Goal: Information Seeking & Learning: Learn about a topic

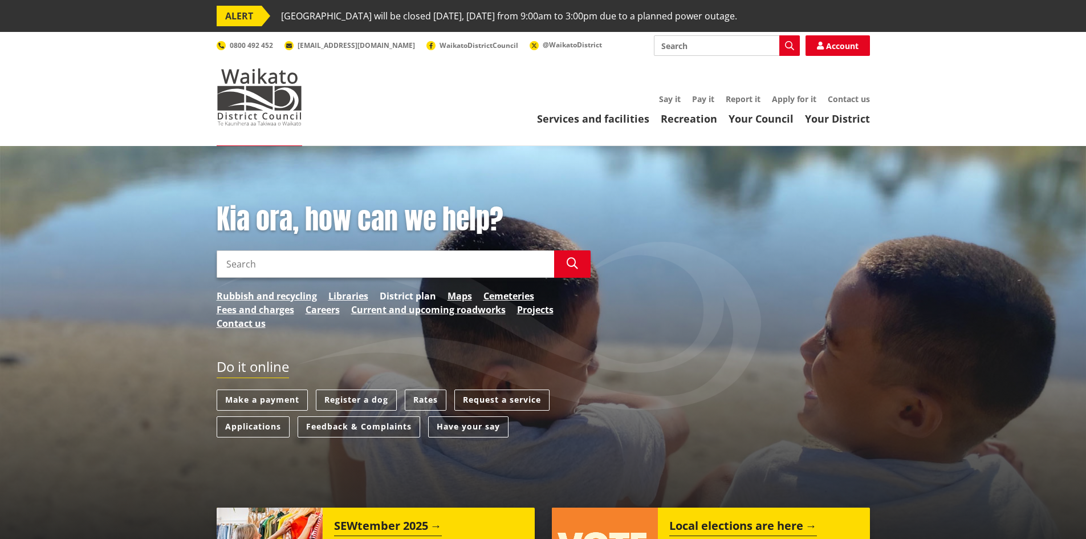
click at [389, 294] on link "District plan" at bounding box center [408, 296] width 56 height 14
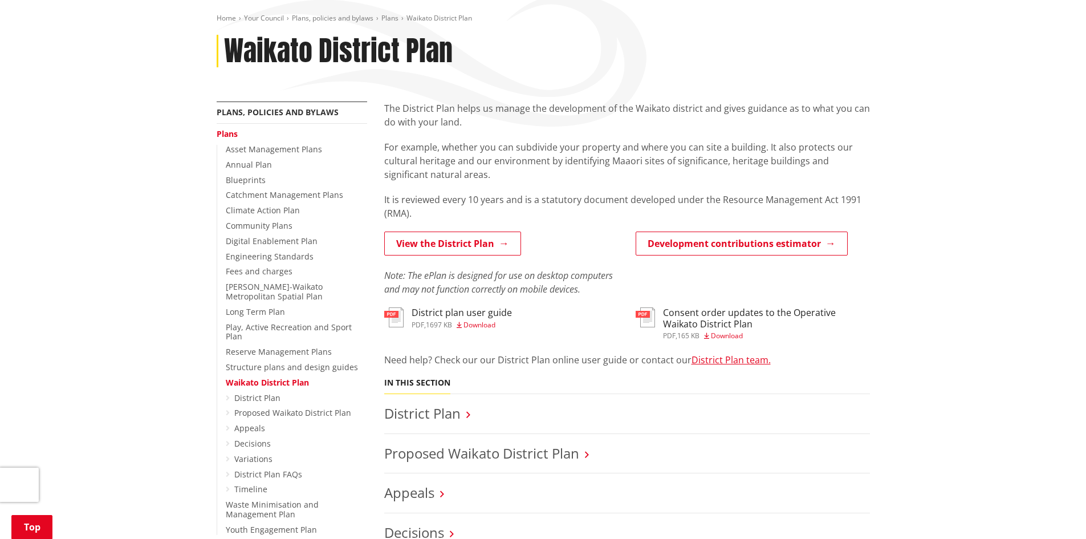
scroll to position [228, 0]
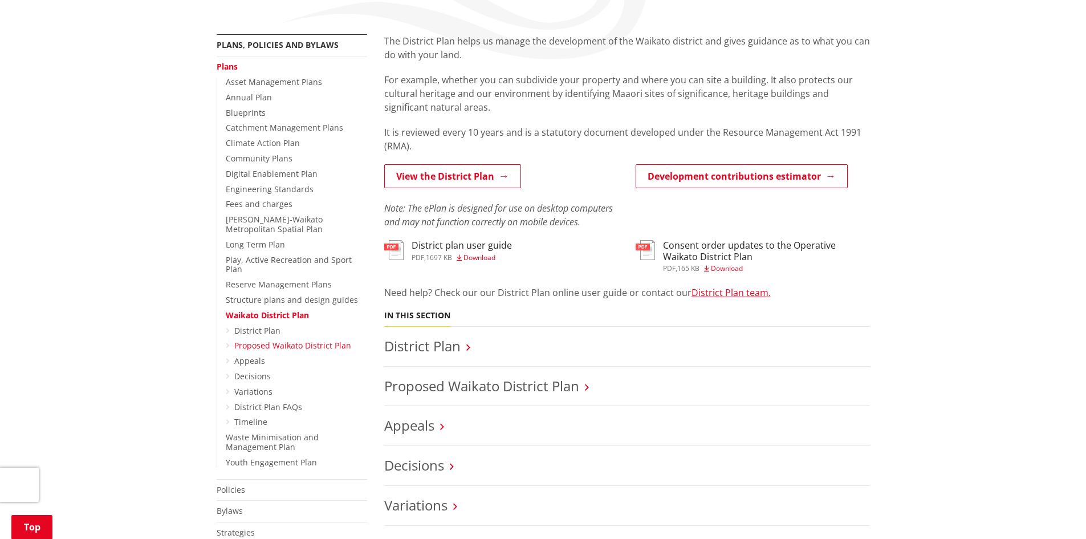
click at [290, 340] on link "Proposed Waikato District Plan" at bounding box center [292, 345] width 117 height 11
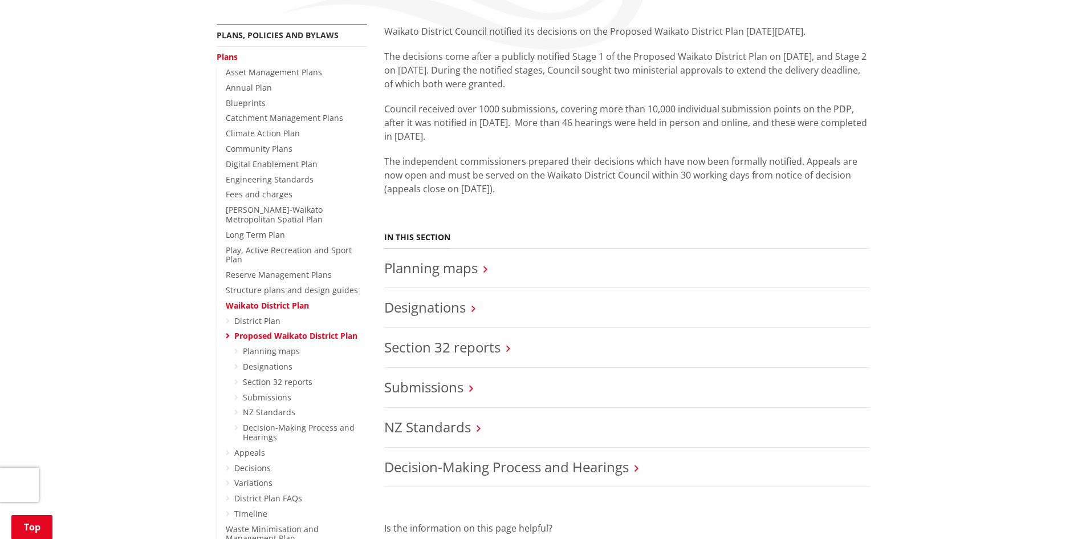
scroll to position [226, 0]
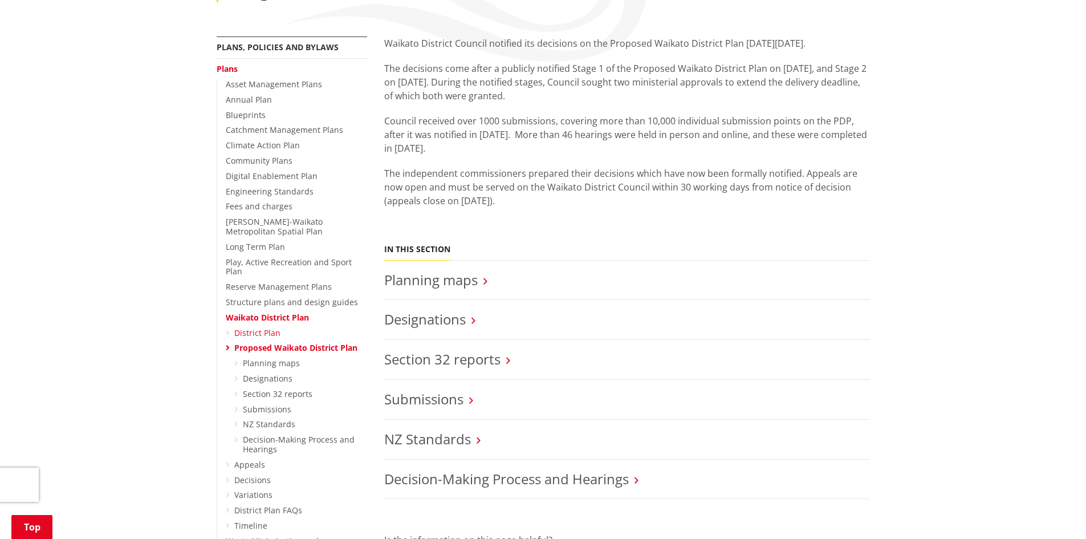
click at [264, 327] on link "District Plan" at bounding box center [257, 332] width 46 height 11
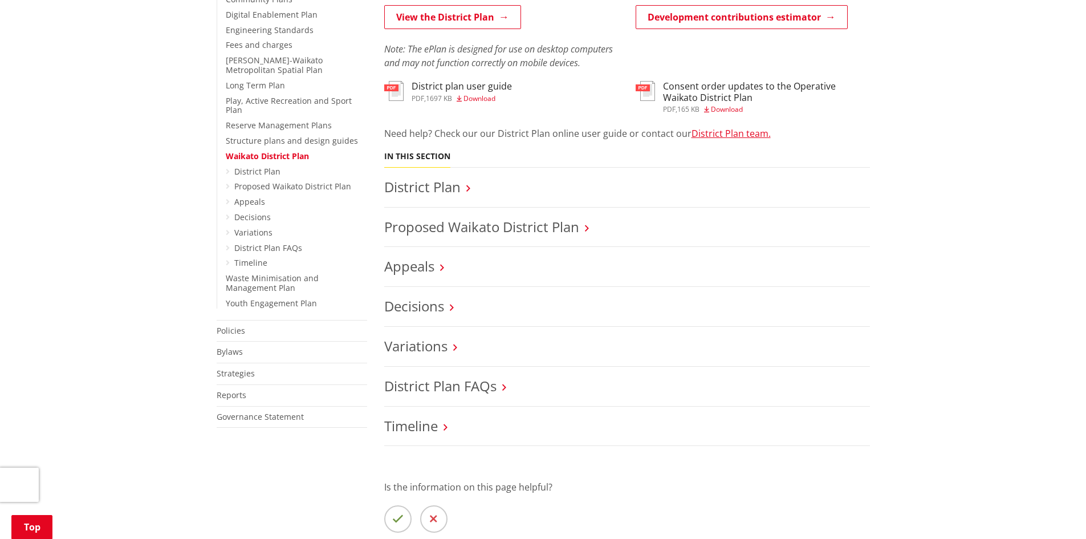
scroll to position [399, 0]
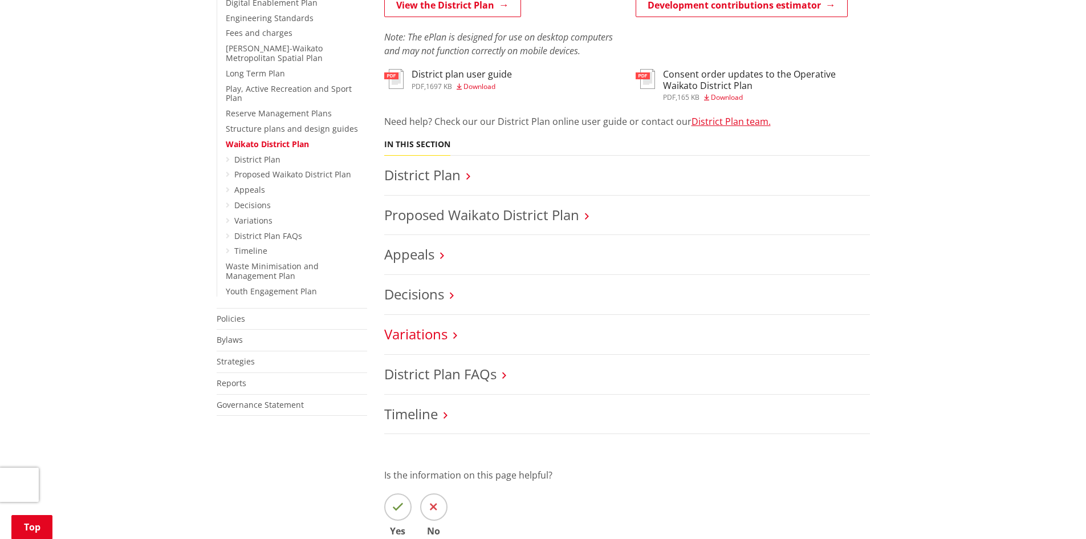
click at [425, 339] on link "Variations" at bounding box center [415, 333] width 63 height 19
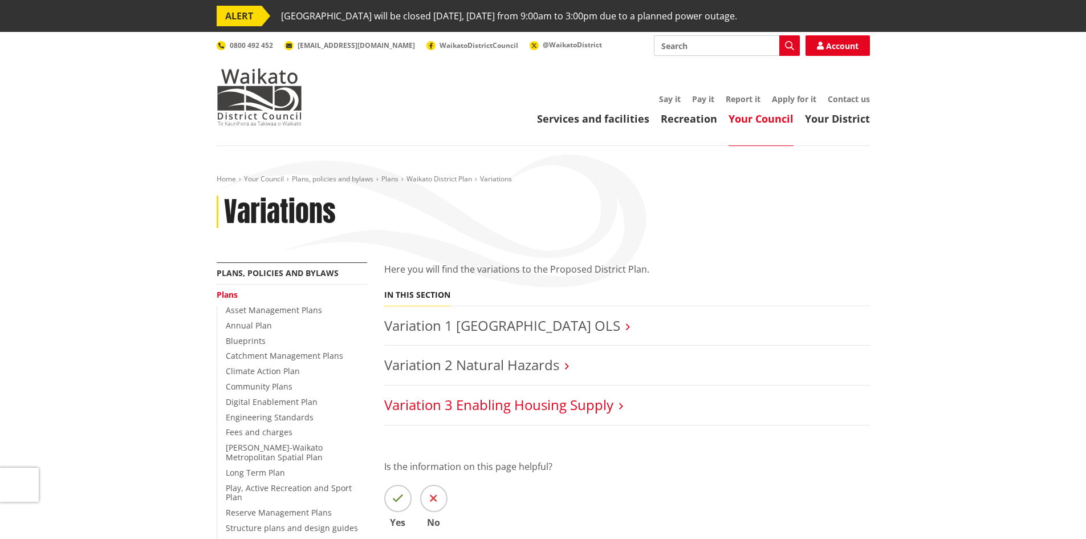
click at [451, 400] on link "Variation 3 Enabling Housing Supply" at bounding box center [498, 404] width 229 height 19
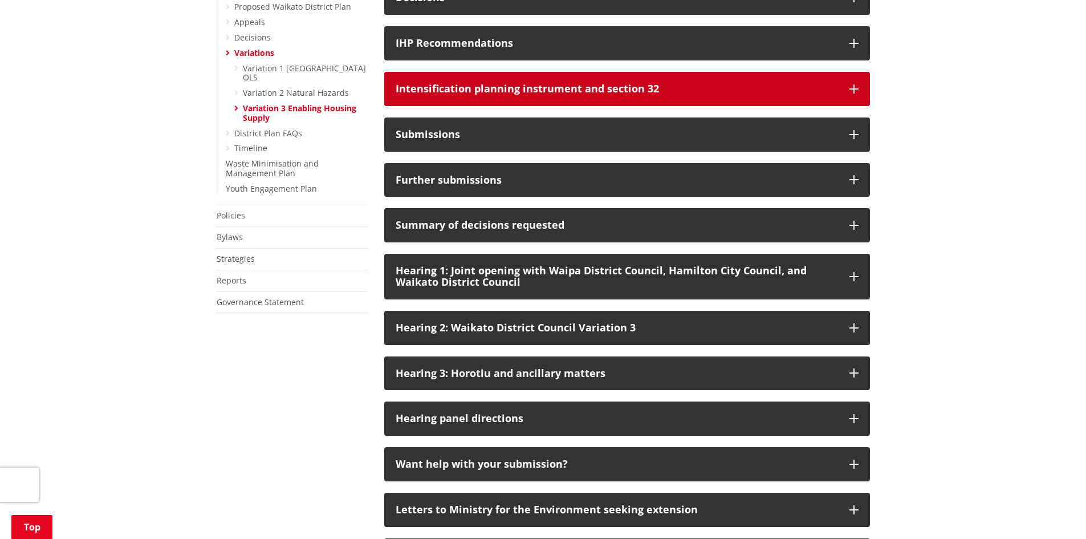
scroll to position [570, 0]
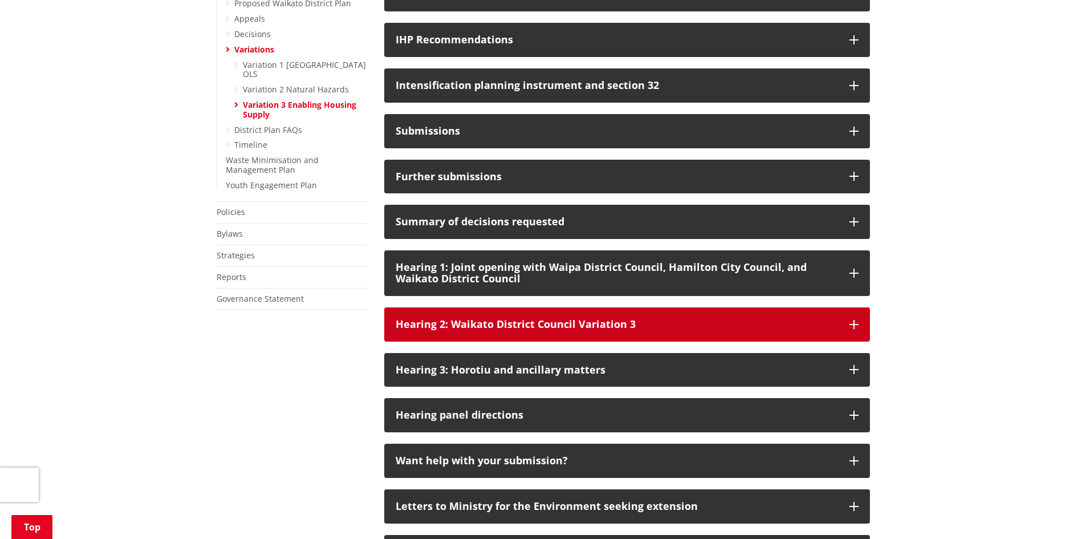
click at [600, 330] on div "Hearing 2: Waikato District Council Variation 3" at bounding box center [617, 324] width 442 height 11
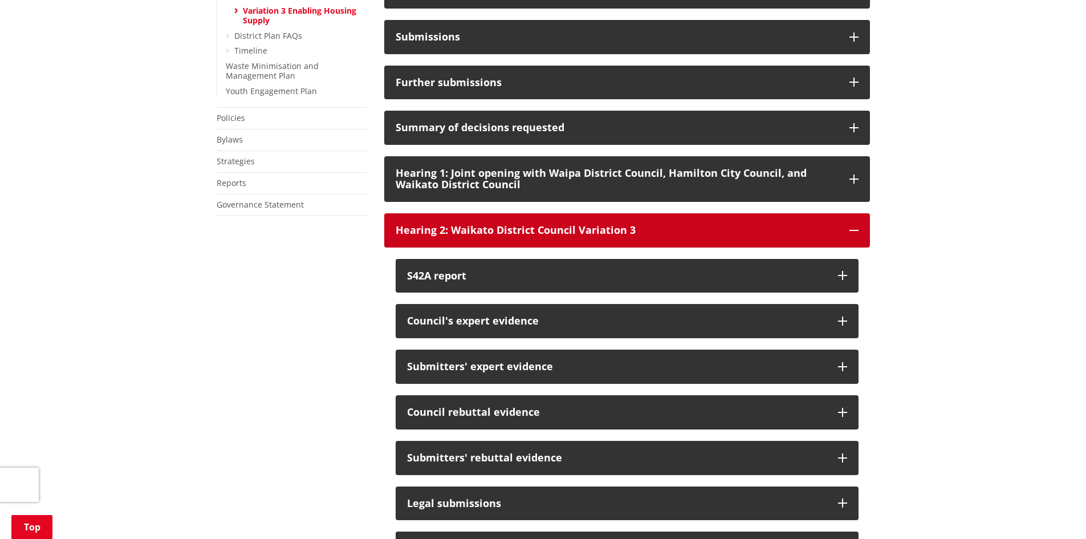
scroll to position [684, 0]
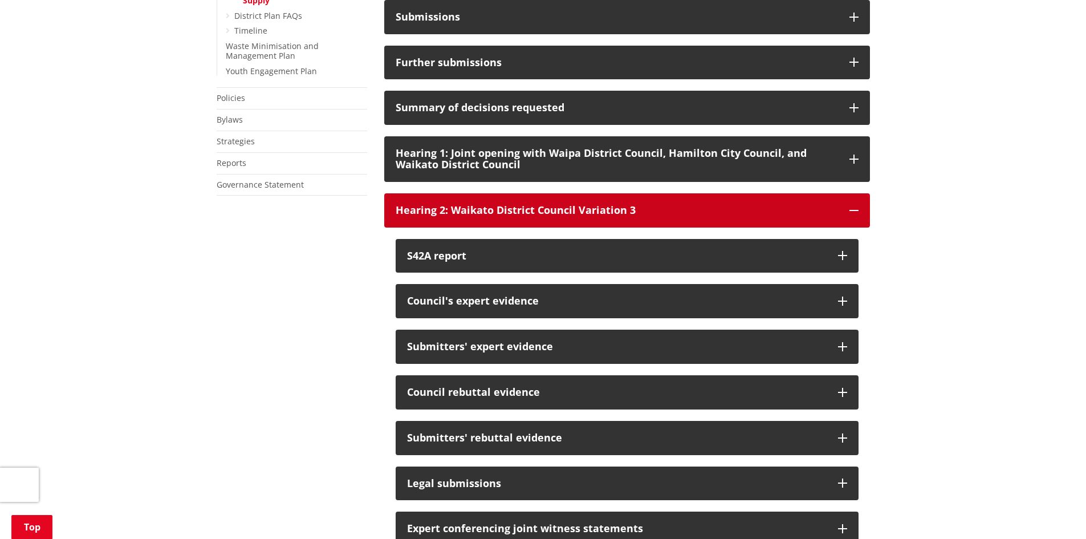
click at [523, 227] on button "Hearing 2: Waikato District Council Variation 3" at bounding box center [627, 210] width 486 height 34
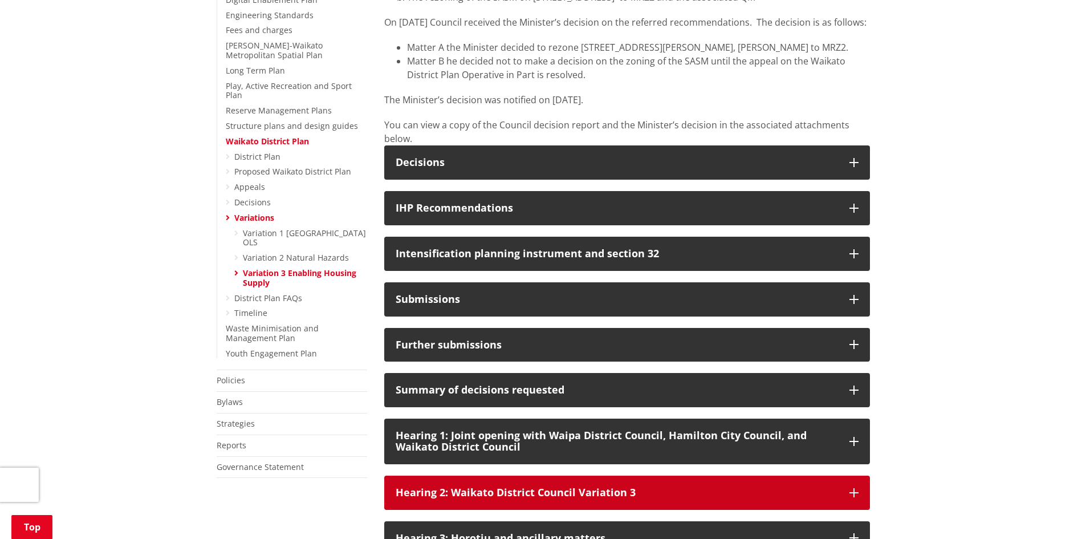
scroll to position [399, 0]
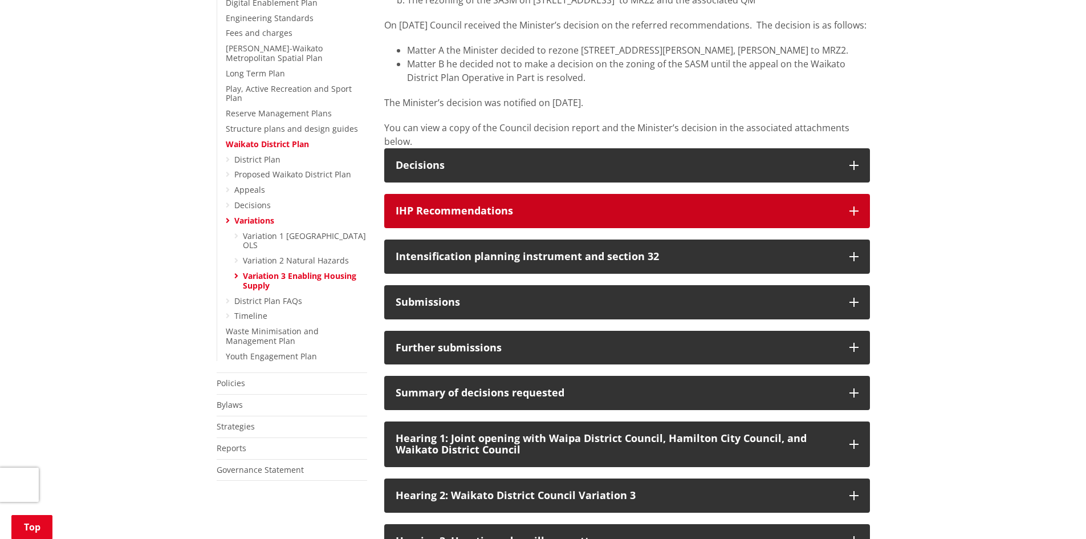
click at [425, 228] on button "IHP Recommendations" at bounding box center [627, 211] width 486 height 34
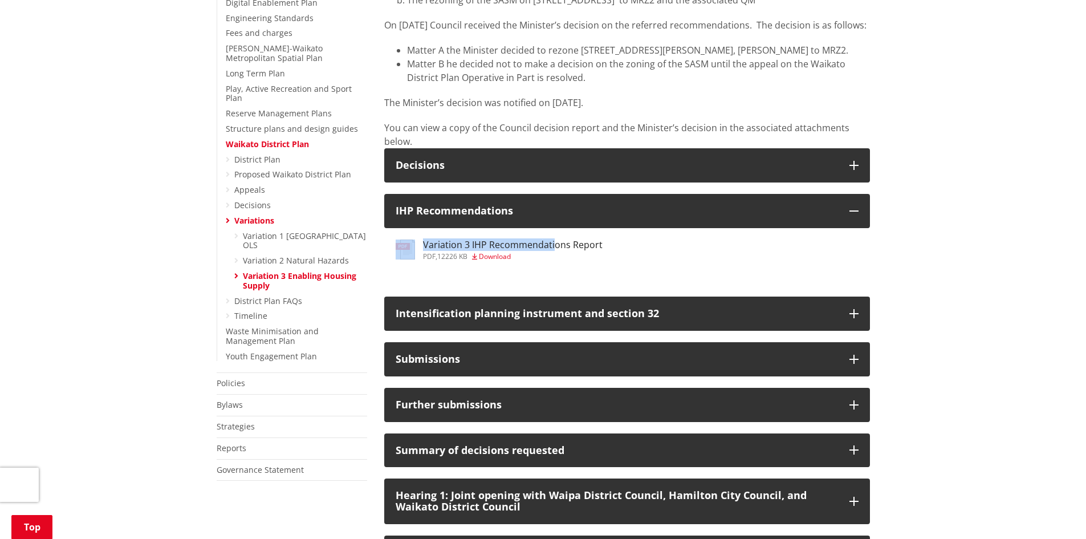
drag, startPoint x: 503, startPoint y: 275, endPoint x: 552, endPoint y: 264, distance: 50.1
click at [555, 264] on div "pdf Variation 3 IHP Recommendations Report pdf , 12226 KB Download" at bounding box center [627, 256] width 486 height 57
click at [536, 284] on div "pdf Variation 3 IHP Recommendations Report pdf , 12226 KB Download" at bounding box center [627, 256] width 486 height 57
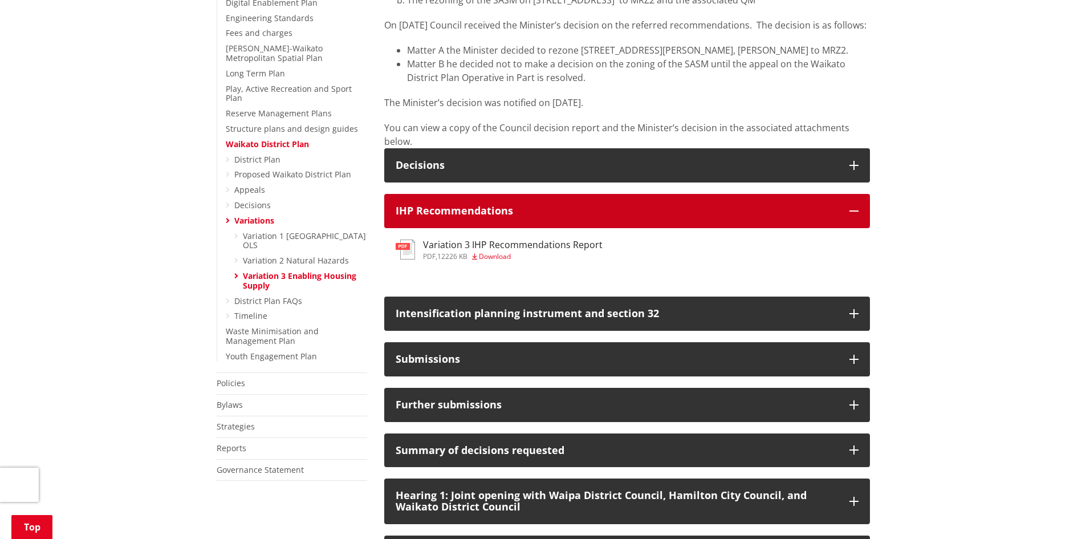
click at [476, 228] on button "IHP Recommendations" at bounding box center [627, 211] width 486 height 34
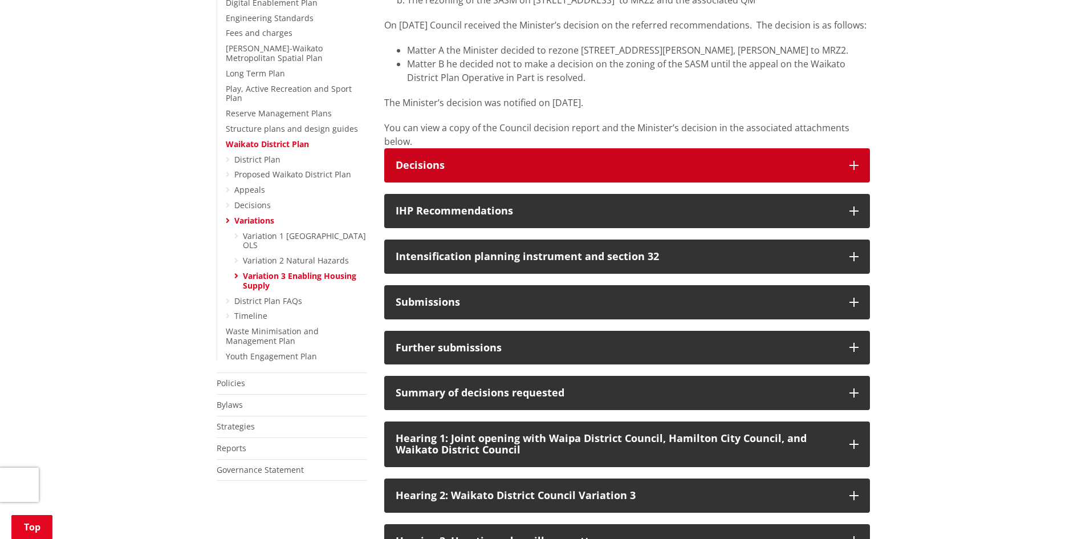
click at [470, 171] on div "Decisions" at bounding box center [617, 165] width 442 height 11
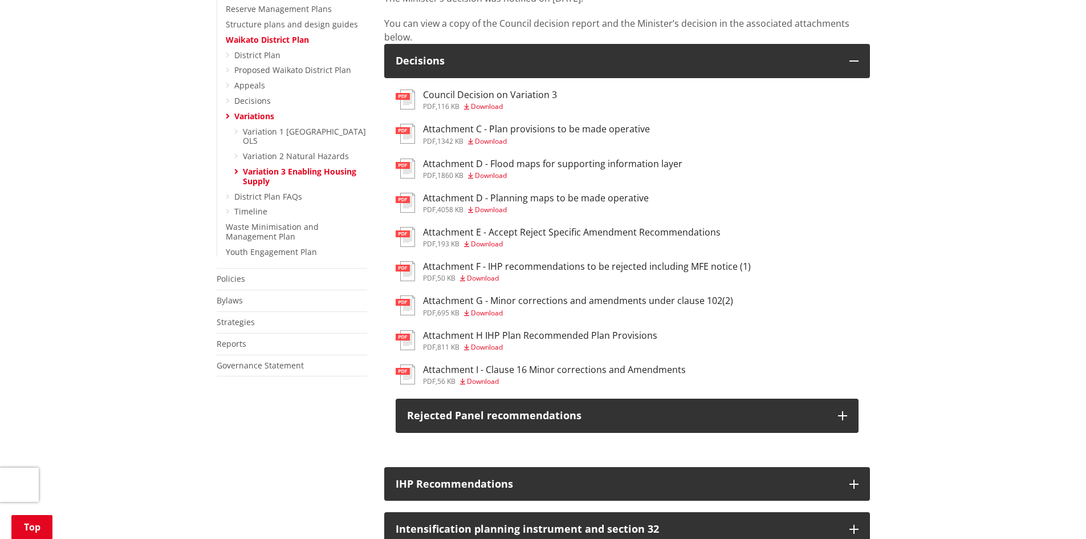
scroll to position [513, 0]
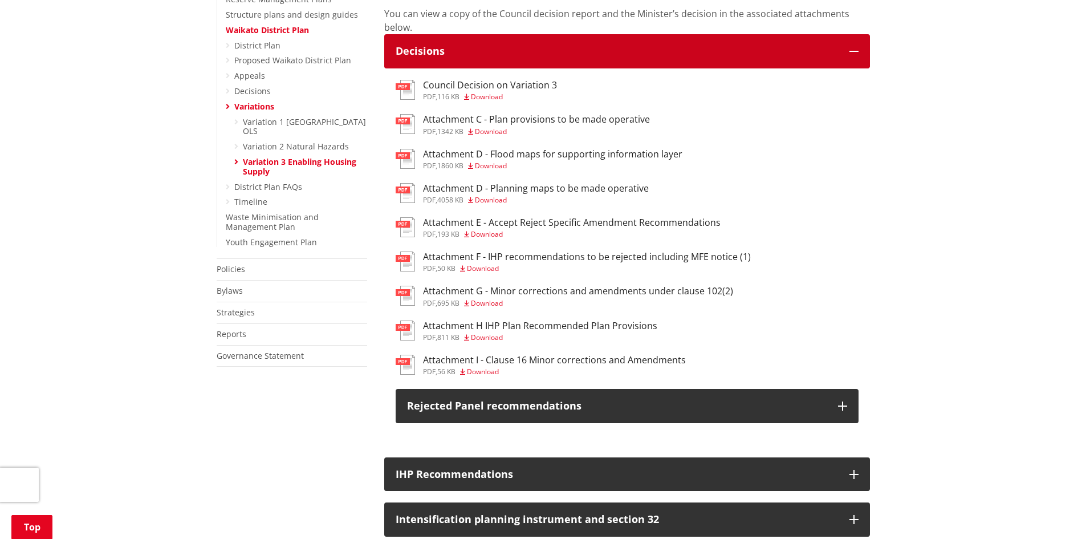
click at [463, 57] on div "Decisions" at bounding box center [617, 51] width 442 height 11
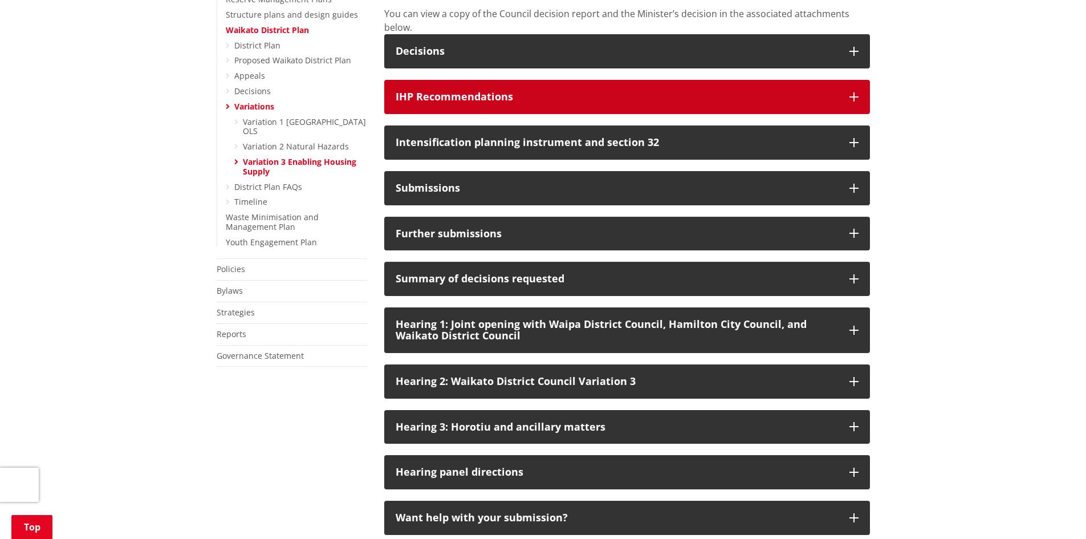
click at [457, 114] on button "IHP Recommendations" at bounding box center [627, 97] width 486 height 34
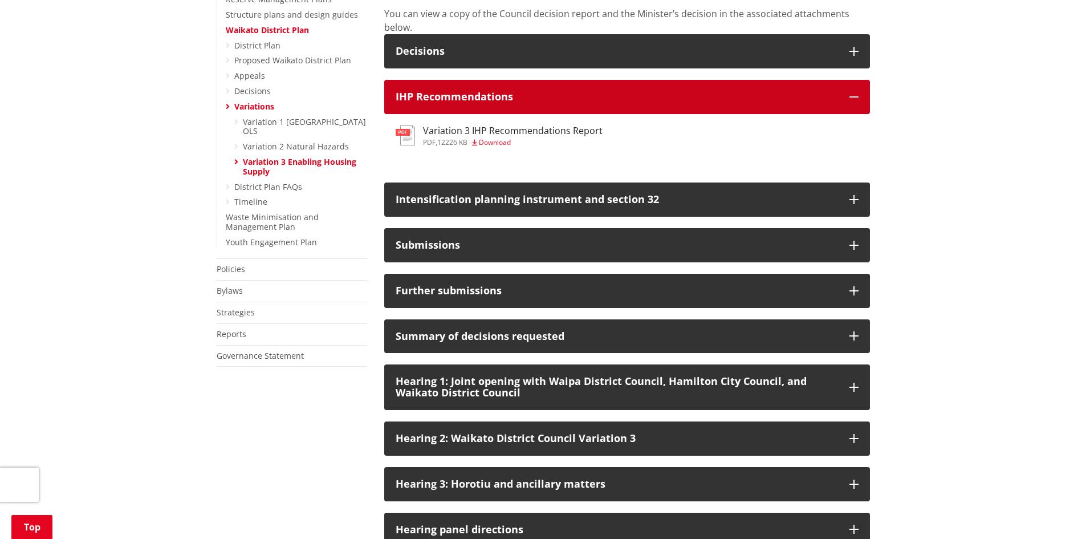
click at [456, 114] on button "IHP Recommendations" at bounding box center [627, 97] width 486 height 34
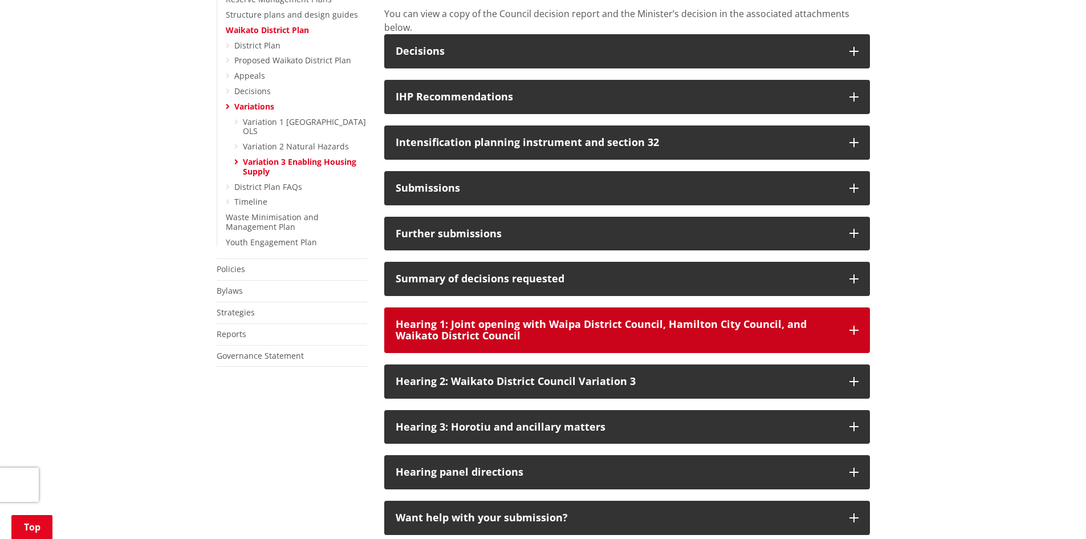
click at [451, 341] on p "Hearing 1: Joint opening with Waipa District Council, Hamilton City Council, an…" at bounding box center [617, 330] width 442 height 23
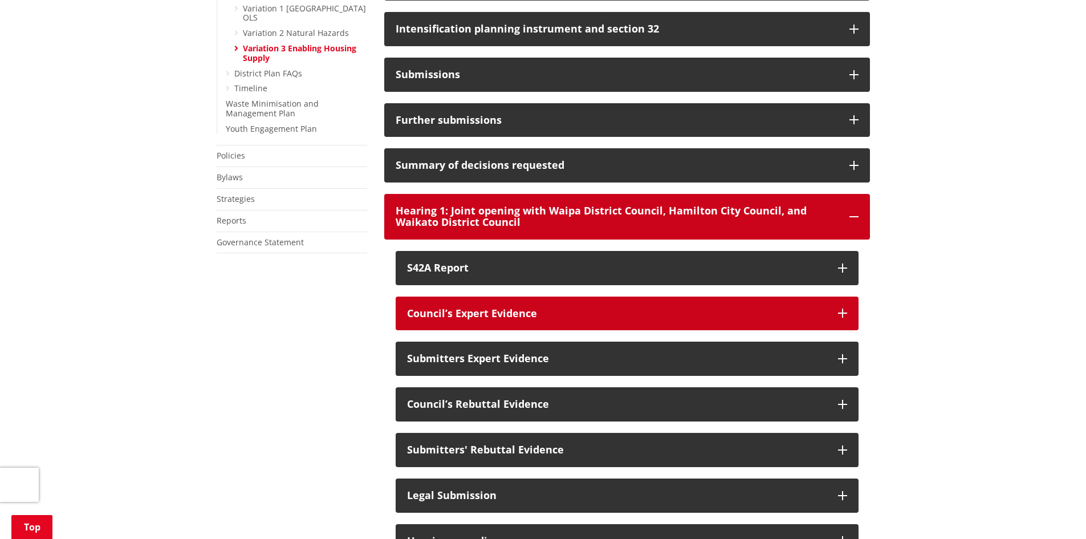
scroll to position [627, 0]
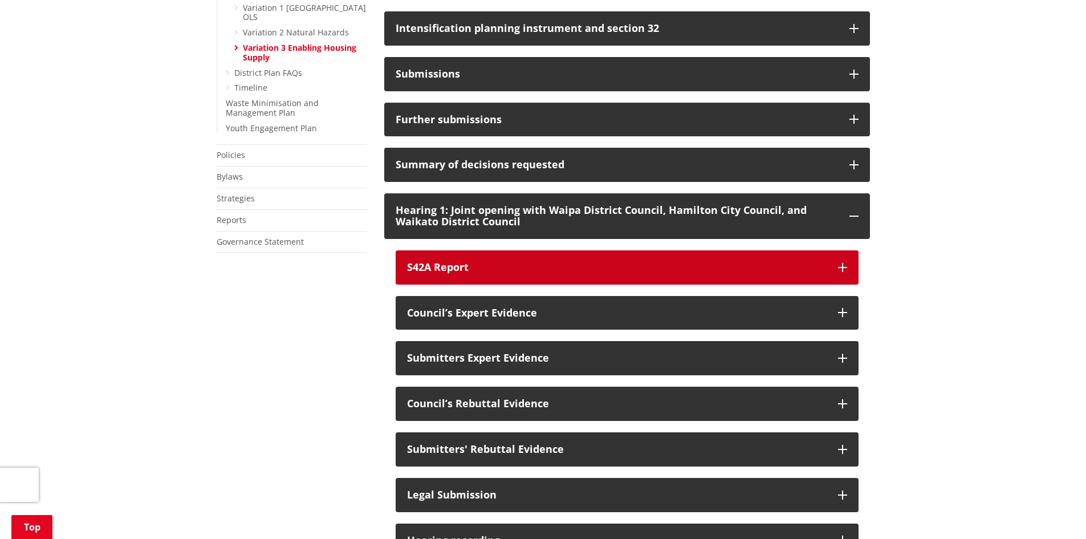
click at [459, 273] on div "S42A Report" at bounding box center [616, 267] width 419 height 11
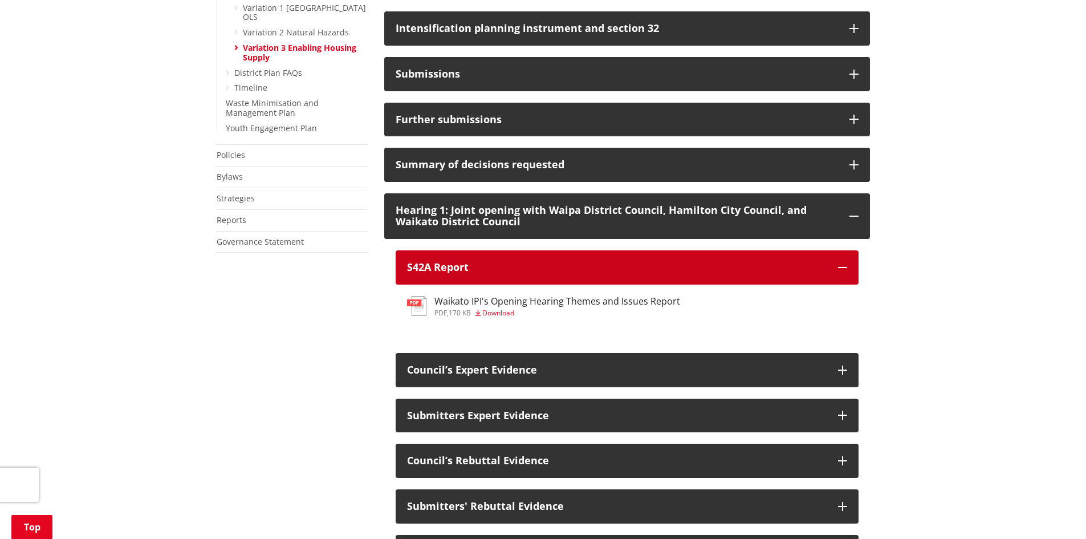
click at [459, 273] on div "S42A Report" at bounding box center [616, 267] width 419 height 11
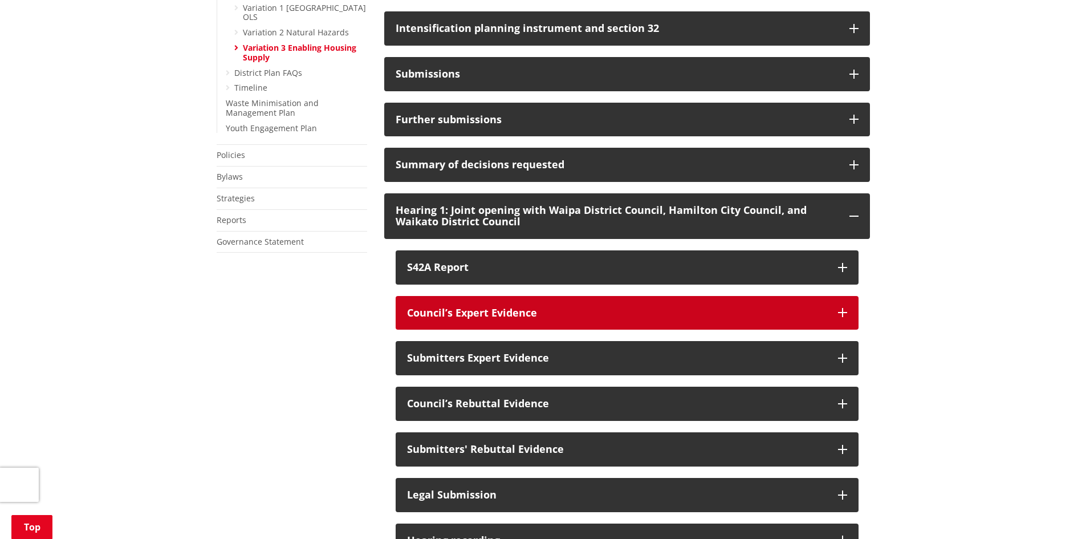
click at [439, 319] on div "Council’s Expert Evidence" at bounding box center [616, 312] width 419 height 11
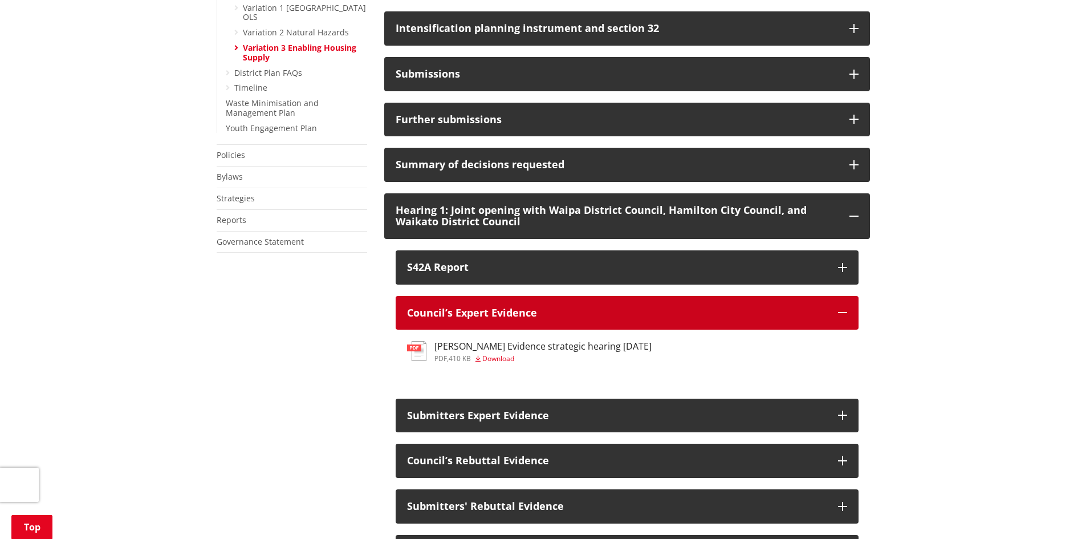
click at [440, 319] on div "Council’s Expert Evidence" at bounding box center [616, 312] width 419 height 11
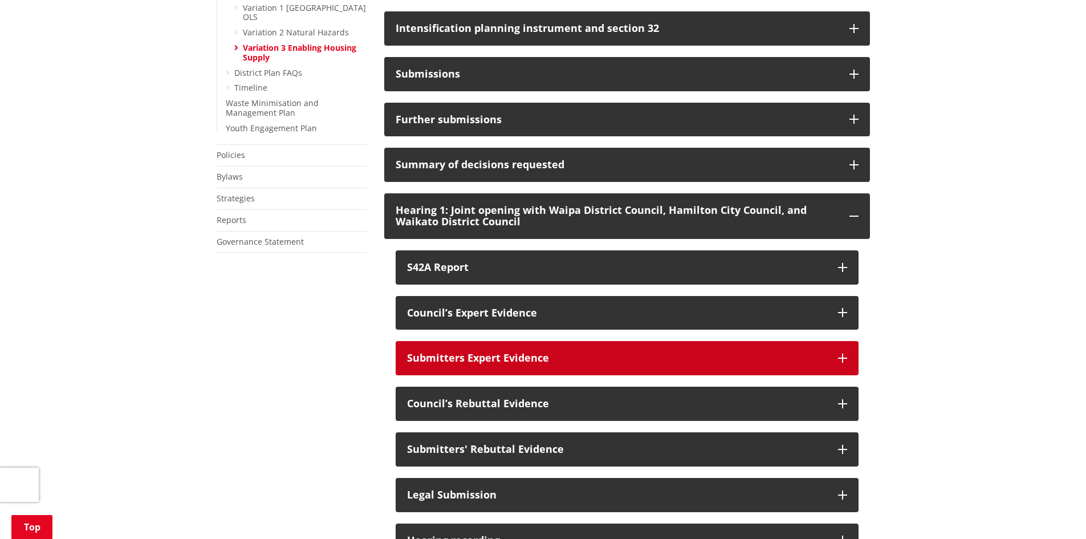
click at [435, 364] on p "Submitters Expert Evidence" at bounding box center [616, 357] width 419 height 11
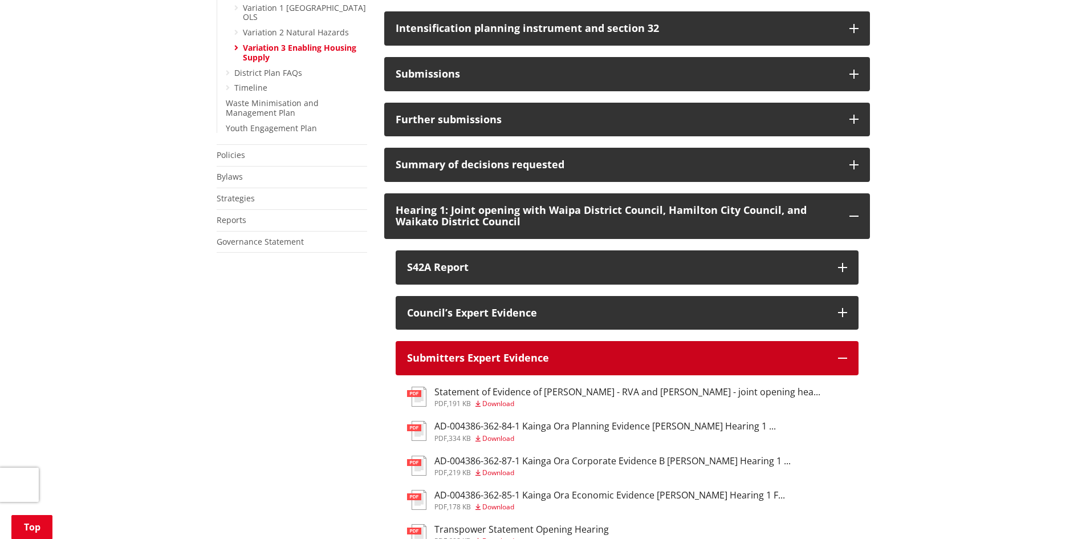
click at [433, 364] on p "Submitters Expert Evidence" at bounding box center [616, 357] width 419 height 11
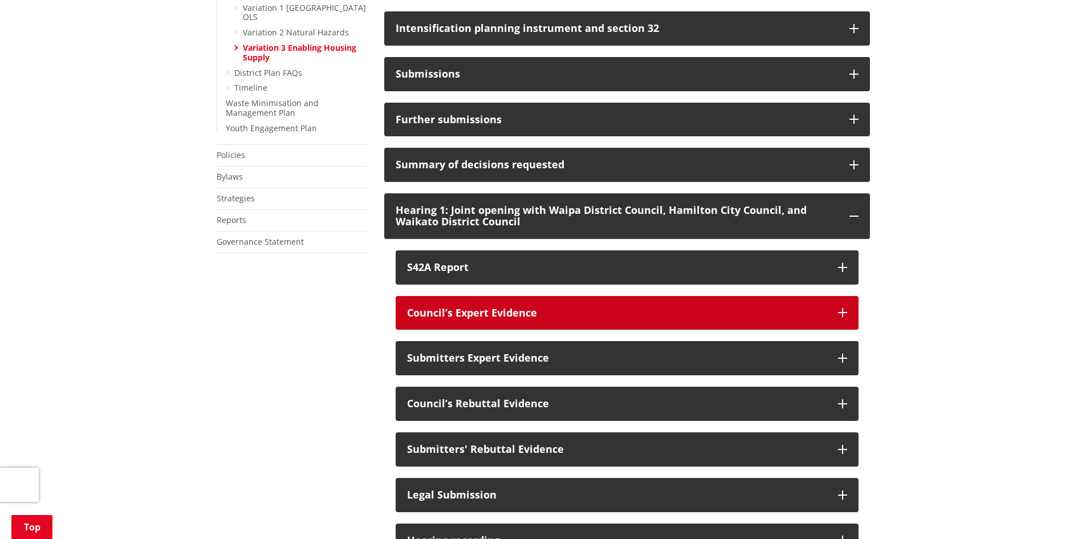
click at [438, 330] on button "Council’s Expert Evidence" at bounding box center [627, 313] width 463 height 34
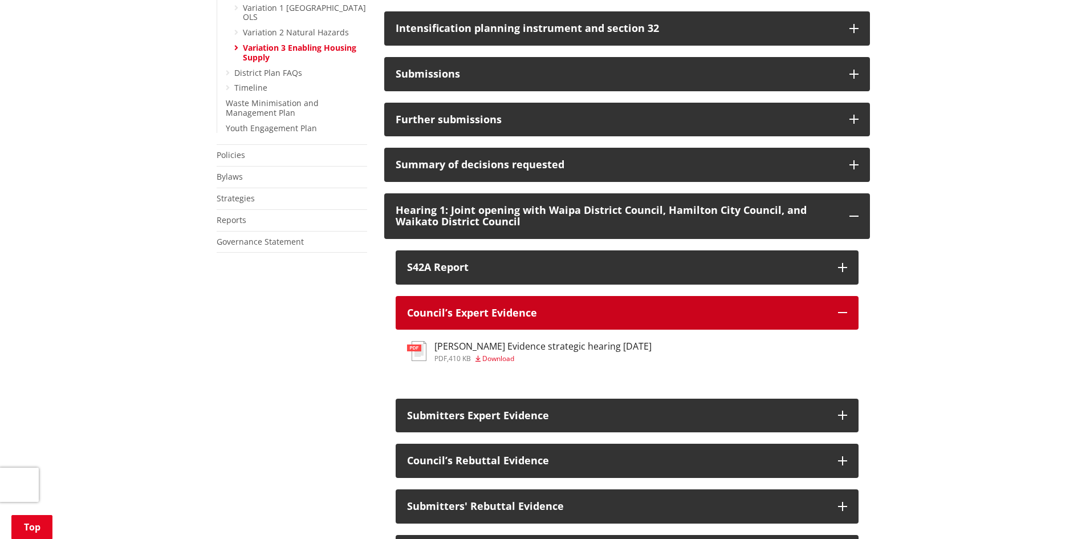
click at [482, 330] on button "Council’s Expert Evidence" at bounding box center [627, 313] width 463 height 34
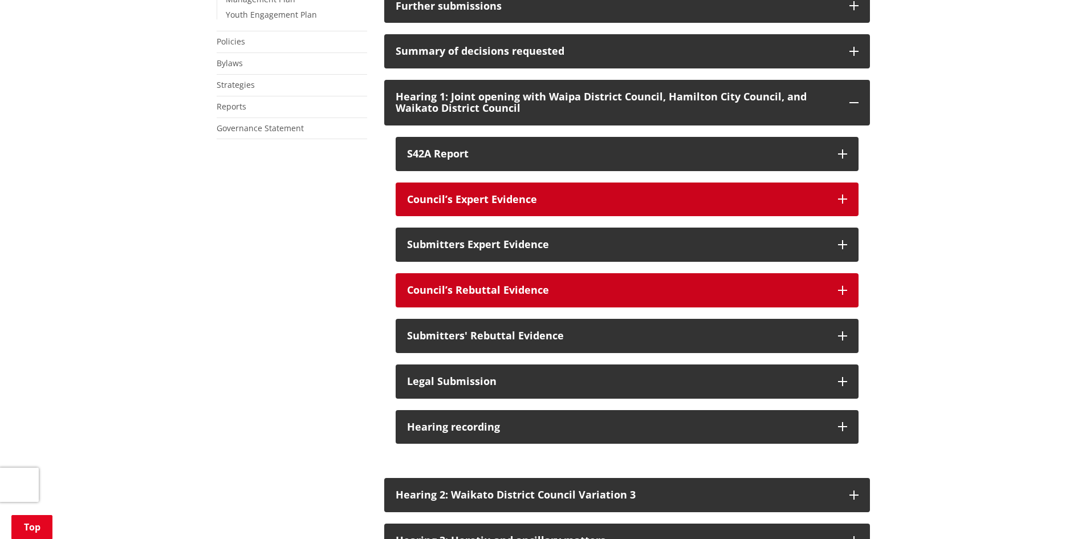
scroll to position [741, 0]
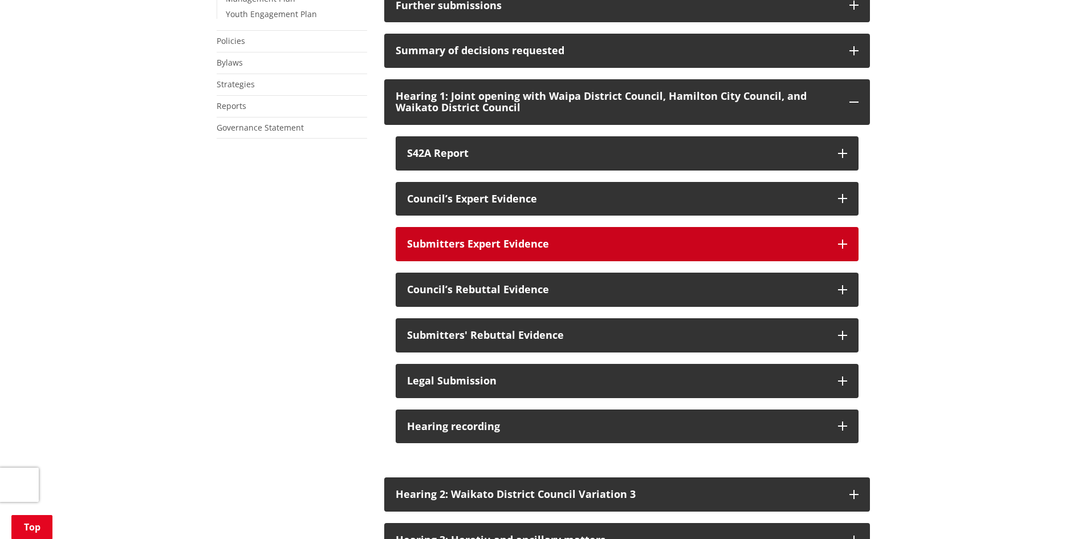
click at [488, 261] on button "Submitters Expert Evidence" at bounding box center [627, 244] width 463 height 34
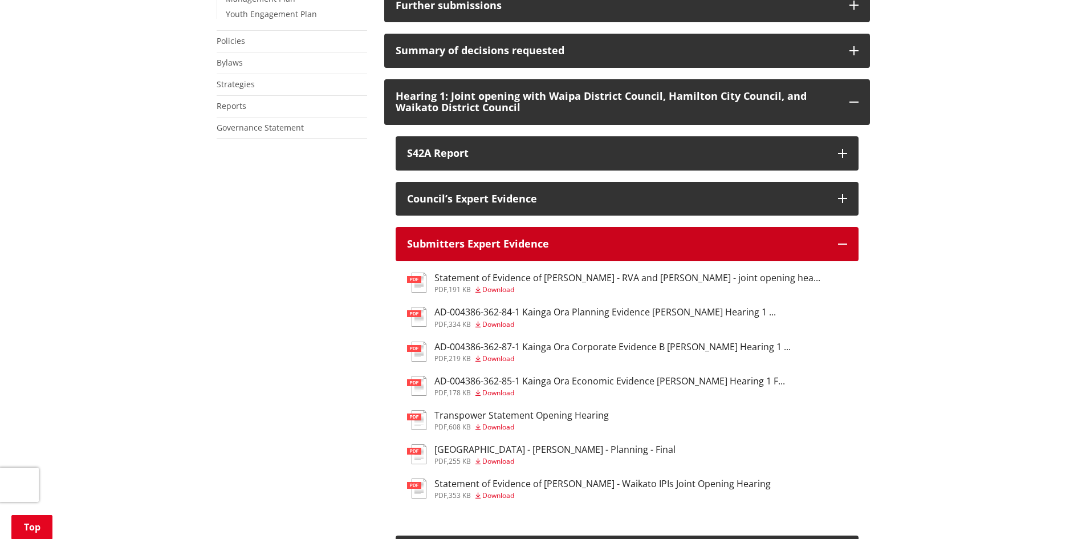
click at [487, 250] on p "Submitters Expert Evidence" at bounding box center [616, 243] width 419 height 11
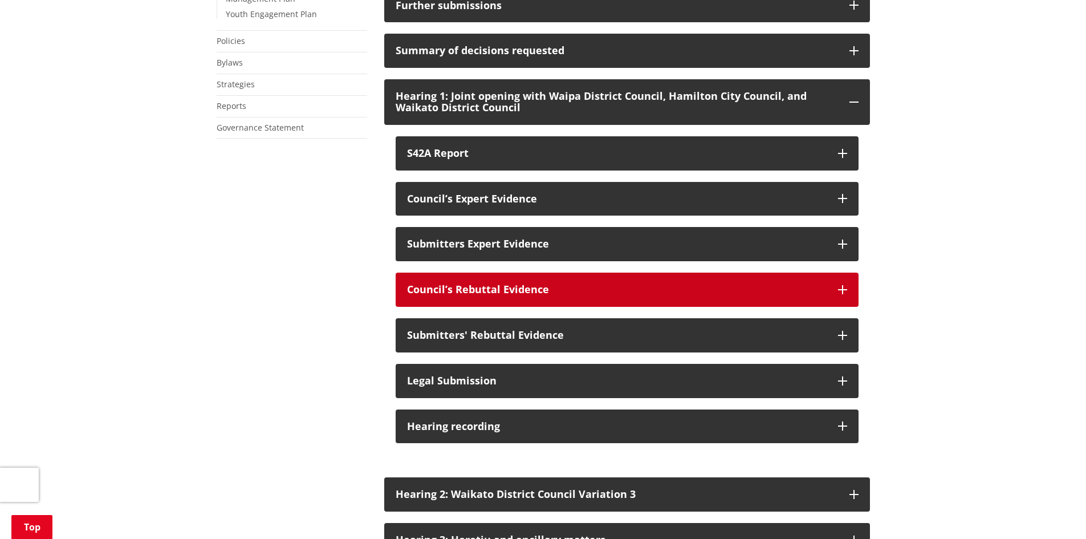
click at [495, 295] on p "Council’s Rebuttal Evidence" at bounding box center [616, 289] width 419 height 11
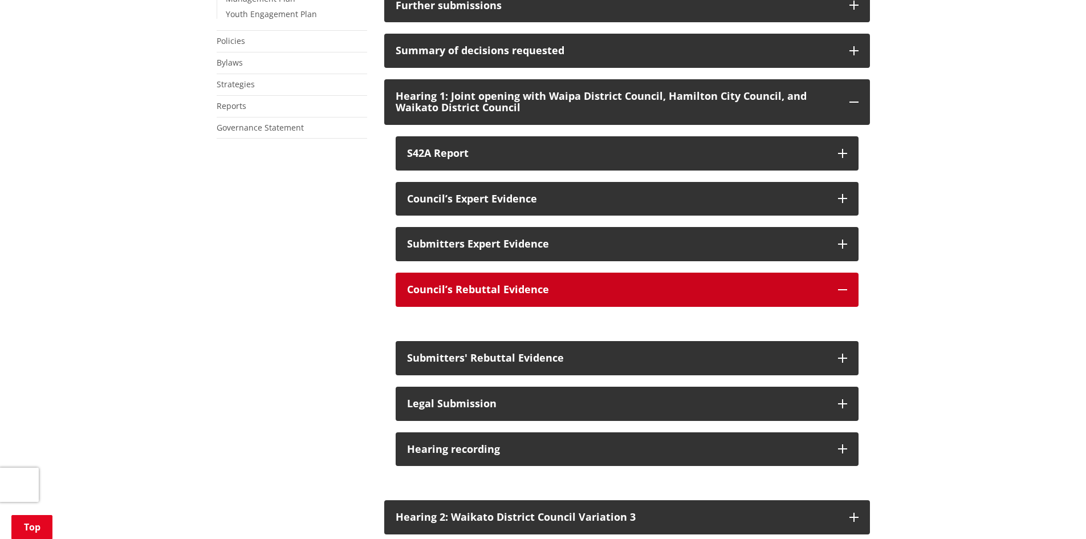
click at [495, 295] on p "Council’s Rebuttal Evidence" at bounding box center [616, 289] width 419 height 11
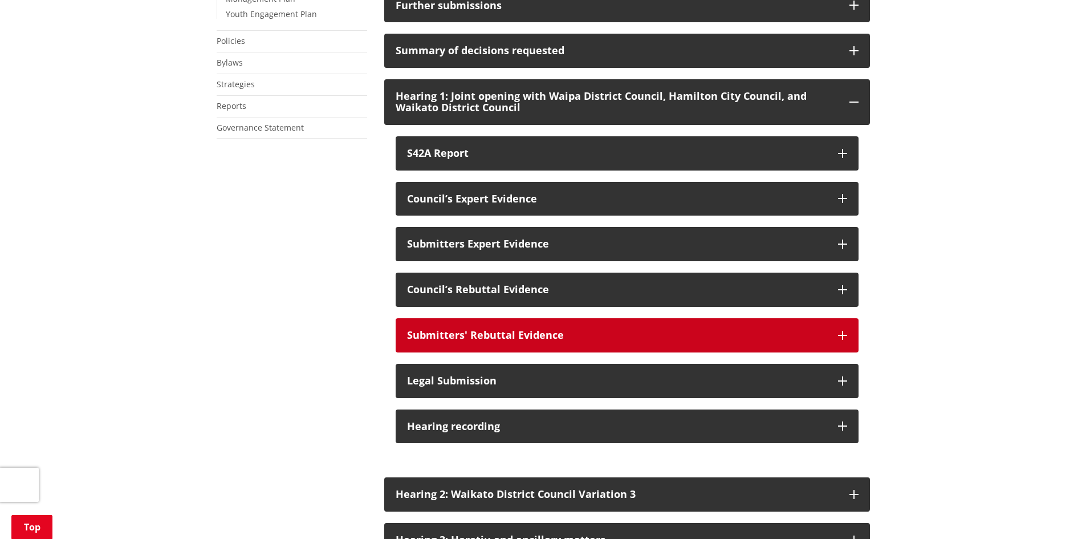
click at [474, 341] on div "Submitters' Rebuttal Evidence" at bounding box center [616, 334] width 419 height 11
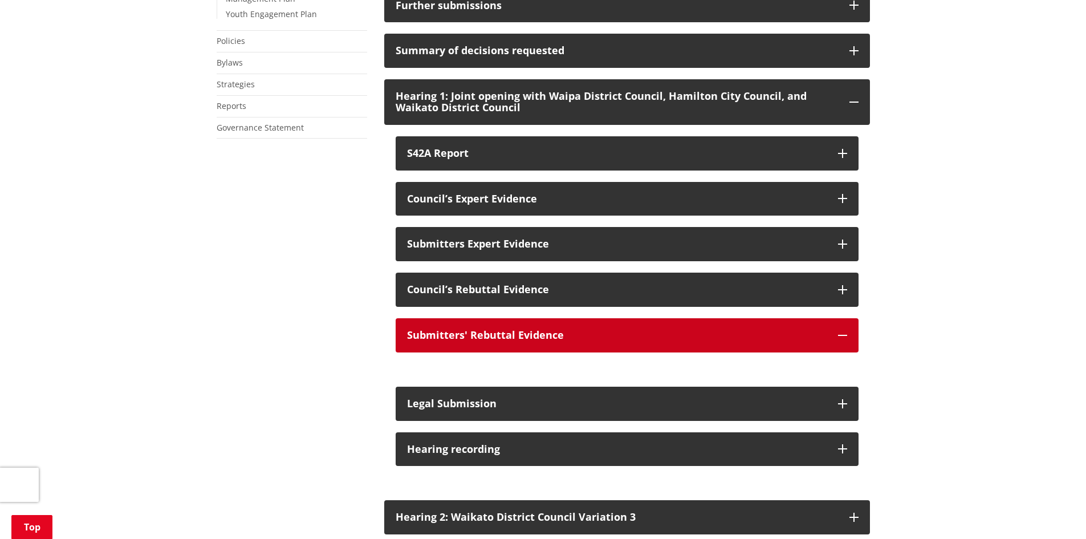
click at [474, 341] on div "Submitters' Rebuttal Evidence" at bounding box center [616, 334] width 419 height 11
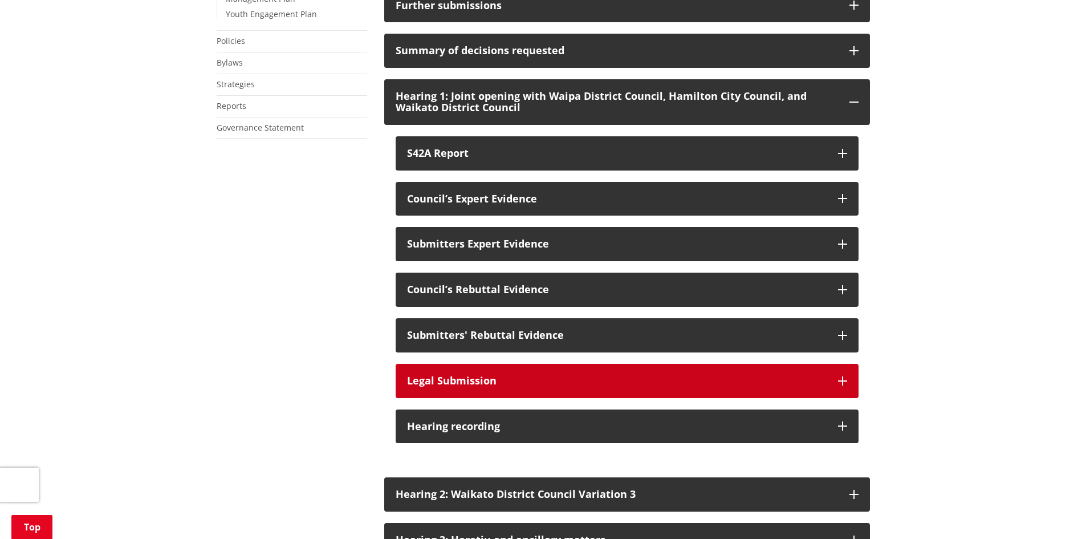
click at [453, 386] on p "Legal Submission" at bounding box center [616, 380] width 419 height 11
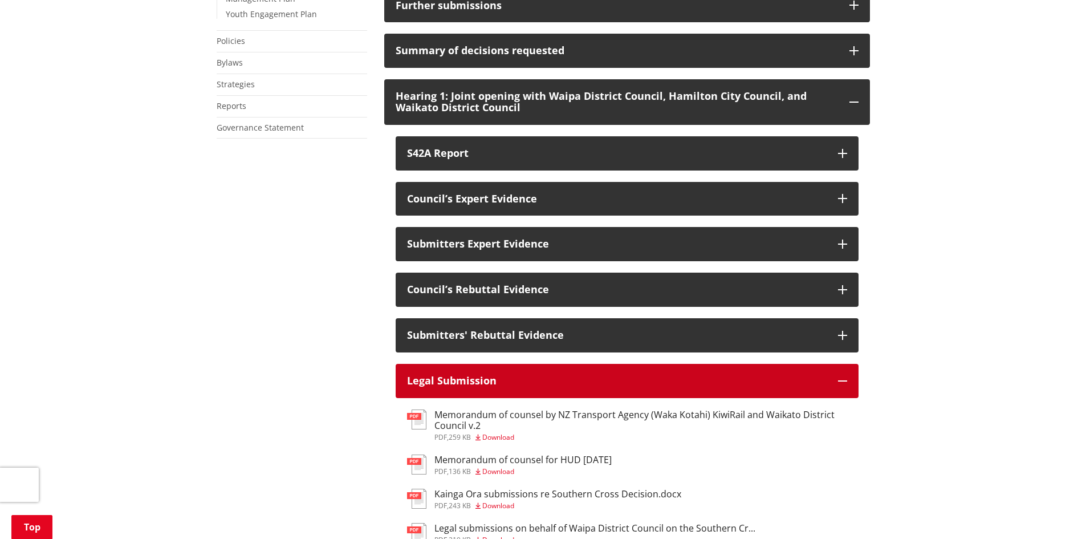
click at [452, 386] on p "Legal Submission" at bounding box center [616, 380] width 419 height 11
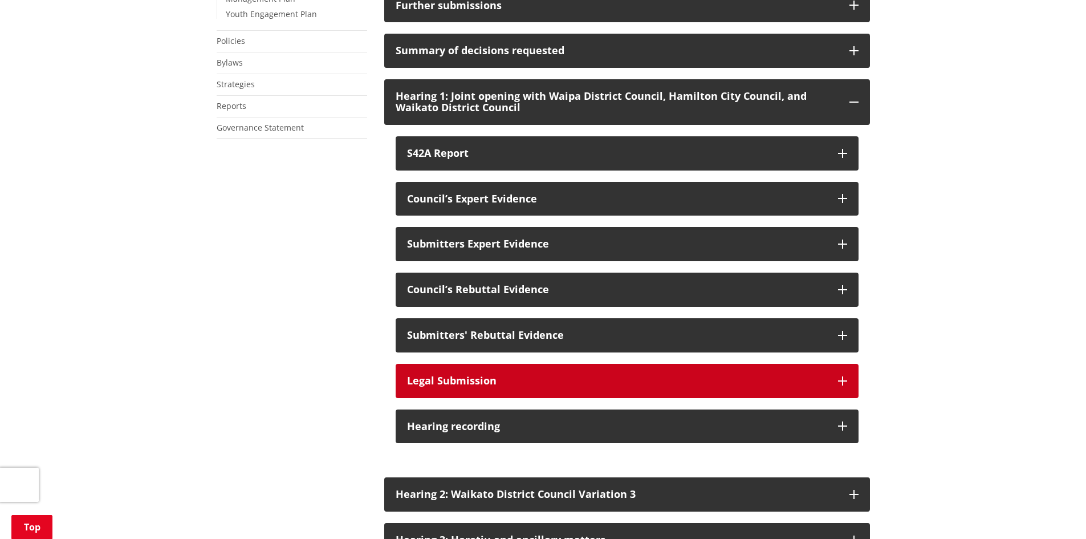
click at [451, 386] on p "Legal Submission" at bounding box center [616, 380] width 419 height 11
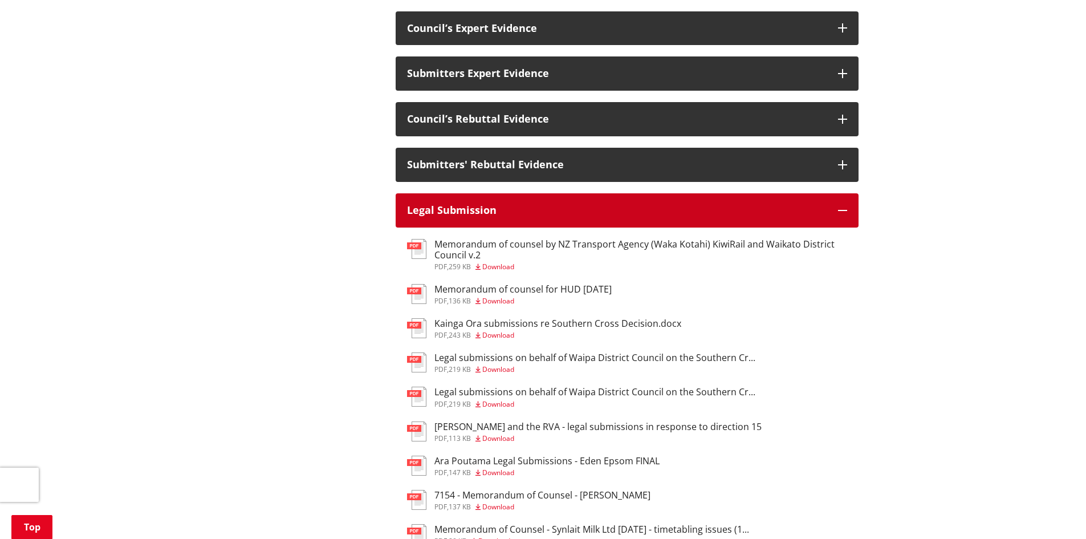
scroll to position [912, 0]
click at [480, 215] on p "Legal Submission" at bounding box center [616, 209] width 419 height 11
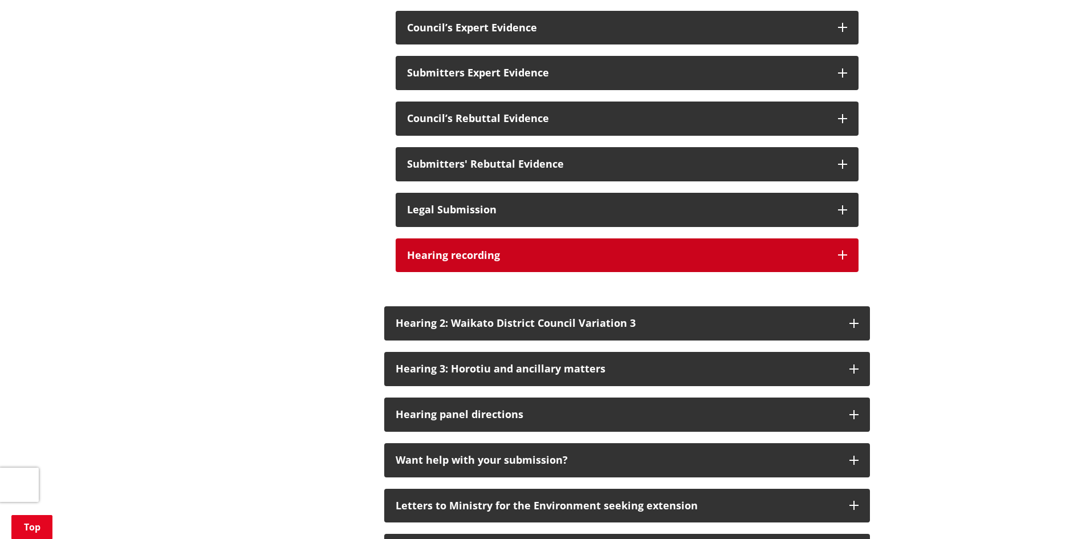
click at [443, 261] on h3 "Hearing recording" at bounding box center [616, 255] width 419 height 11
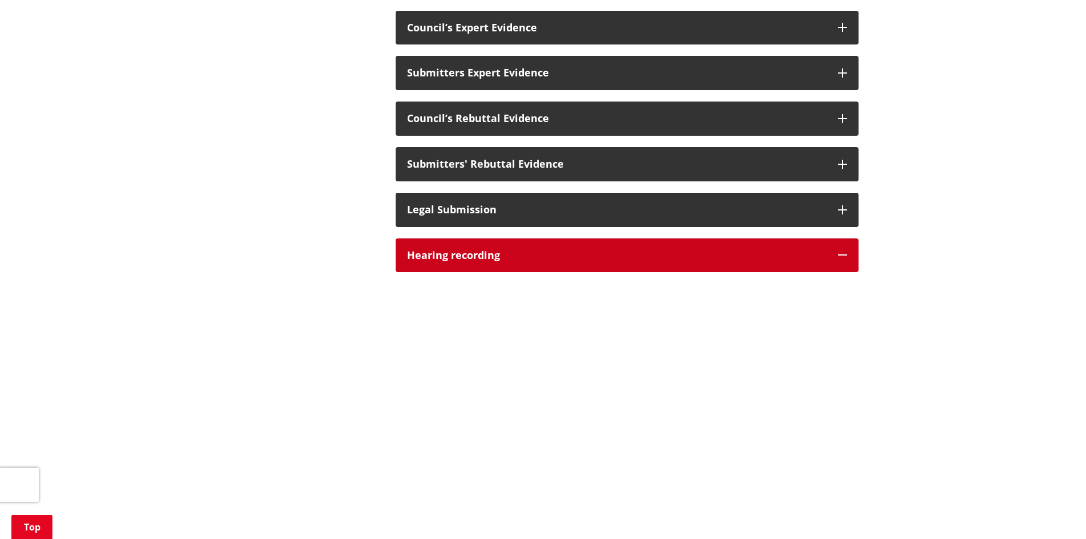
click at [443, 261] on h3 "Hearing recording" at bounding box center [616, 255] width 419 height 11
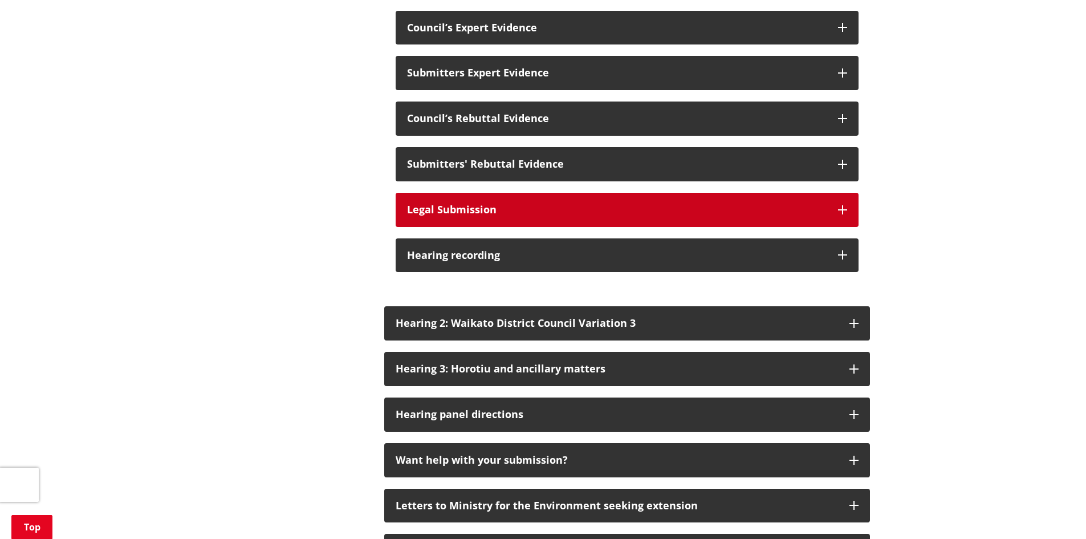
click at [452, 215] on p "Legal Submission" at bounding box center [616, 209] width 419 height 11
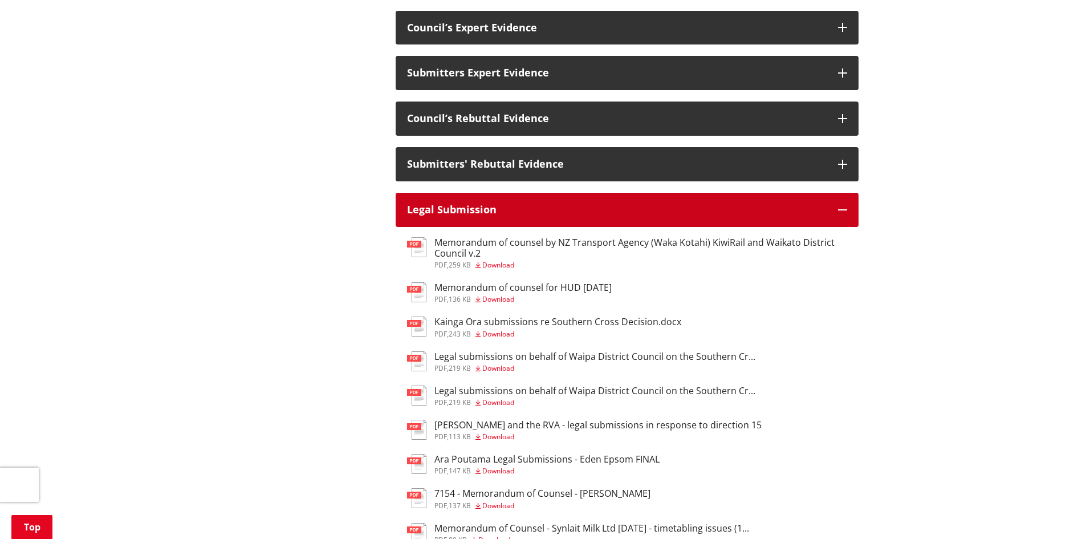
click at [452, 215] on p "Legal Submission" at bounding box center [616, 209] width 419 height 11
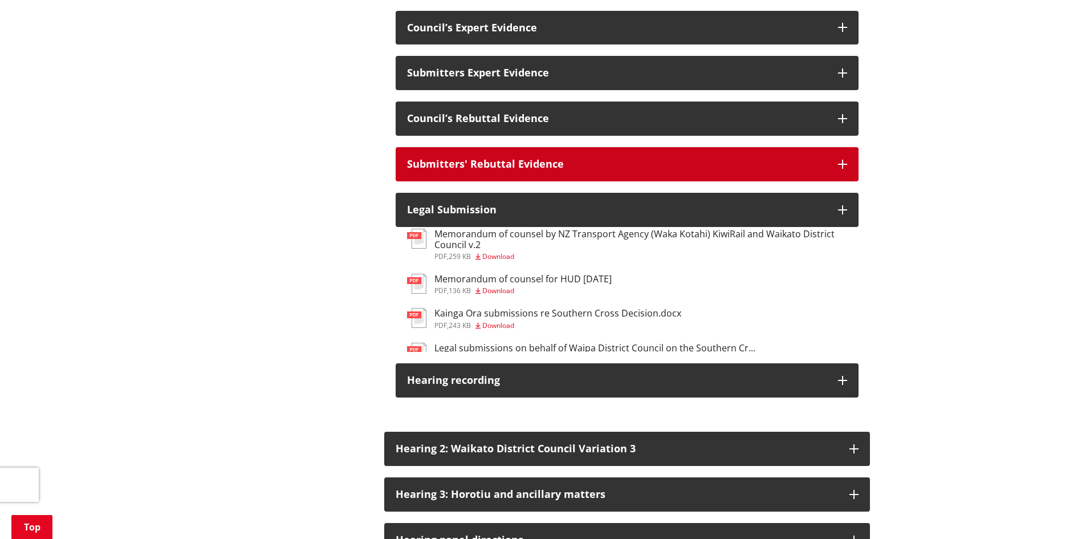
click at [460, 181] on button "Submitters' Rebuttal Evidence" at bounding box center [627, 164] width 463 height 34
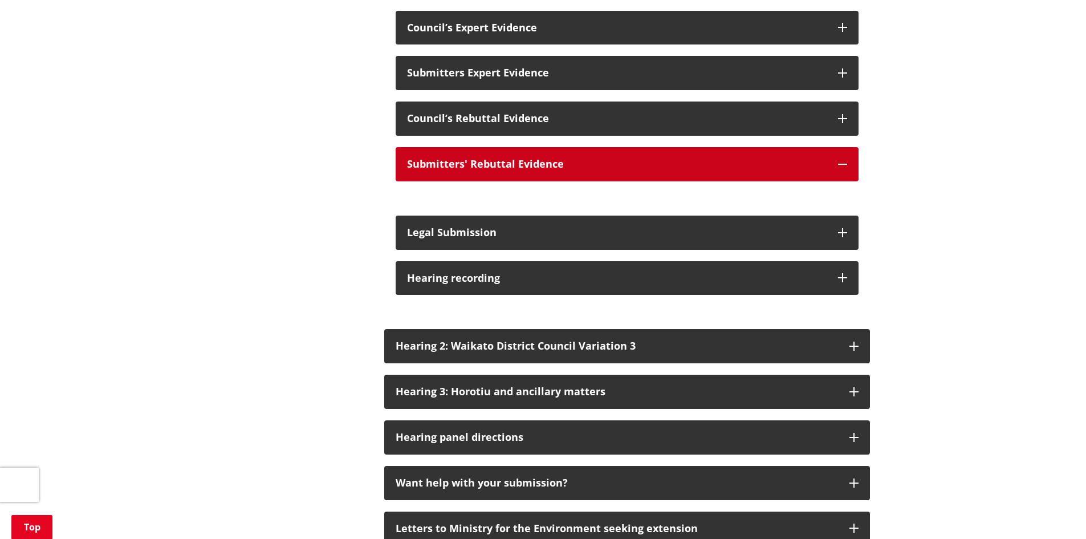
click at [460, 181] on button "Submitters' Rebuttal Evidence" at bounding box center [627, 164] width 463 height 34
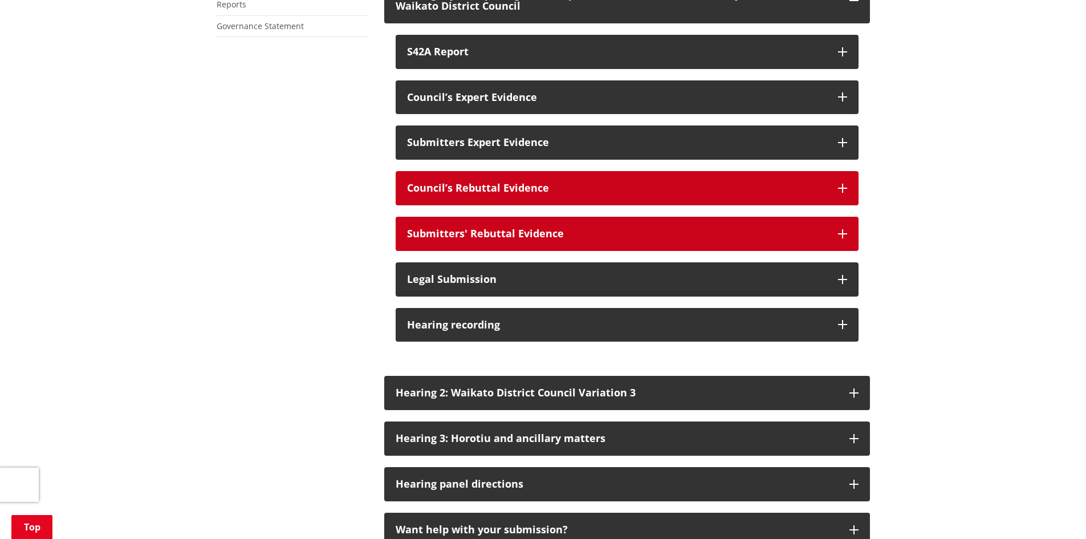
scroll to position [855, 0]
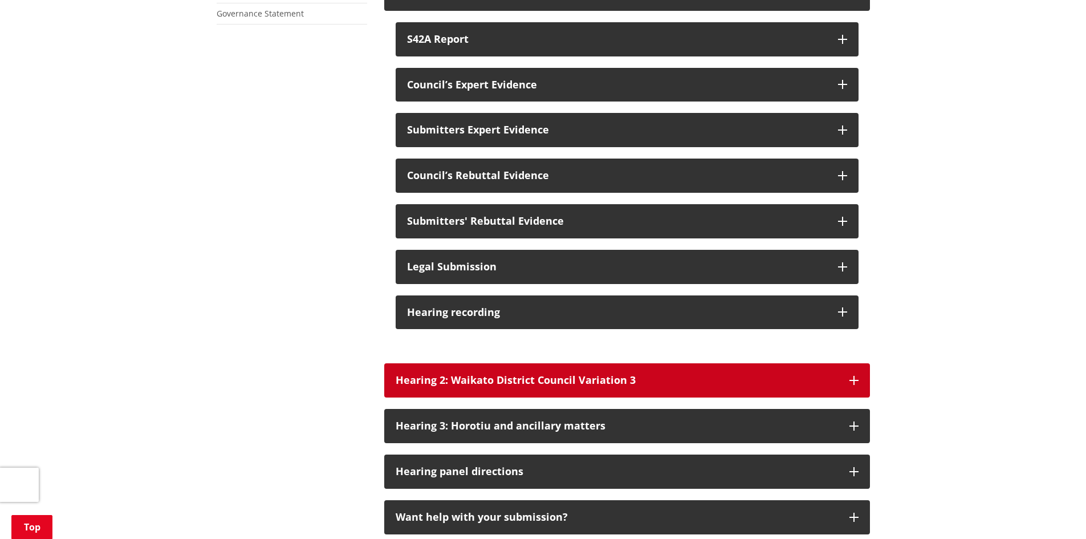
click at [450, 386] on div "Hearing 2: Waikato District Council Variation 3" at bounding box center [617, 379] width 442 height 11
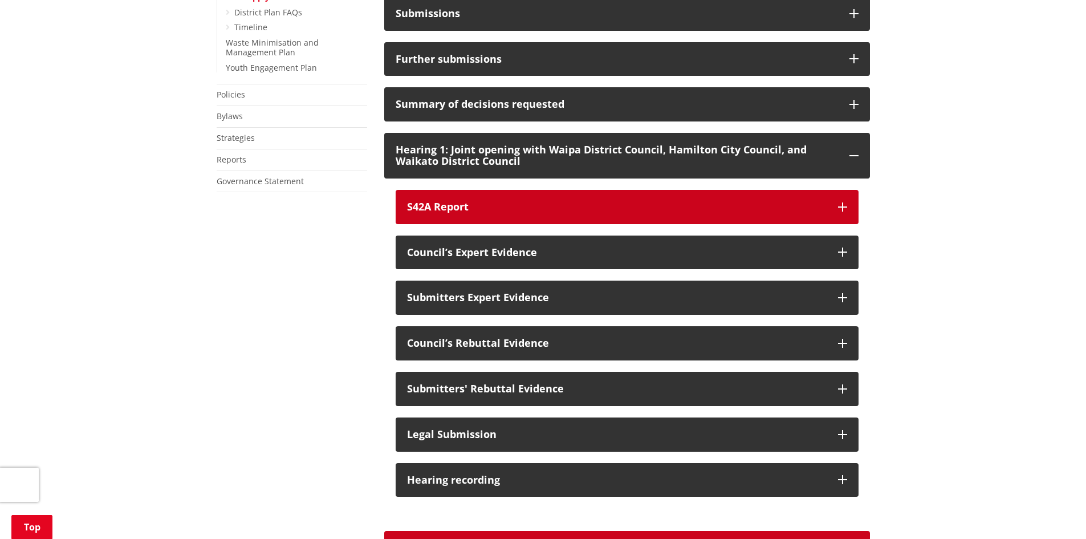
scroll to position [684, 0]
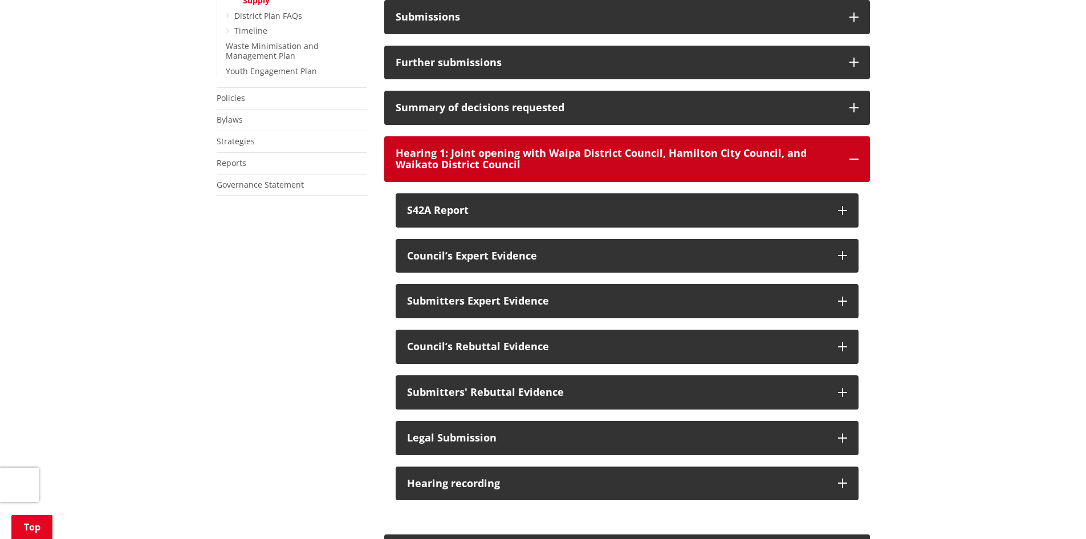
click at [504, 170] on p "Hearing 1: Joint opening with Waipa District Council, Hamilton City Council, an…" at bounding box center [617, 159] width 442 height 23
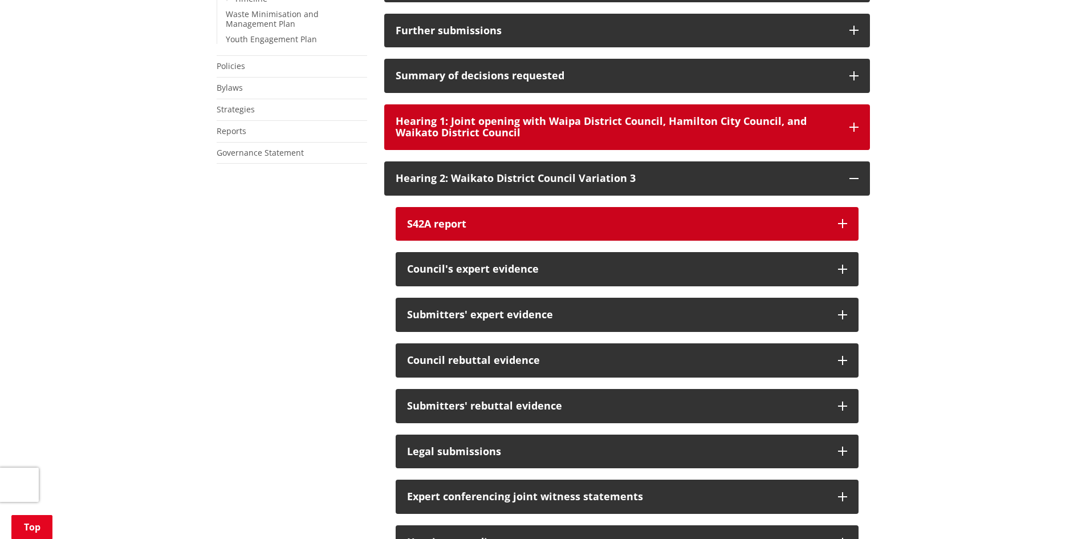
scroll to position [741, 0]
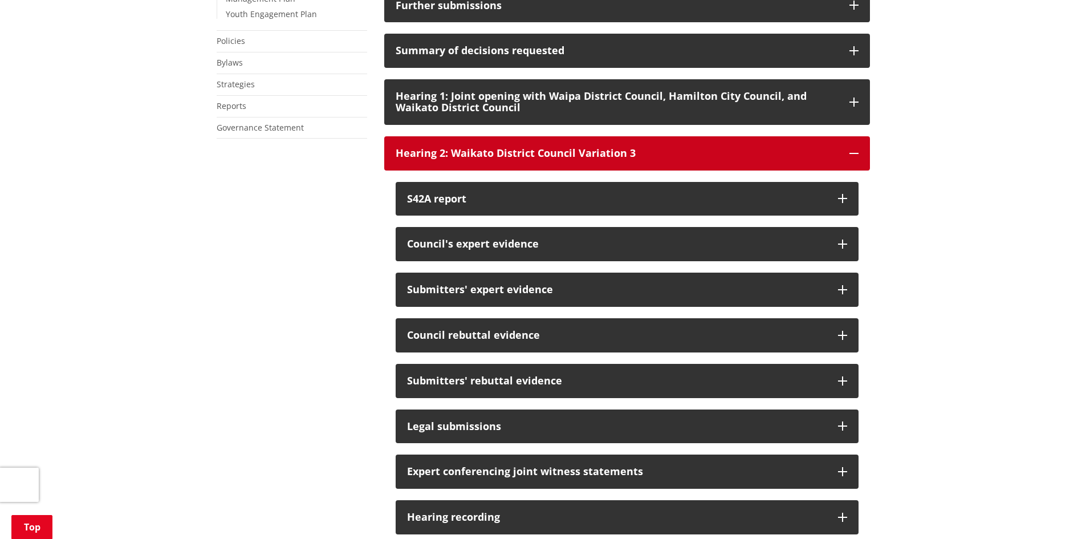
click at [481, 159] on div "Hearing 2: Waikato District Council Variation 3" at bounding box center [617, 153] width 442 height 11
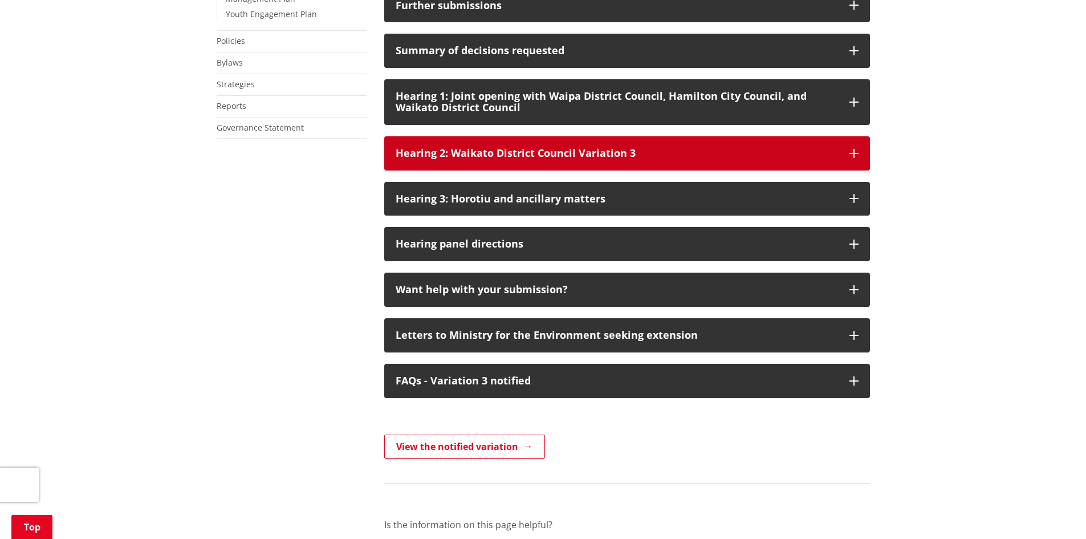
click at [482, 159] on div "Hearing 2: Waikato District Council Variation 3" at bounding box center [617, 153] width 442 height 11
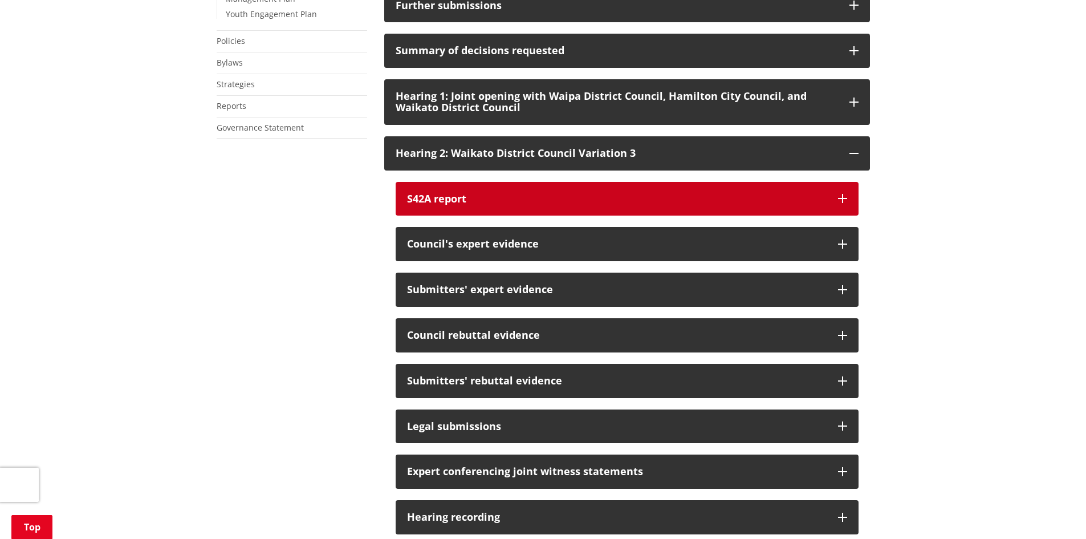
click at [477, 216] on button "S42A report" at bounding box center [627, 199] width 463 height 34
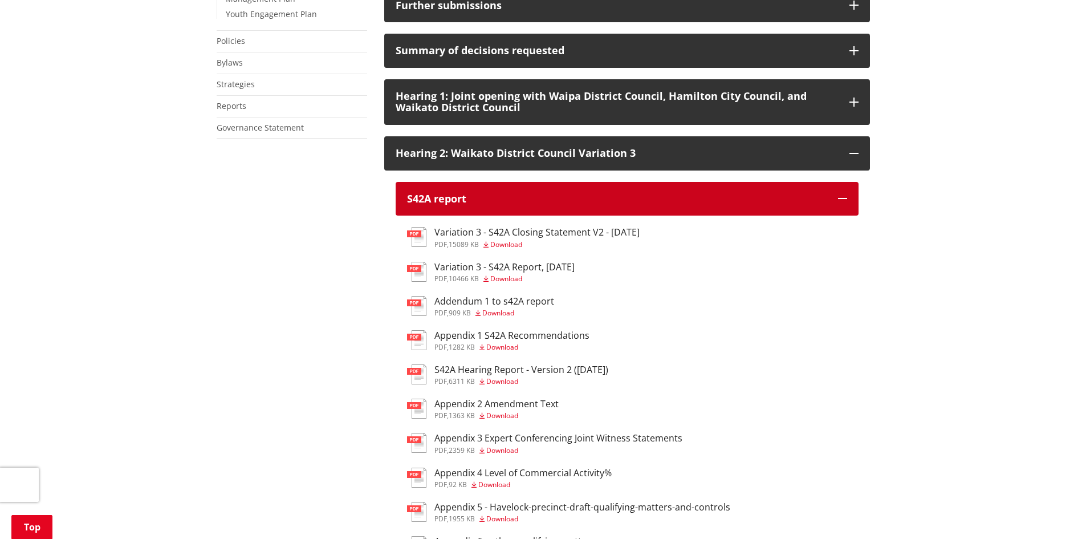
click at [449, 205] on div "S42A report" at bounding box center [616, 198] width 419 height 11
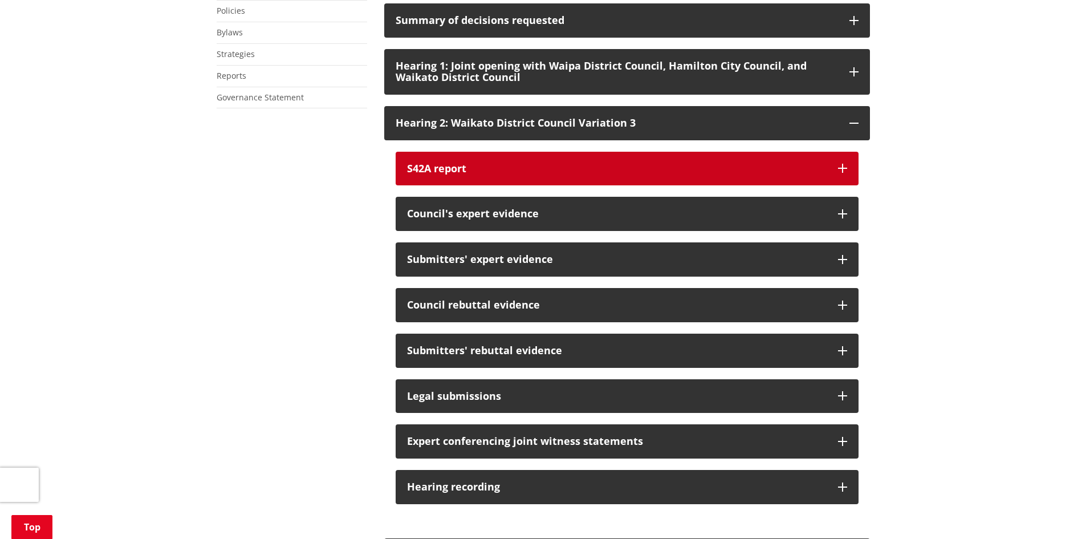
scroll to position [798, 0]
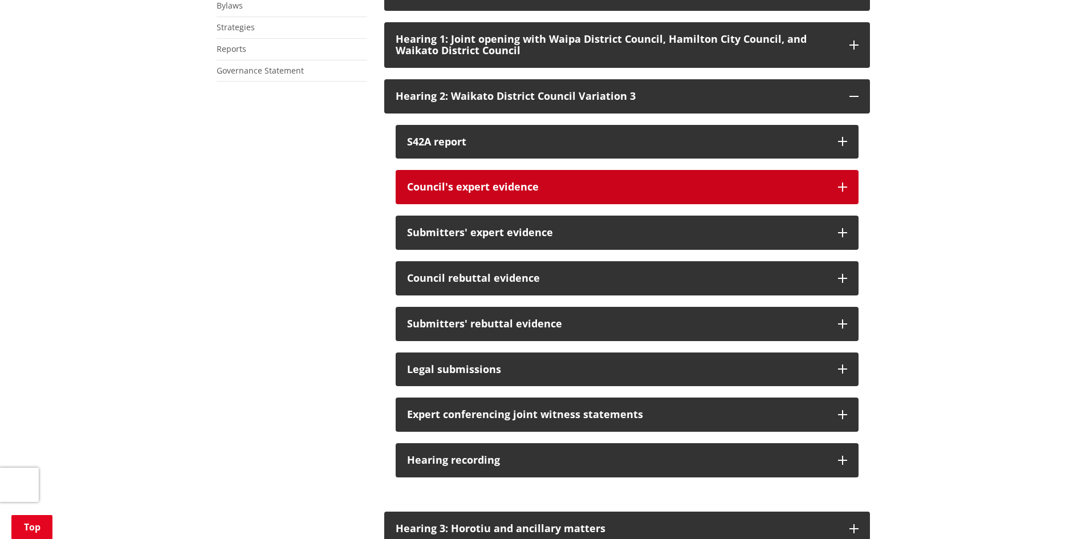
click at [463, 193] on div "Council's expert evidence" at bounding box center [616, 186] width 419 height 11
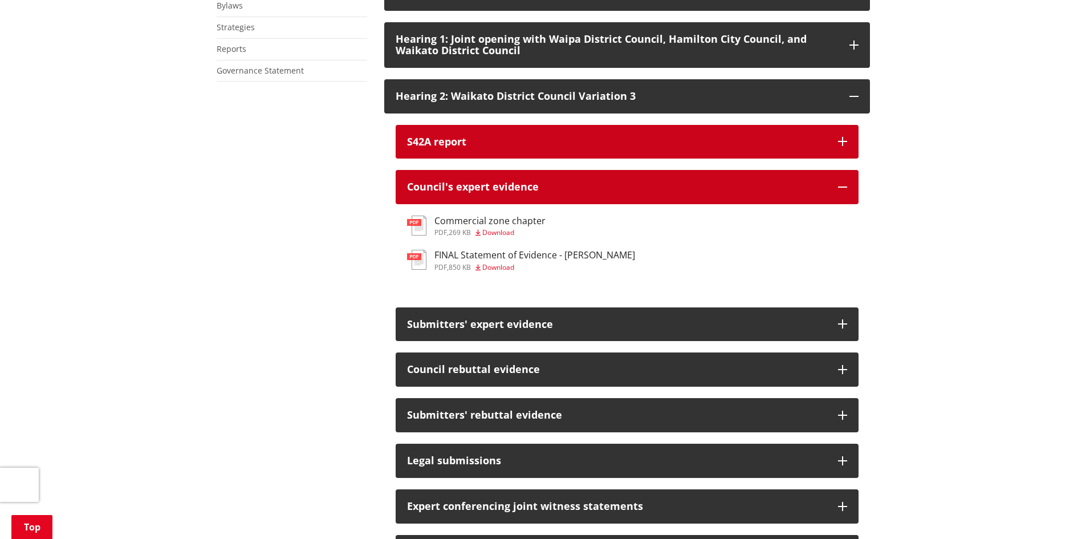
drag, startPoint x: 482, startPoint y: 204, endPoint x: 482, endPoint y: 170, distance: 34.2
click at [483, 193] on div "Council's expert evidence" at bounding box center [616, 186] width 419 height 11
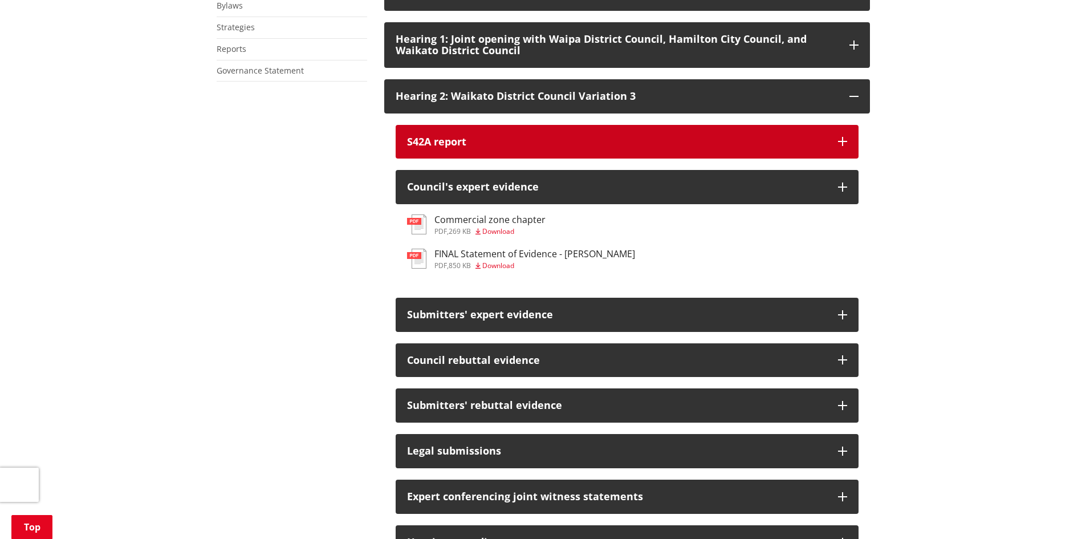
click at [482, 148] on button "S42A report" at bounding box center [627, 142] width 463 height 34
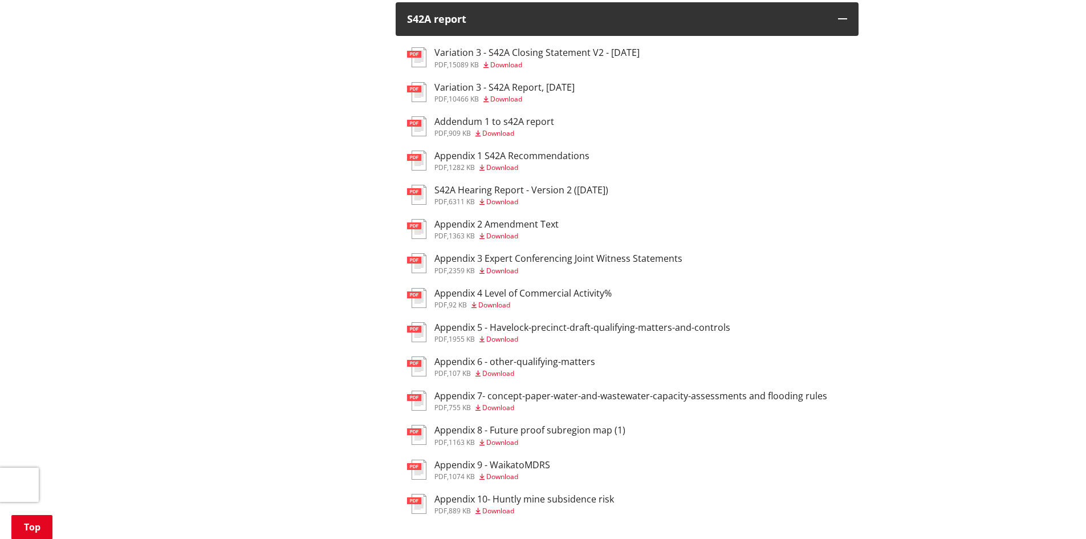
scroll to position [912, 0]
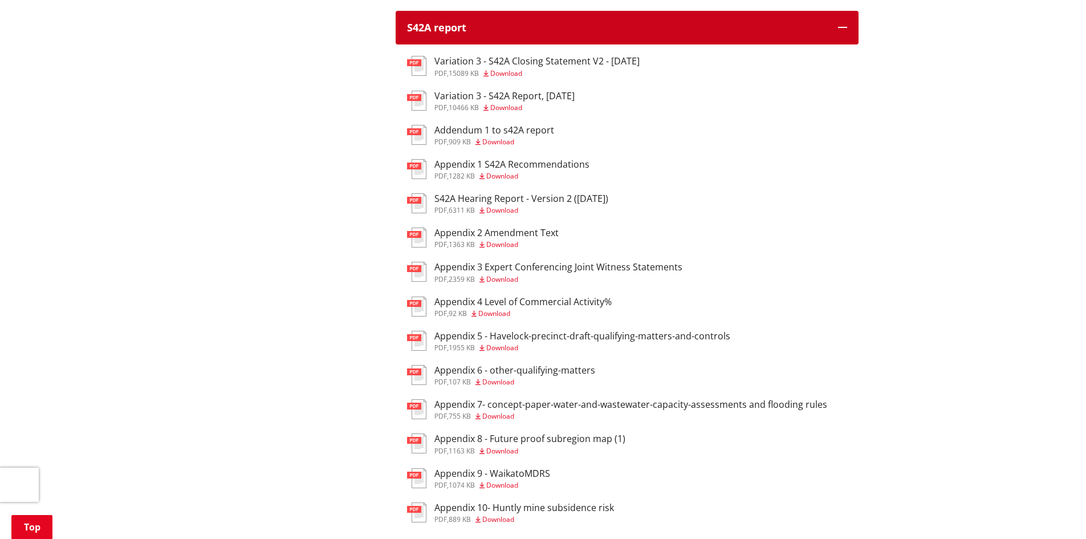
click at [649, 34] on div "S42A report" at bounding box center [616, 27] width 419 height 11
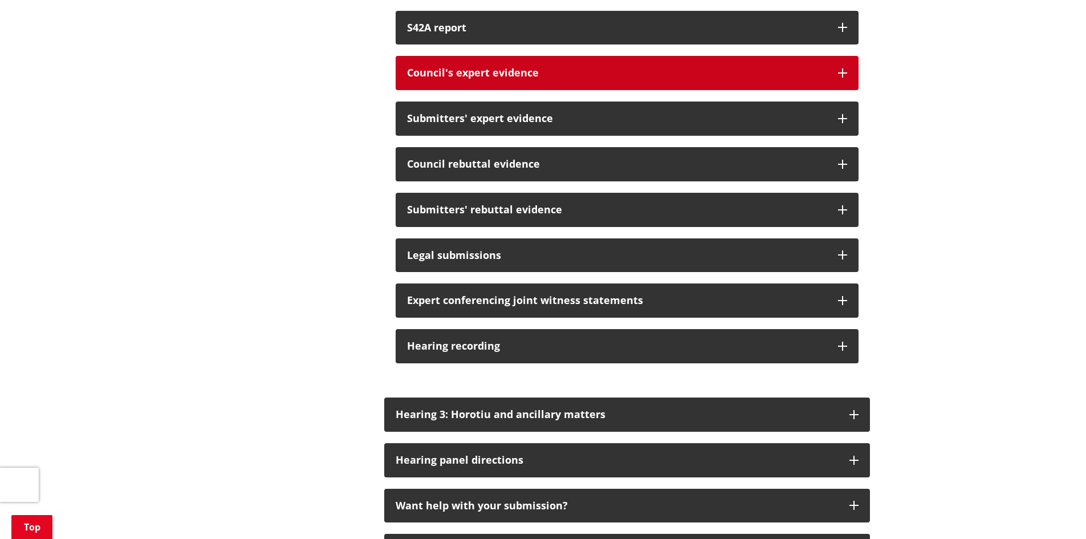
click at [518, 90] on button "Council's expert evidence" at bounding box center [627, 73] width 463 height 34
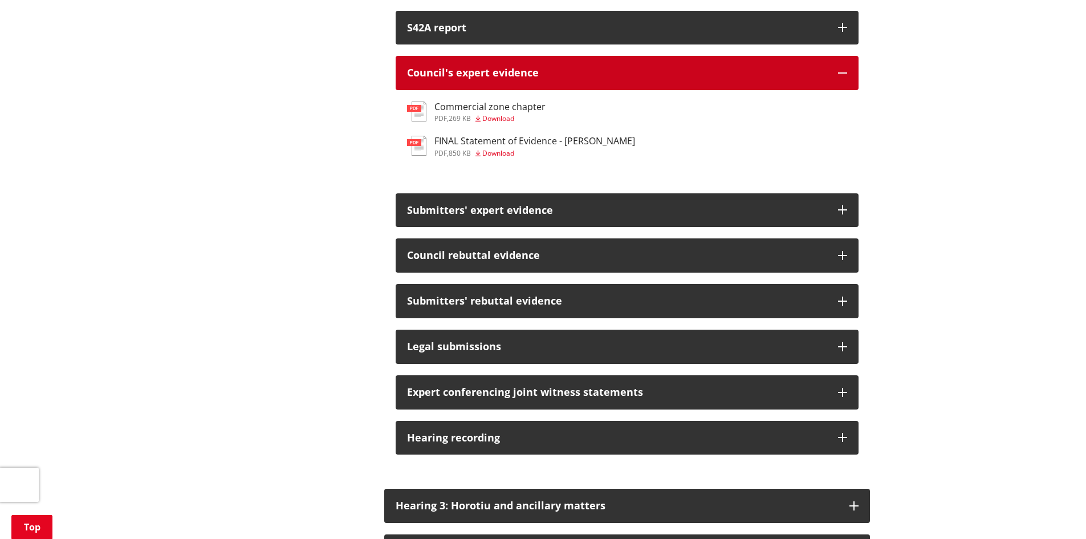
click at [516, 90] on button "Council's expert evidence" at bounding box center [627, 73] width 463 height 34
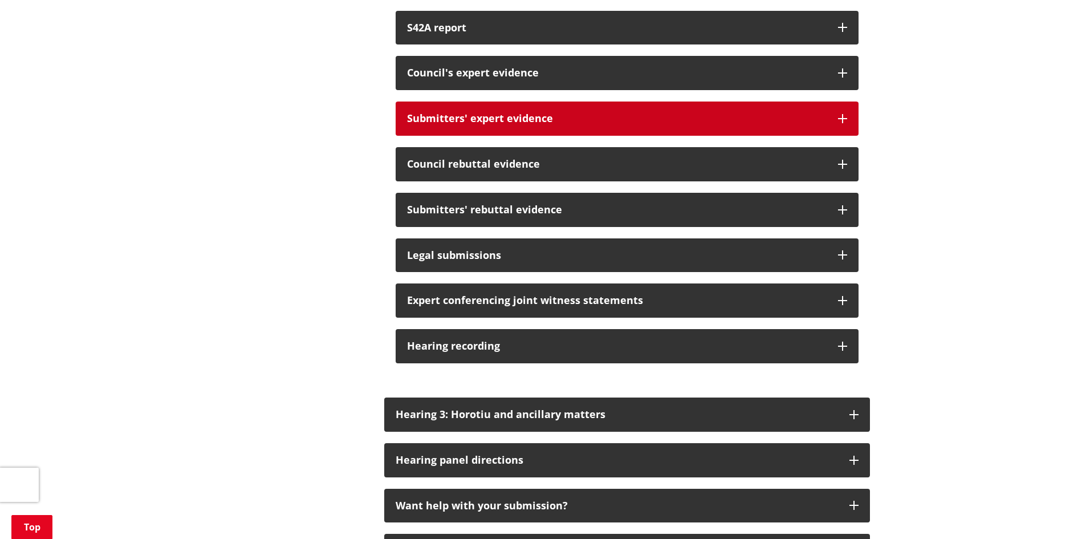
click at [500, 124] on div "Submitters' expert evidence" at bounding box center [616, 118] width 419 height 11
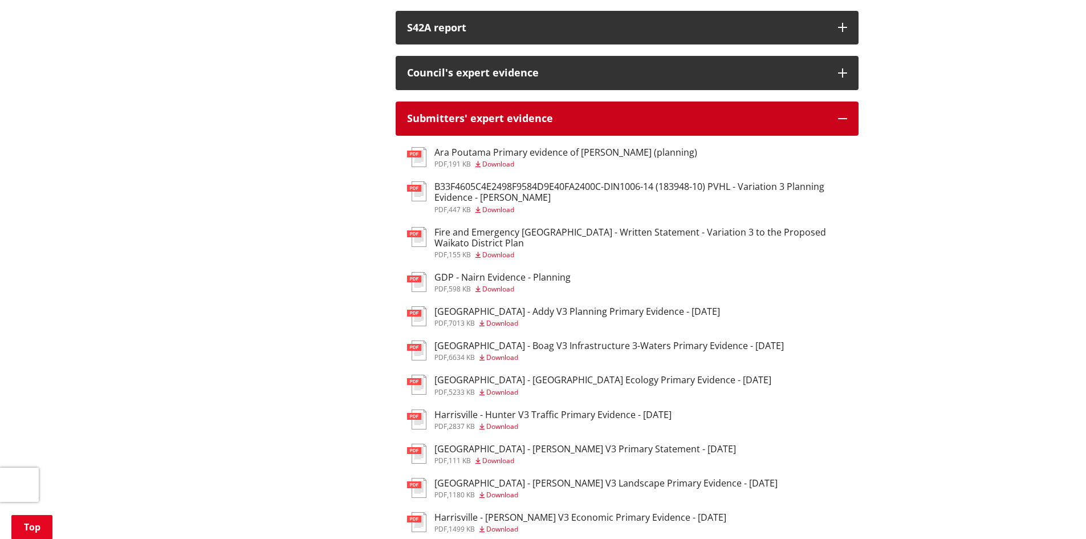
click at [495, 124] on div "Submitters' expert evidence" at bounding box center [616, 118] width 419 height 11
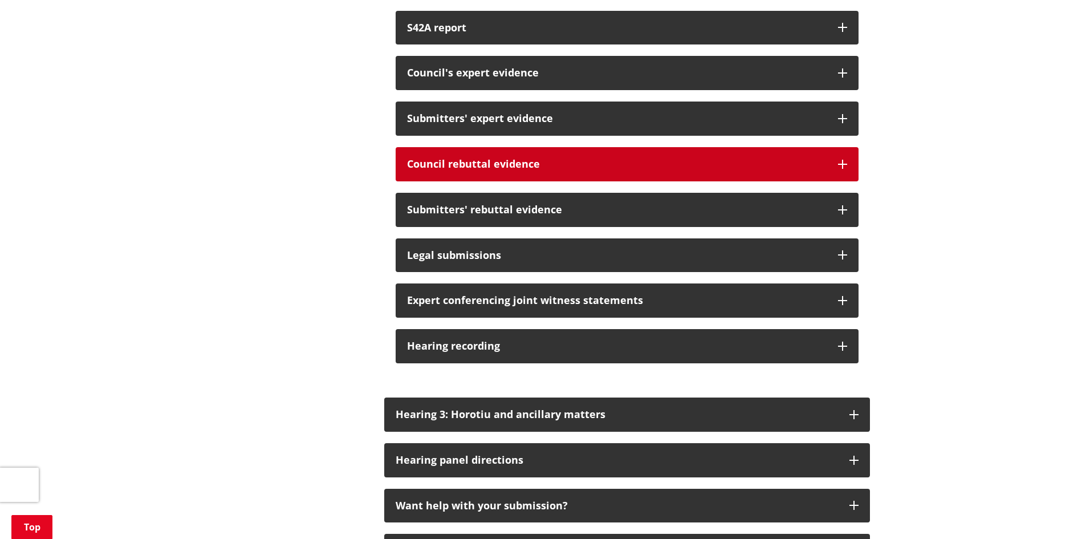
click at [490, 170] on button "Council rebuttal evidence" at bounding box center [627, 164] width 463 height 34
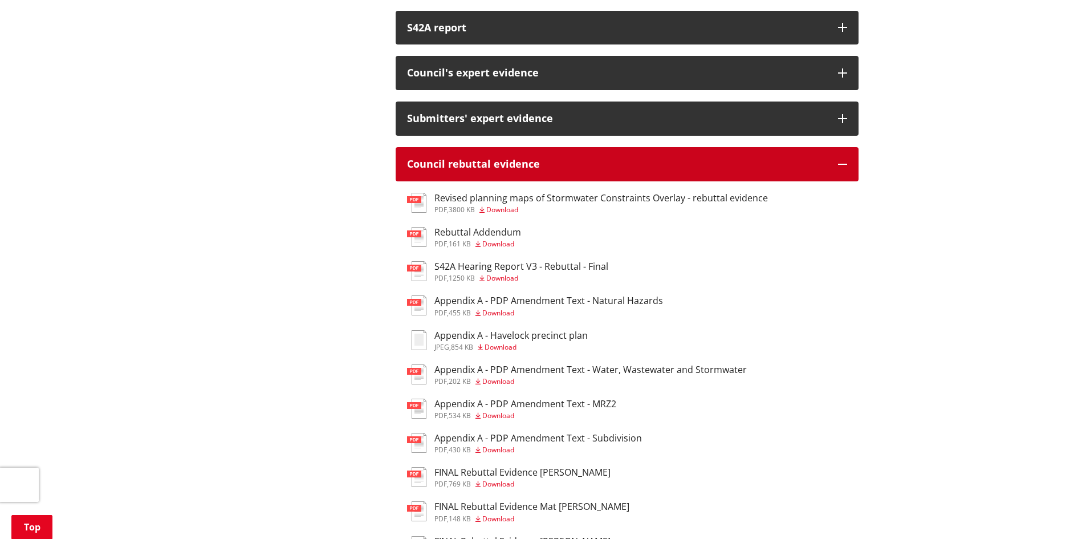
click at [489, 170] on div "Council rebuttal evidence" at bounding box center [616, 163] width 419 height 11
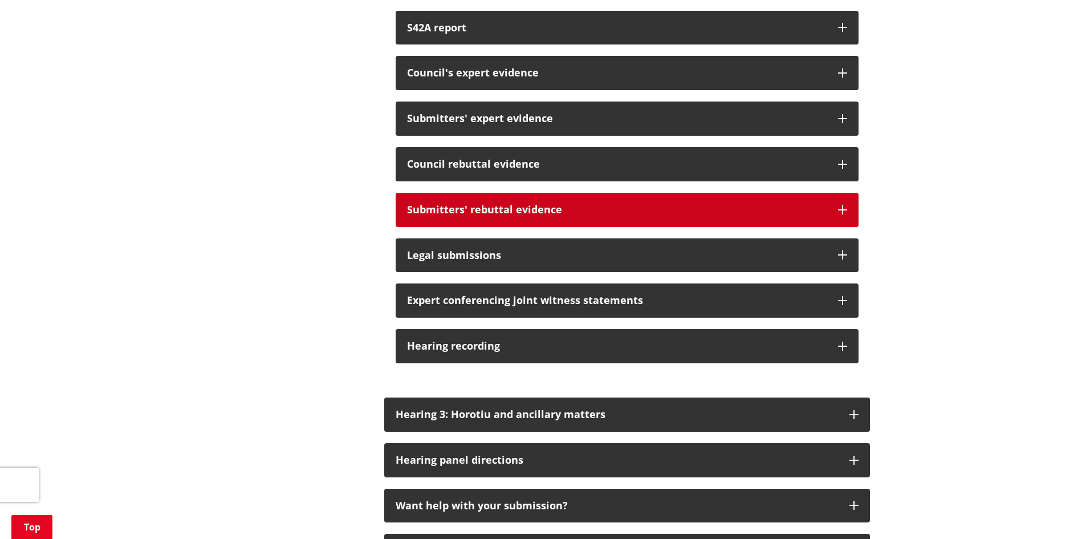
click at [473, 215] on div "Submitters' rebuttal evidence" at bounding box center [616, 209] width 419 height 11
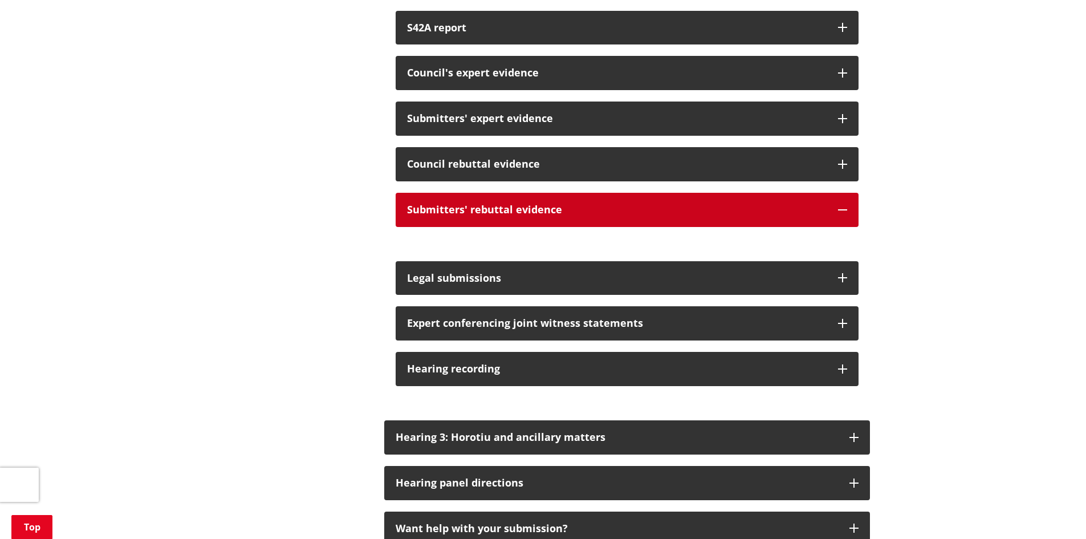
click at [472, 215] on div "Submitters' rebuttal evidence" at bounding box center [616, 209] width 419 height 11
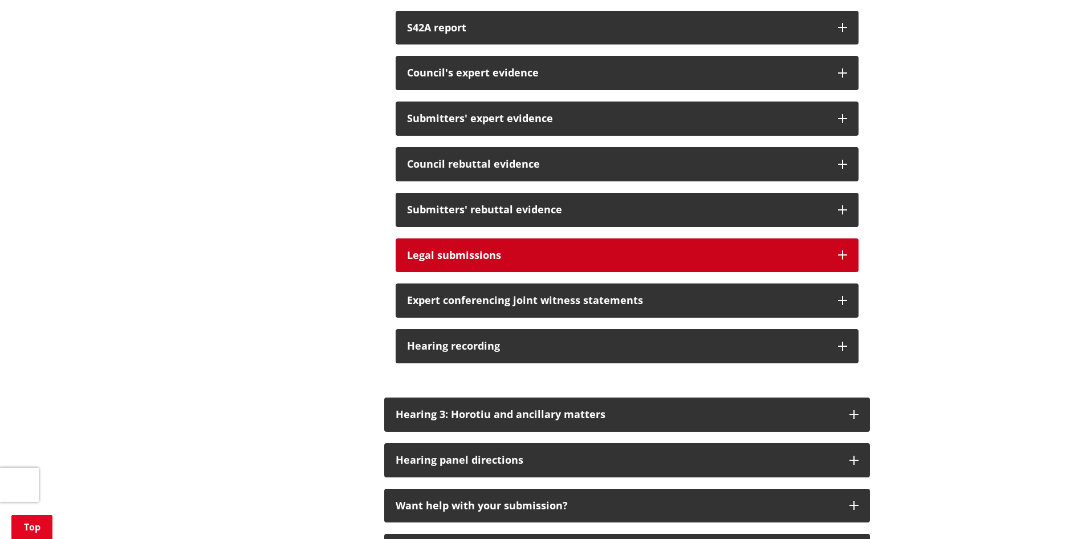
click at [459, 260] on button "Legal submissions" at bounding box center [627, 255] width 463 height 34
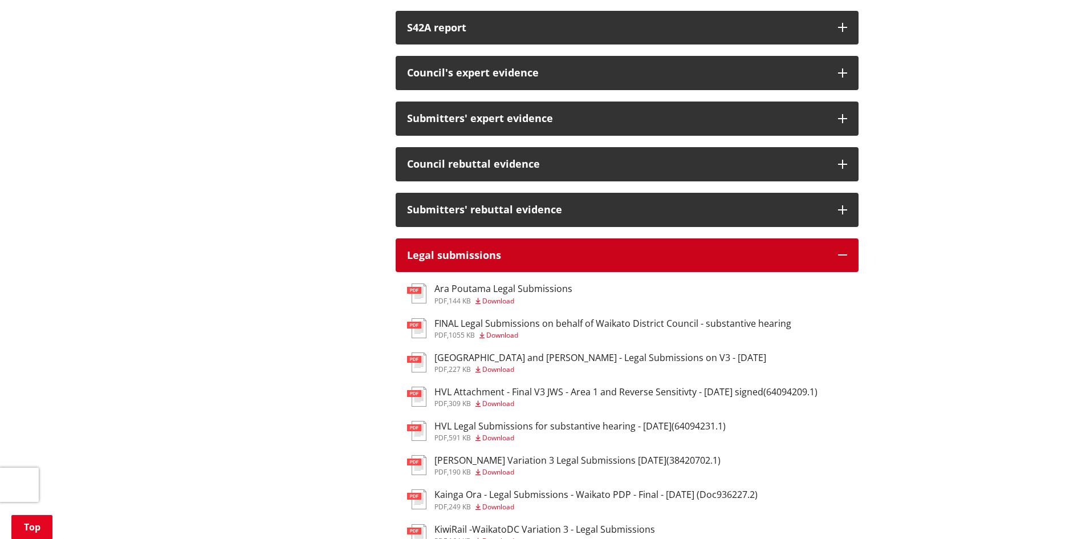
click at [450, 261] on div "Legal submissions" at bounding box center [616, 255] width 419 height 11
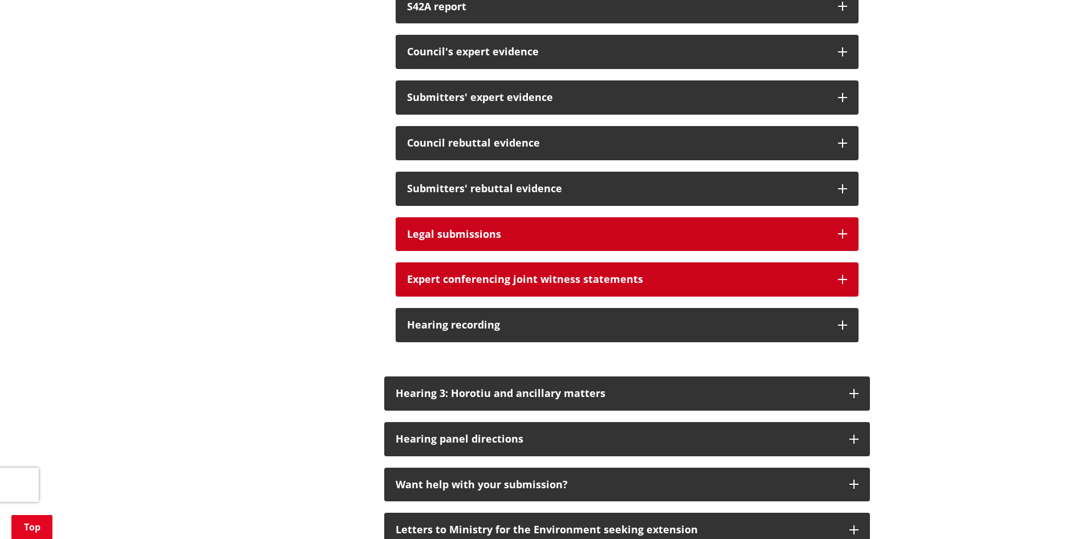
scroll to position [969, 0]
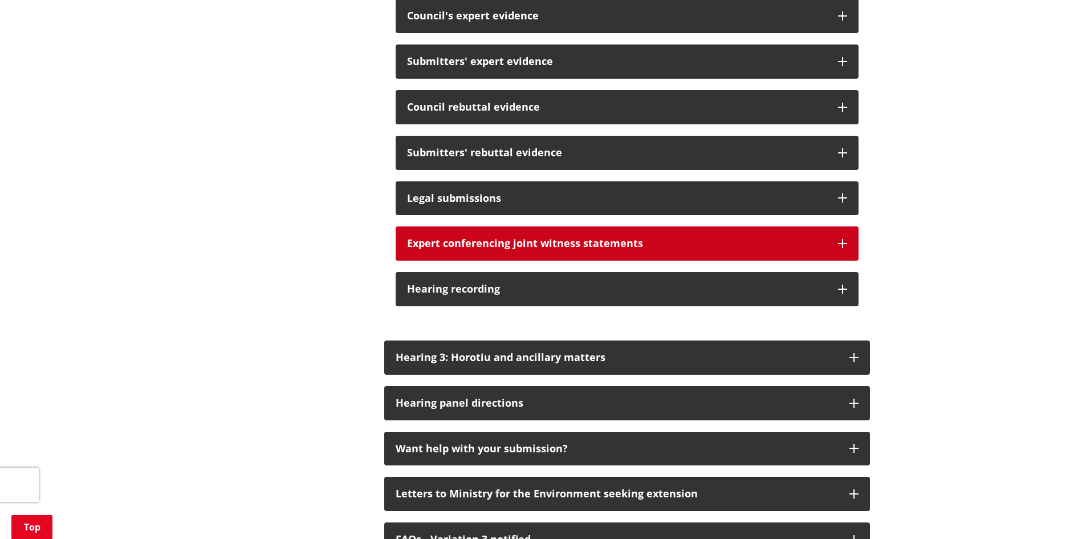
click at [458, 249] on div "Expert conferencing joint witness statements" at bounding box center [616, 243] width 419 height 11
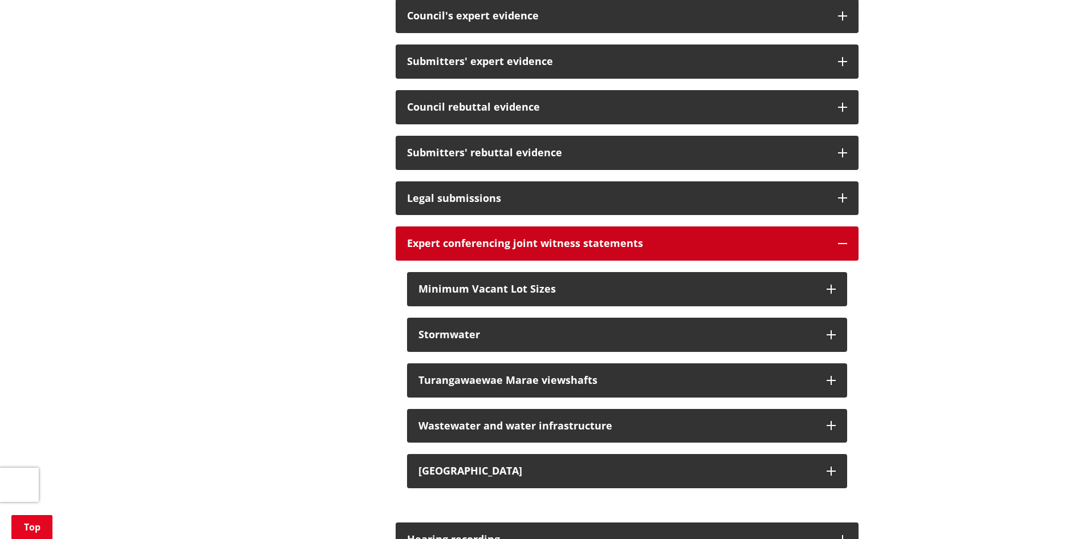
click at [459, 249] on div "Expert conferencing joint witness statements" at bounding box center [616, 243] width 419 height 11
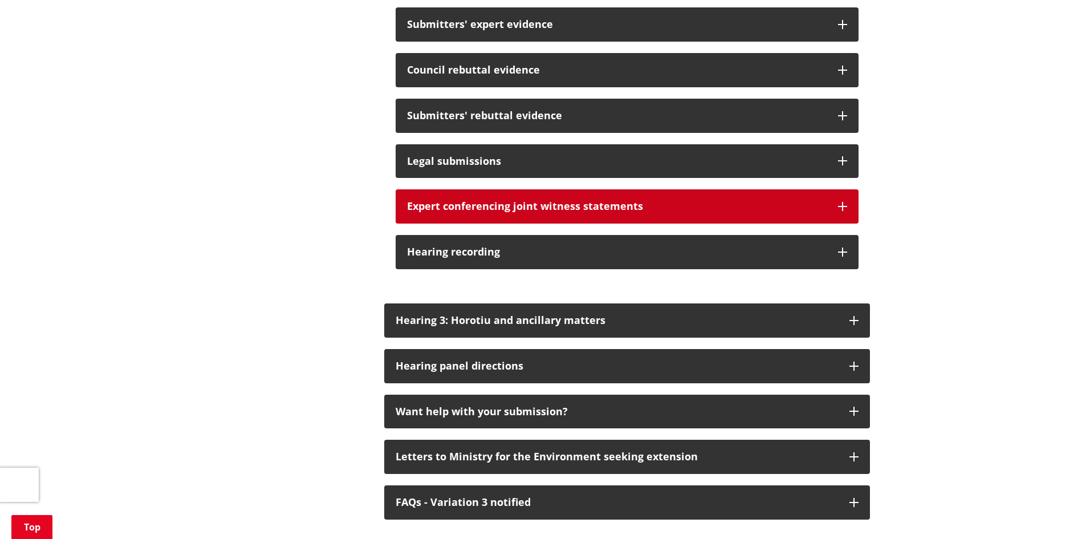
scroll to position [1026, 0]
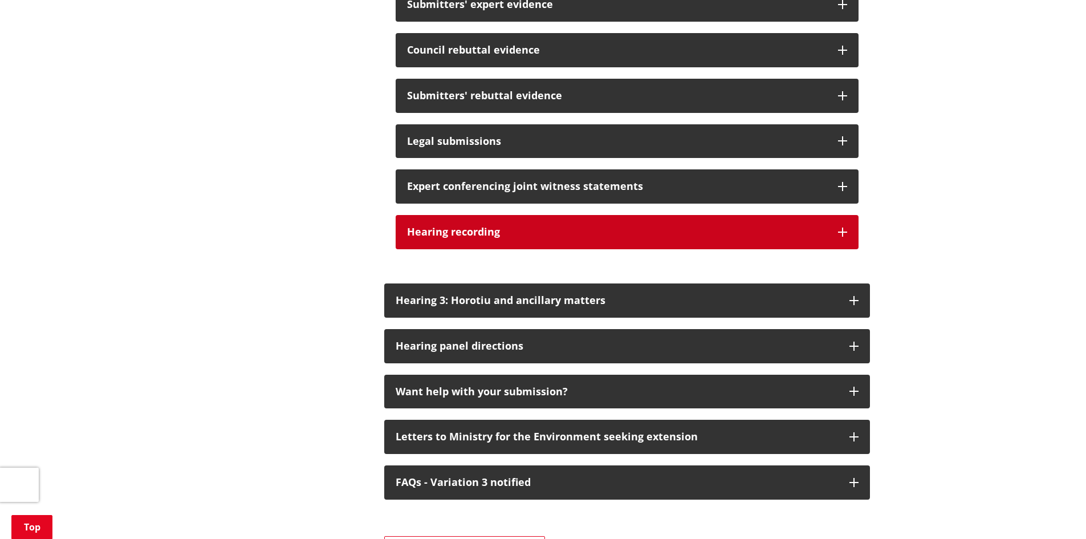
click at [472, 238] on div "Hearing recording" at bounding box center [616, 231] width 419 height 11
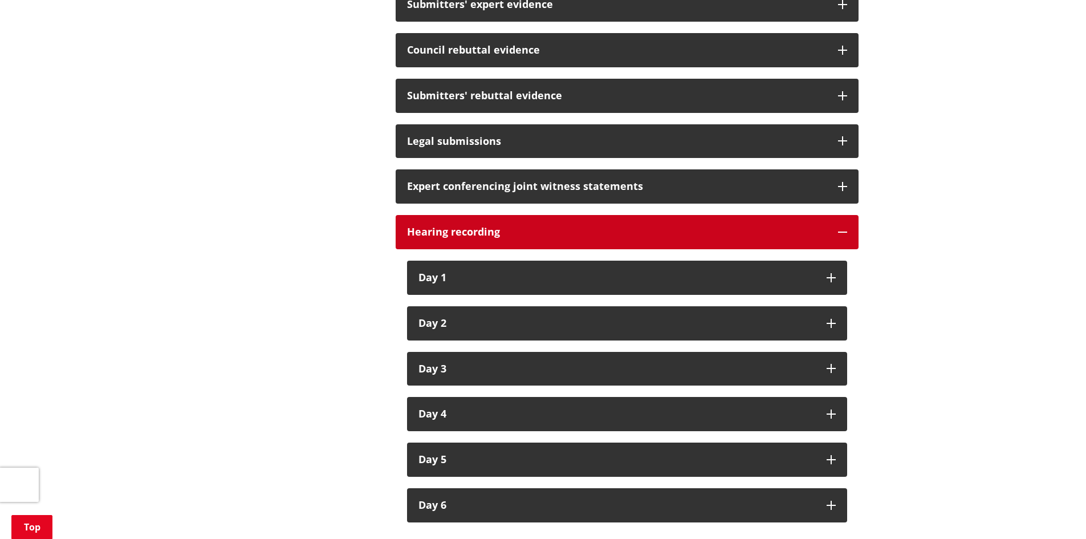
click at [472, 238] on div "Hearing recording" at bounding box center [616, 231] width 419 height 11
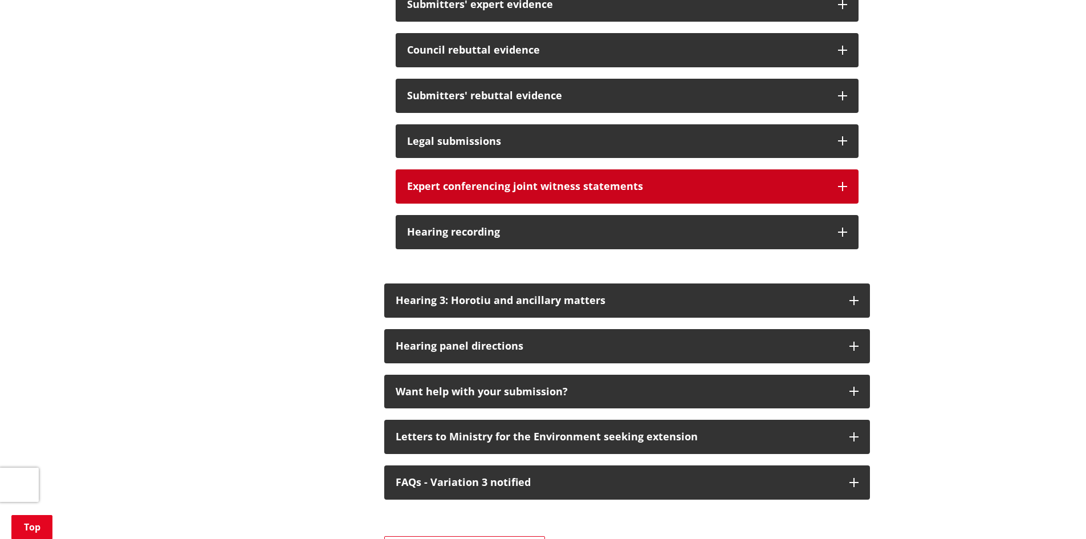
click at [485, 192] on div "Expert conferencing joint witness statements" at bounding box center [616, 186] width 419 height 11
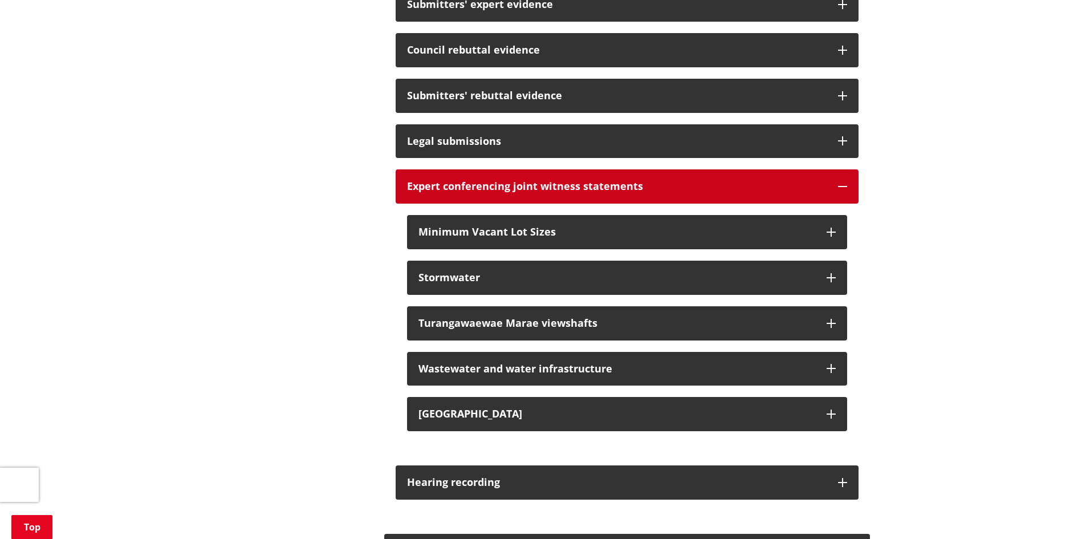
click at [485, 192] on div "Expert conferencing joint witness statements" at bounding box center [616, 186] width 419 height 11
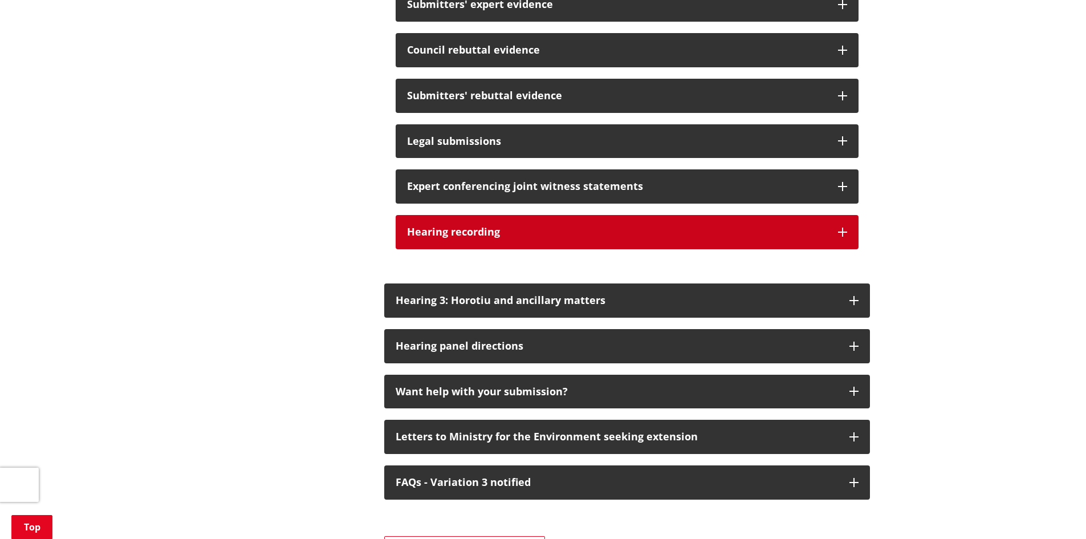
click at [461, 238] on div "Hearing recording" at bounding box center [616, 231] width 419 height 11
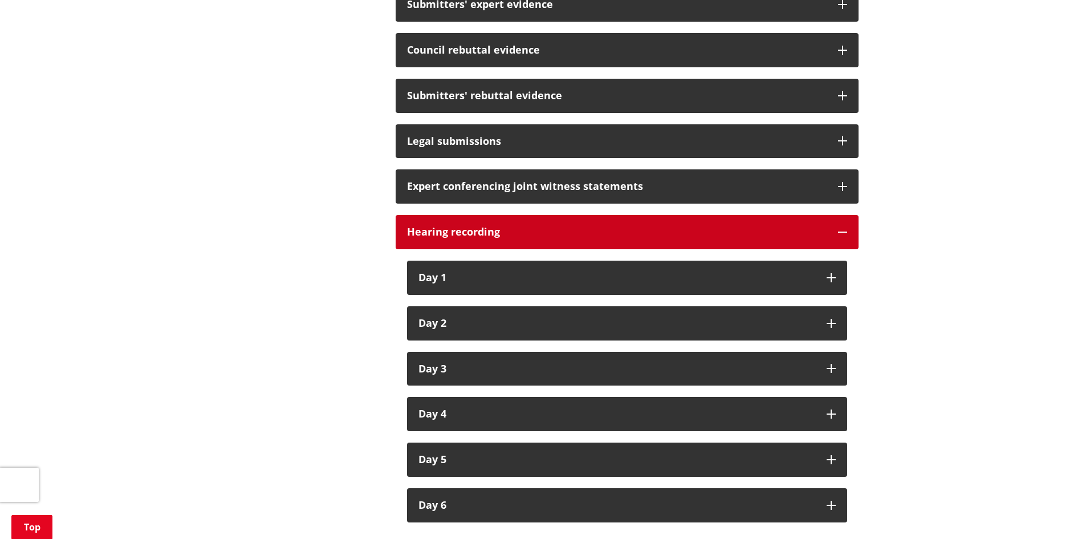
click at [460, 238] on div "Hearing recording" at bounding box center [616, 231] width 419 height 11
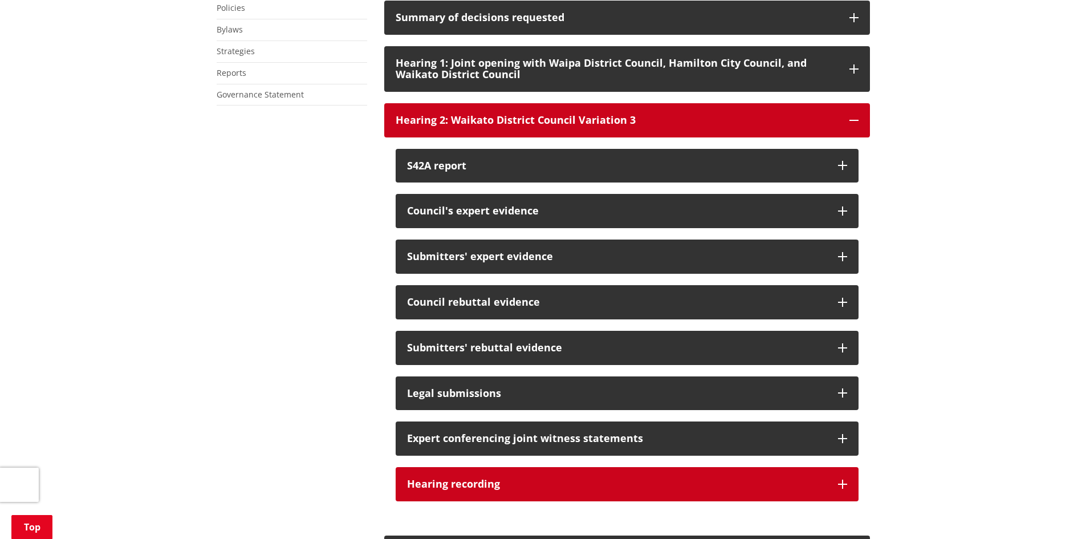
scroll to position [741, 0]
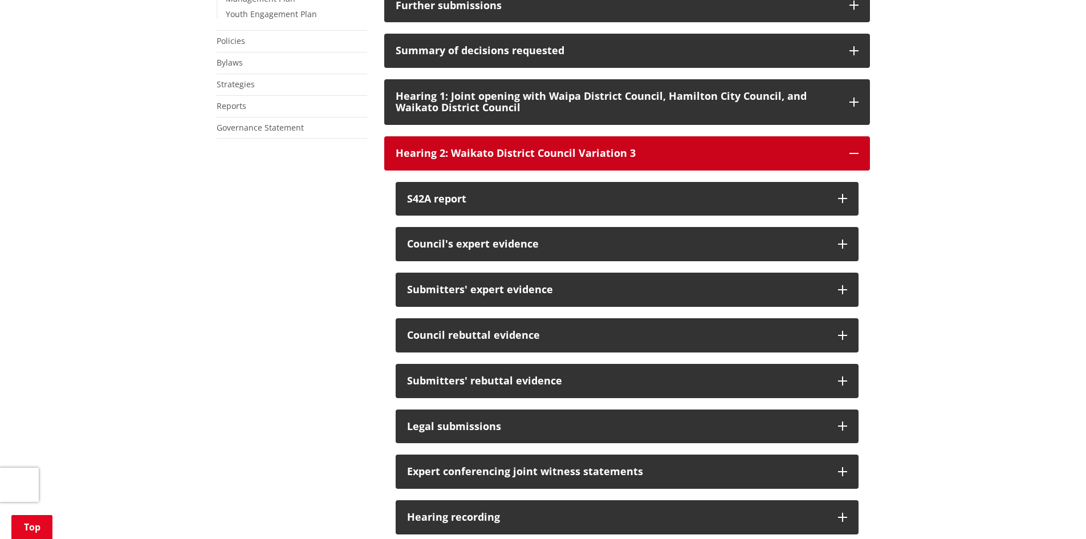
click at [491, 159] on div "Hearing 2: Waikato District Council Variation 3" at bounding box center [617, 153] width 442 height 11
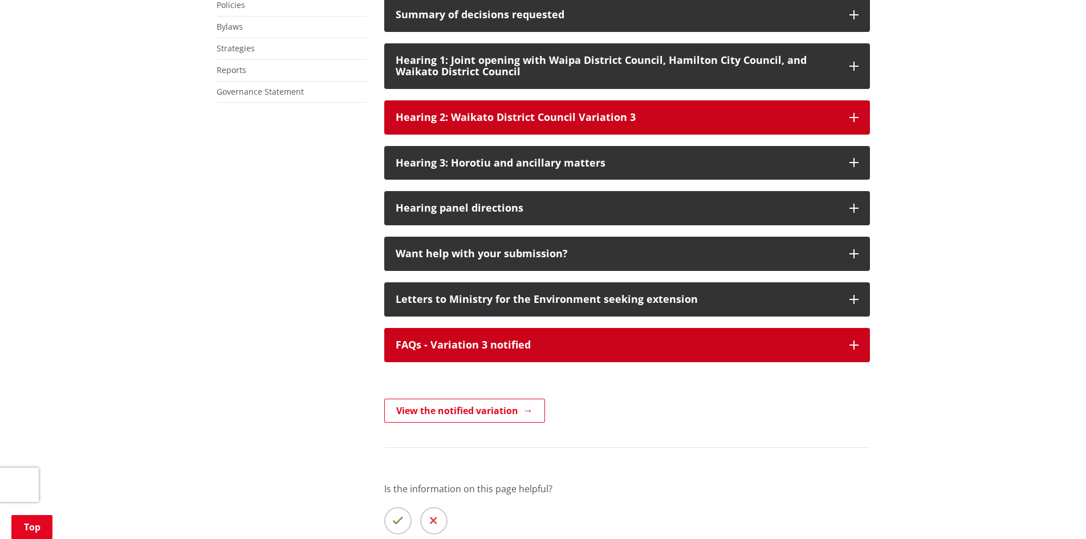
scroll to position [798, 0]
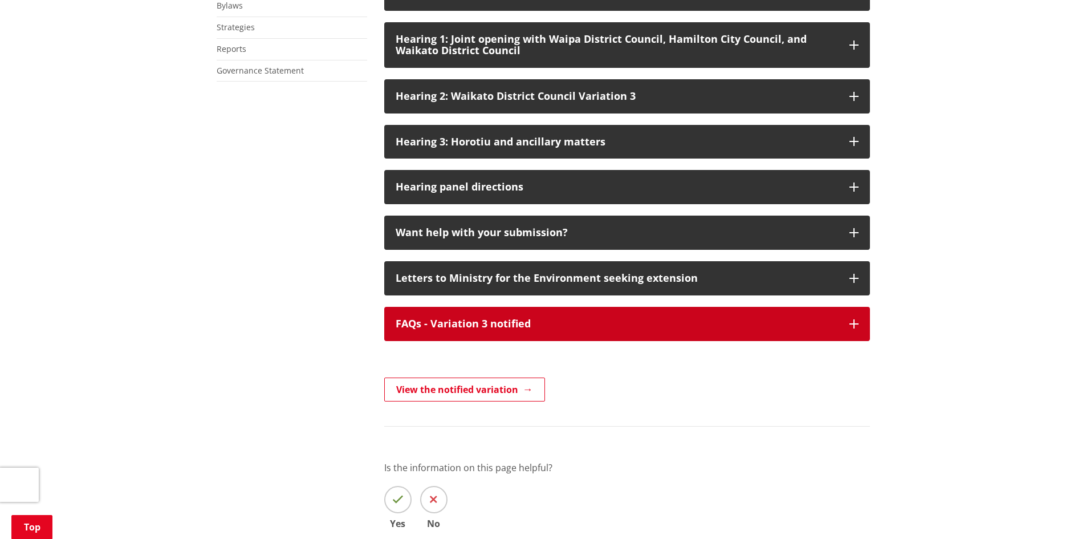
click at [452, 329] on div "FAQs - Variation 3 notified" at bounding box center [617, 323] width 442 height 11
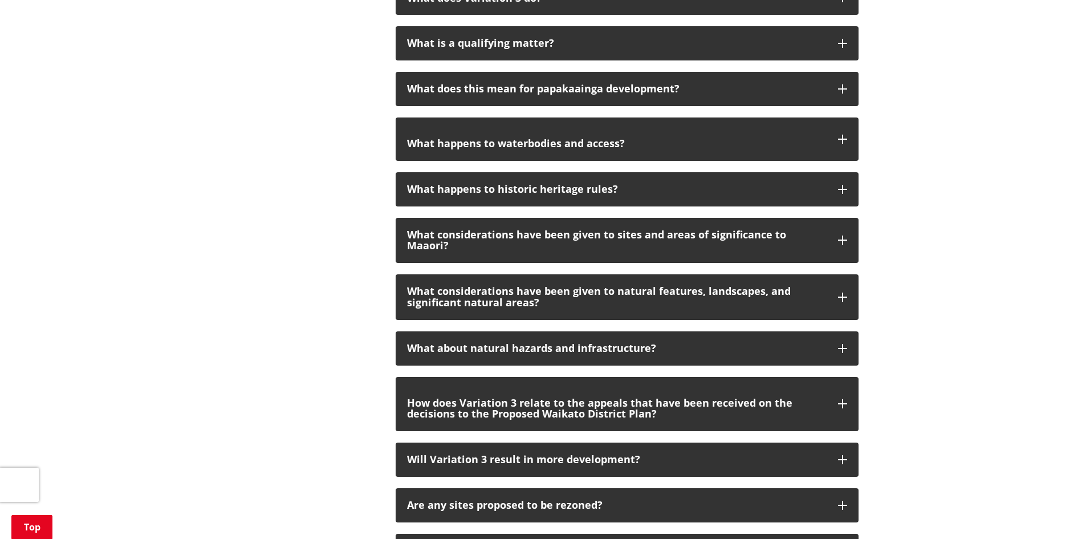
scroll to position [1482, 0]
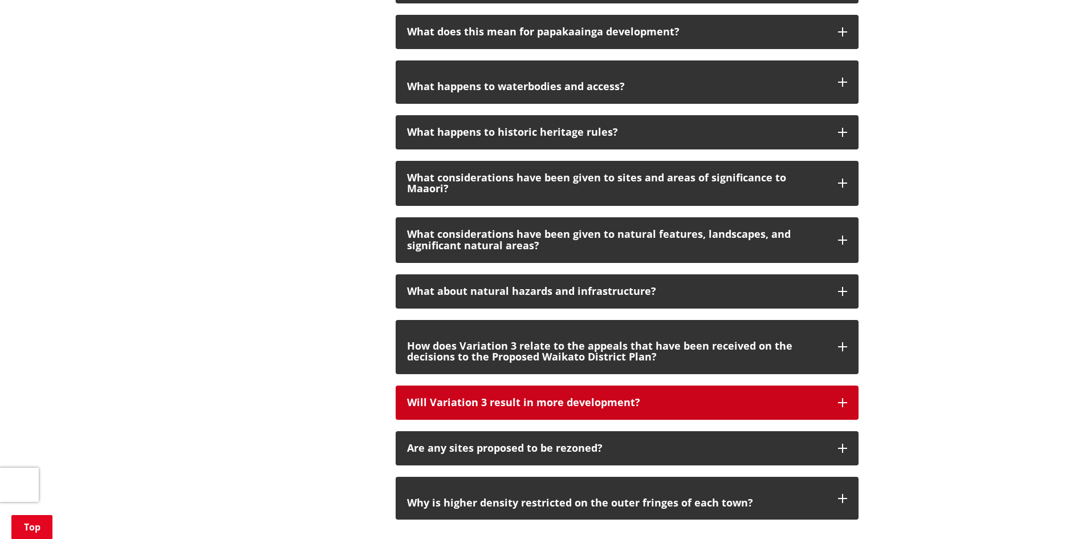
click at [480, 397] on p "Will Variation 3 result in more development?" at bounding box center [616, 402] width 419 height 11
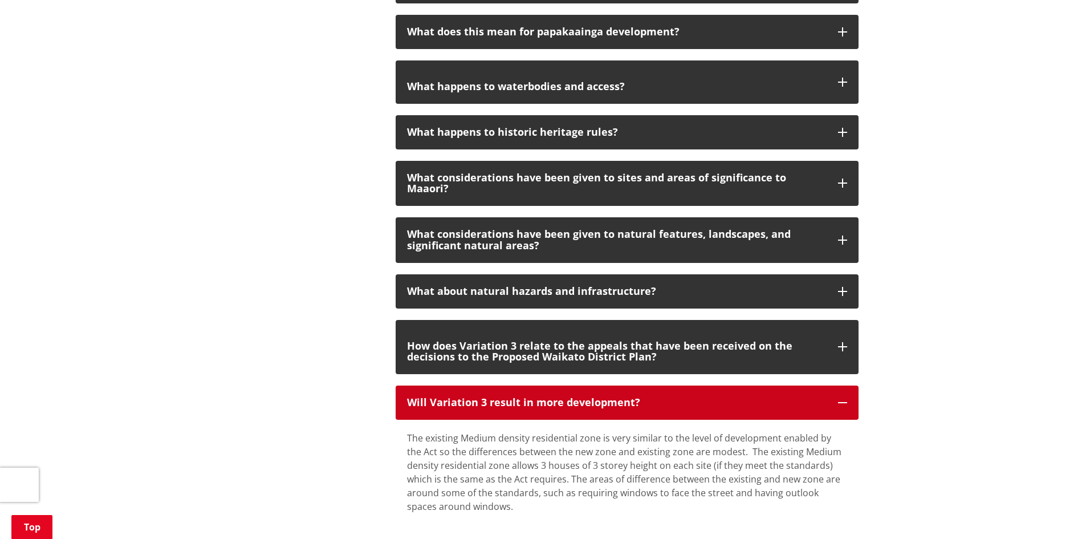
click at [480, 397] on p "Will Variation 3 result in more development?" at bounding box center [616, 402] width 419 height 11
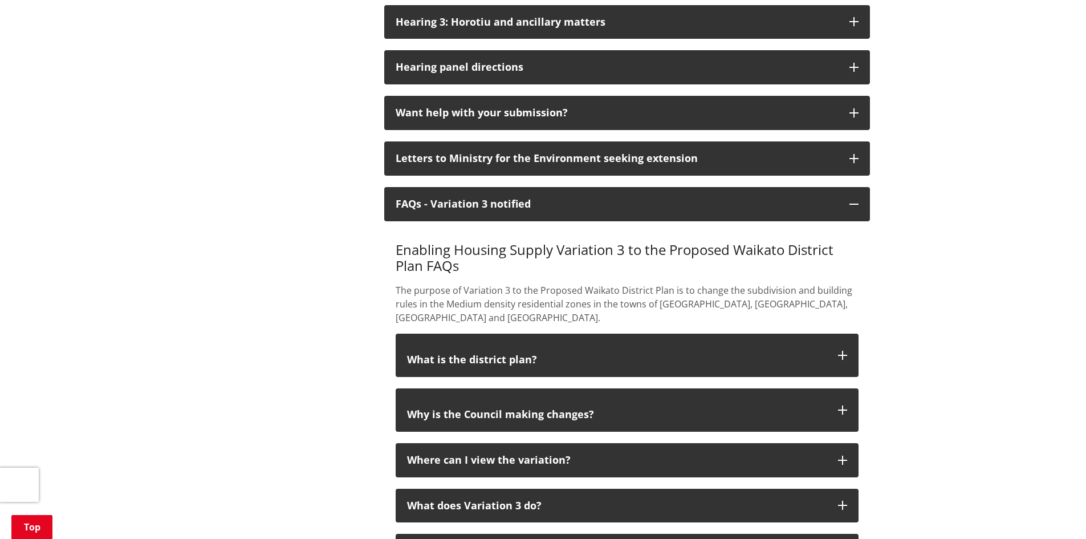
scroll to position [912, 0]
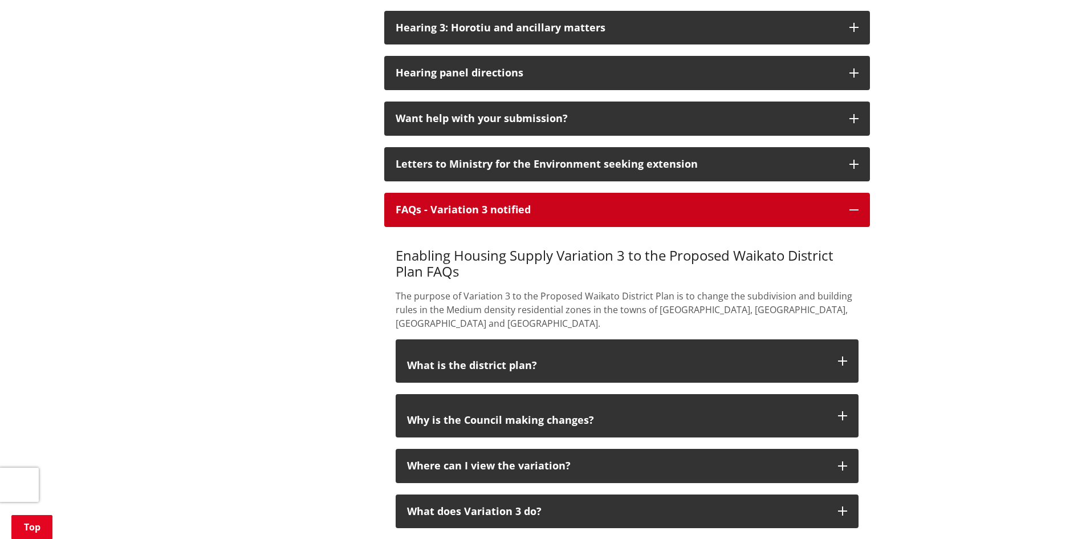
click at [494, 227] on button "FAQs - Variation 3 notified" at bounding box center [627, 210] width 486 height 34
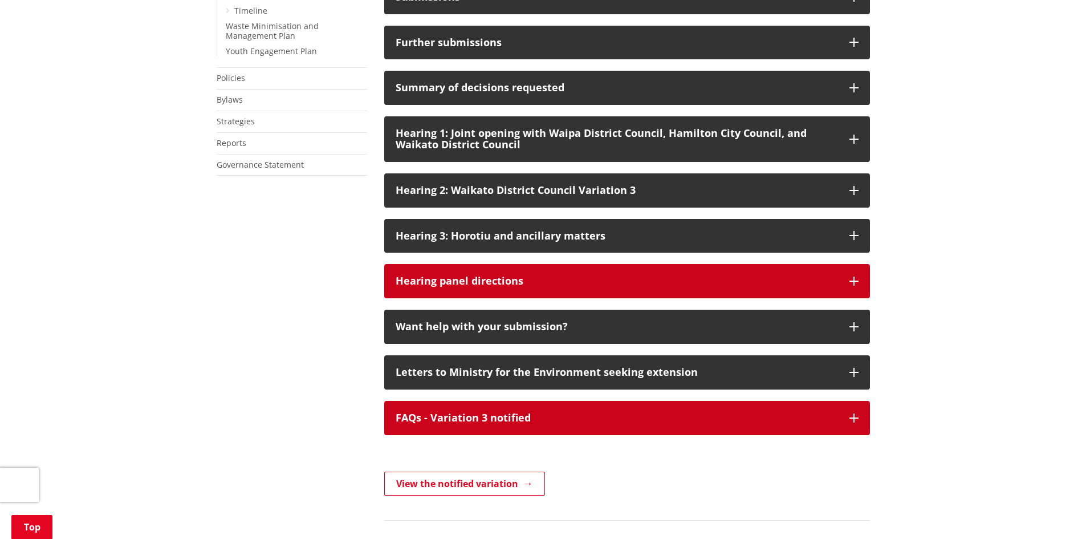
scroll to position [684, 0]
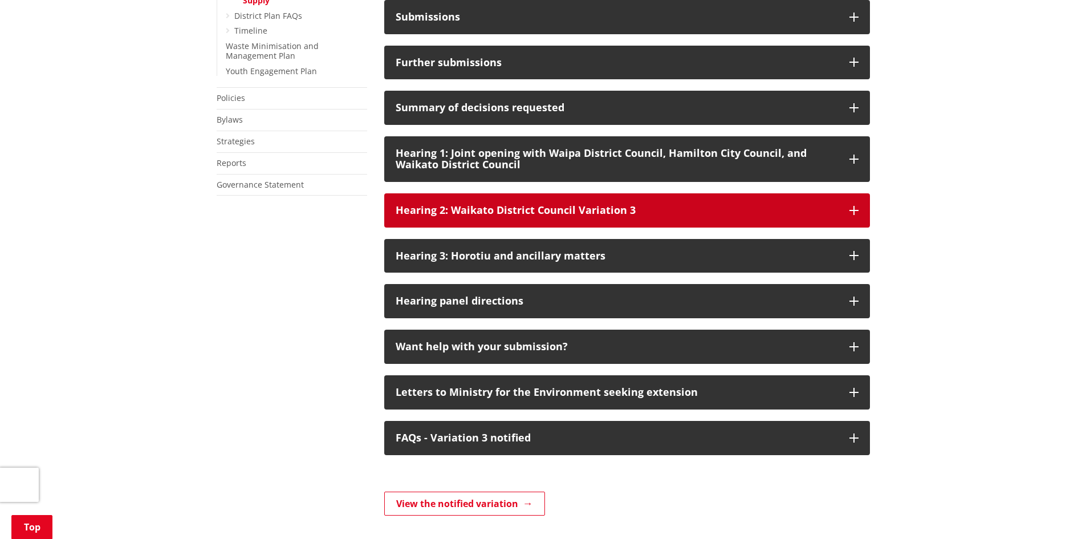
click at [481, 216] on button "Hearing 2: Waikato District Council Variation 3" at bounding box center [627, 210] width 486 height 34
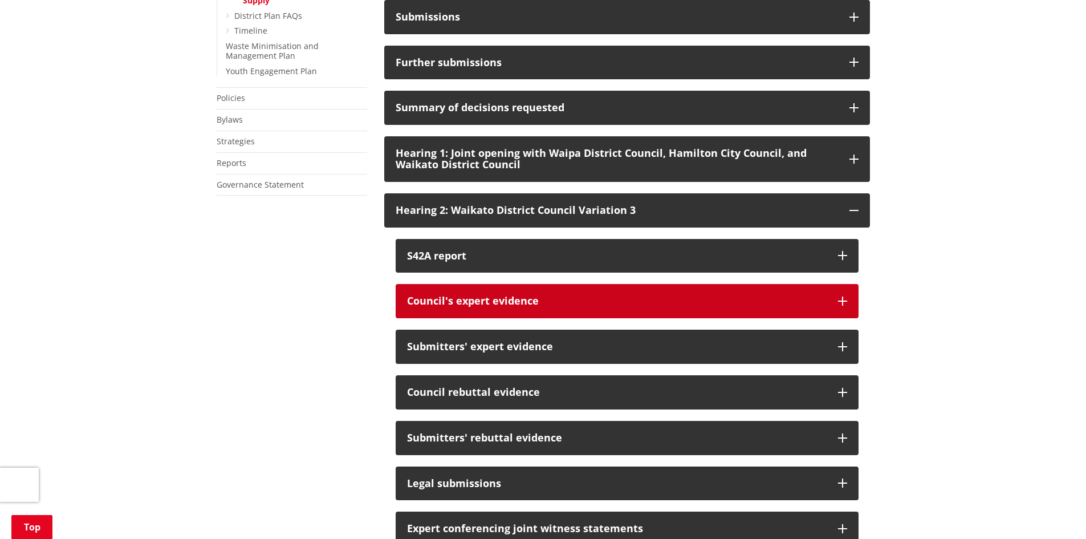
click at [463, 307] on div "Council's expert evidence" at bounding box center [616, 300] width 419 height 11
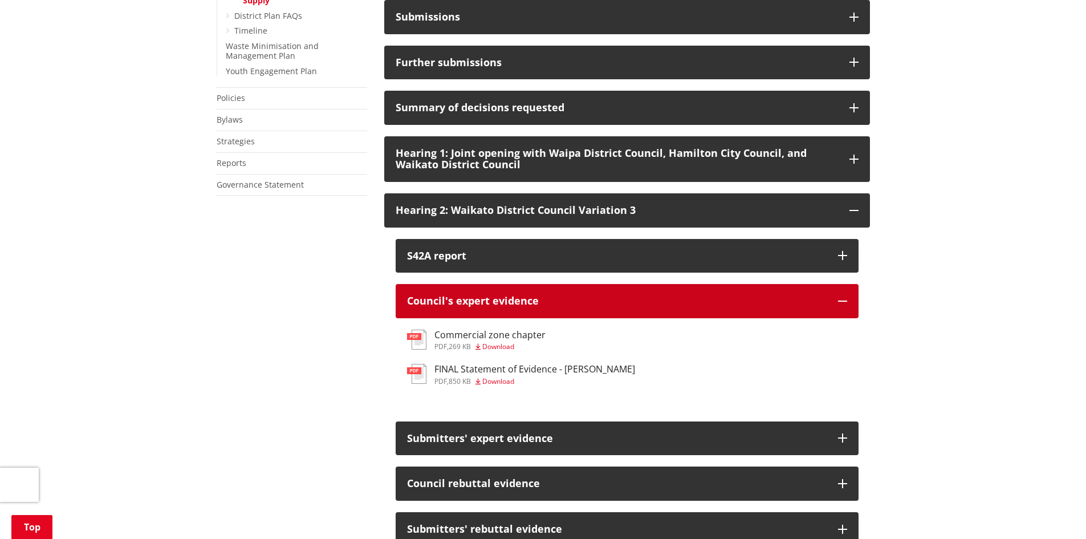
drag, startPoint x: 499, startPoint y: 357, endPoint x: 466, endPoint y: 318, distance: 51.0
click at [465, 318] on button "Council's expert evidence" at bounding box center [627, 301] width 463 height 34
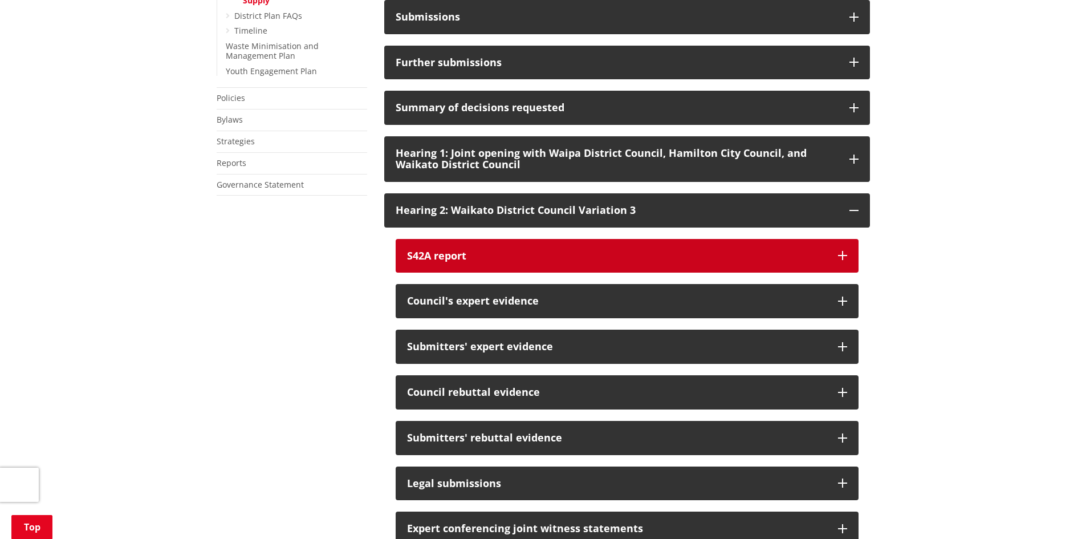
click at [467, 262] on div "S42A report" at bounding box center [616, 255] width 419 height 11
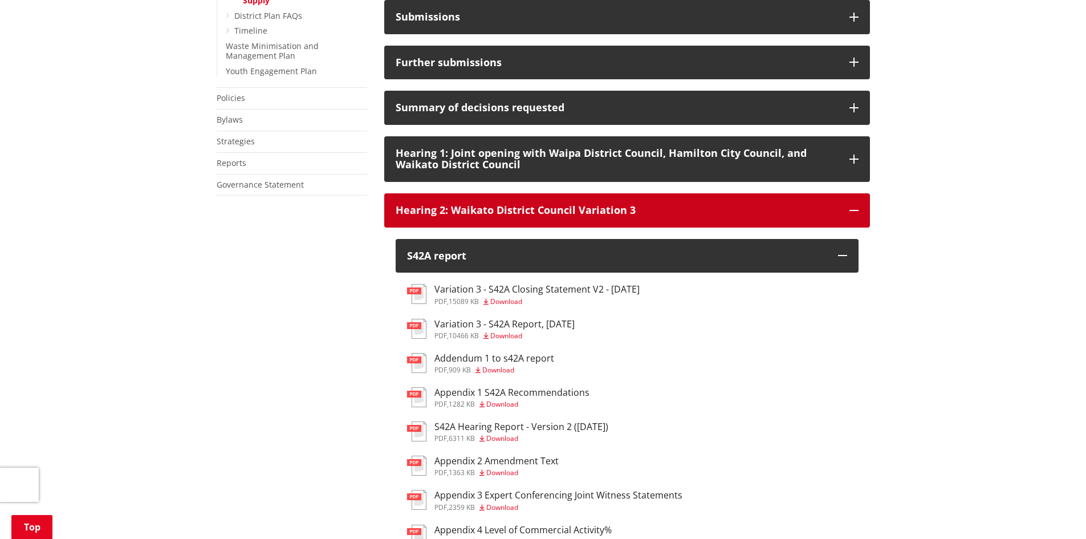
click at [465, 216] on div "Hearing 2: Waikato District Council Variation 3" at bounding box center [617, 210] width 442 height 11
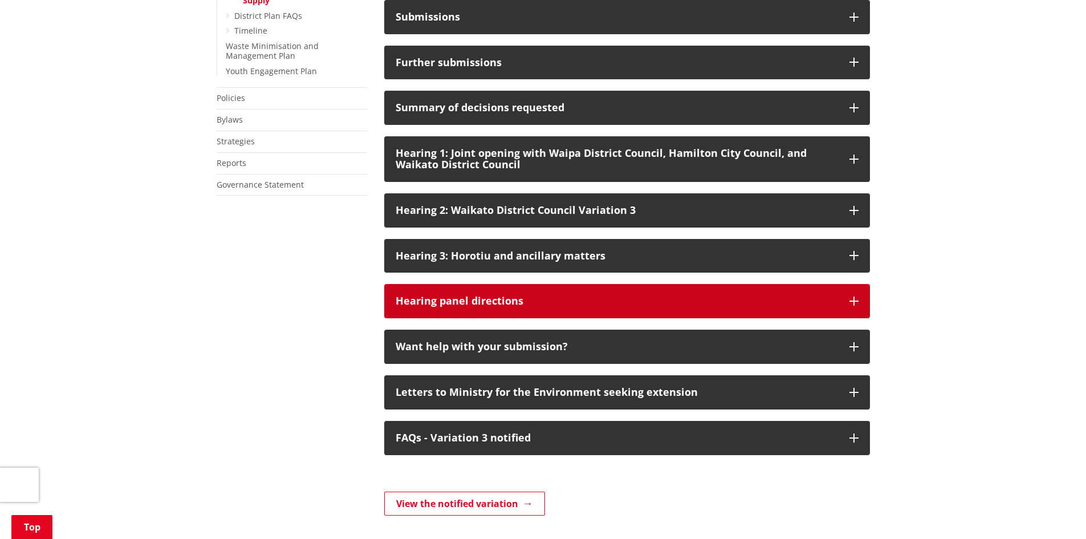
click at [425, 307] on div "Hearing panel directions" at bounding box center [617, 300] width 442 height 11
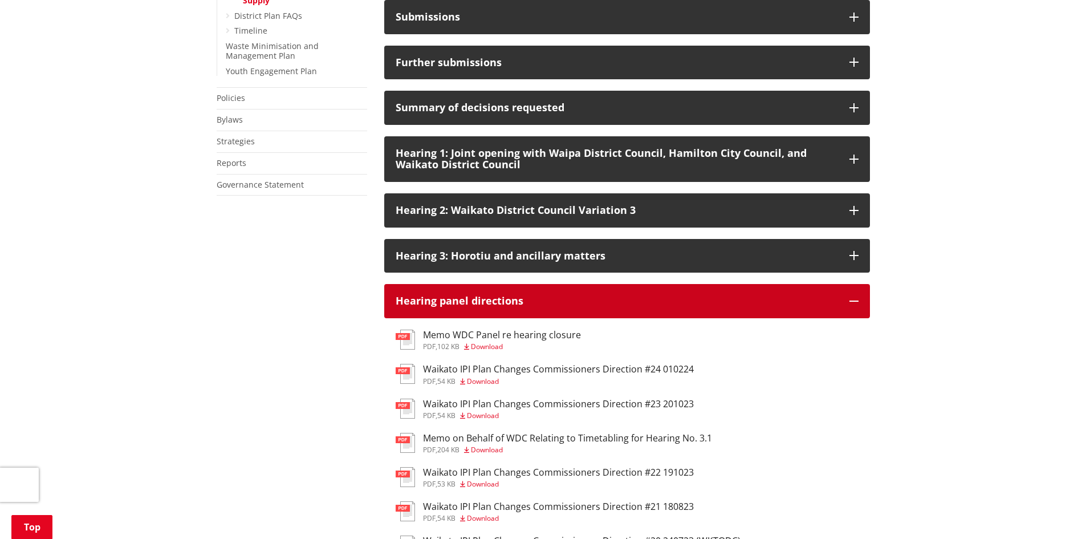
click at [425, 307] on div "Hearing panel directions" at bounding box center [617, 300] width 442 height 11
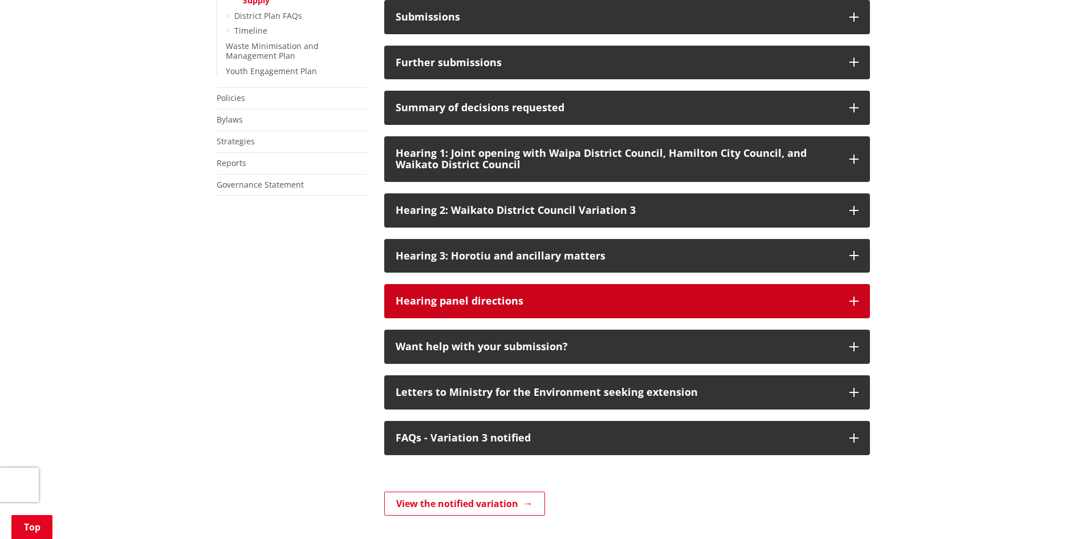
click at [435, 304] on button "Hearing panel directions" at bounding box center [627, 301] width 486 height 34
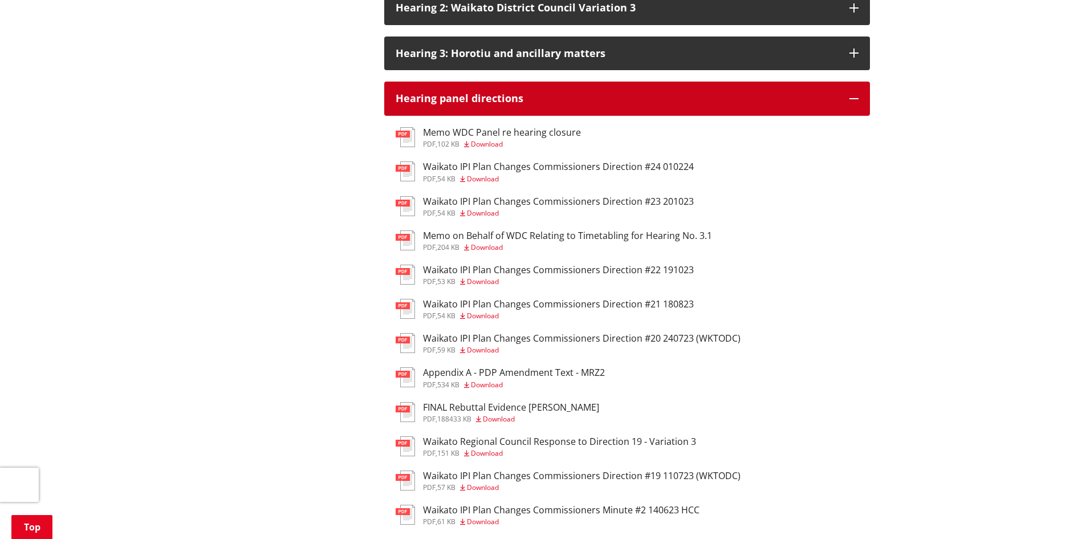
scroll to position [912, 0]
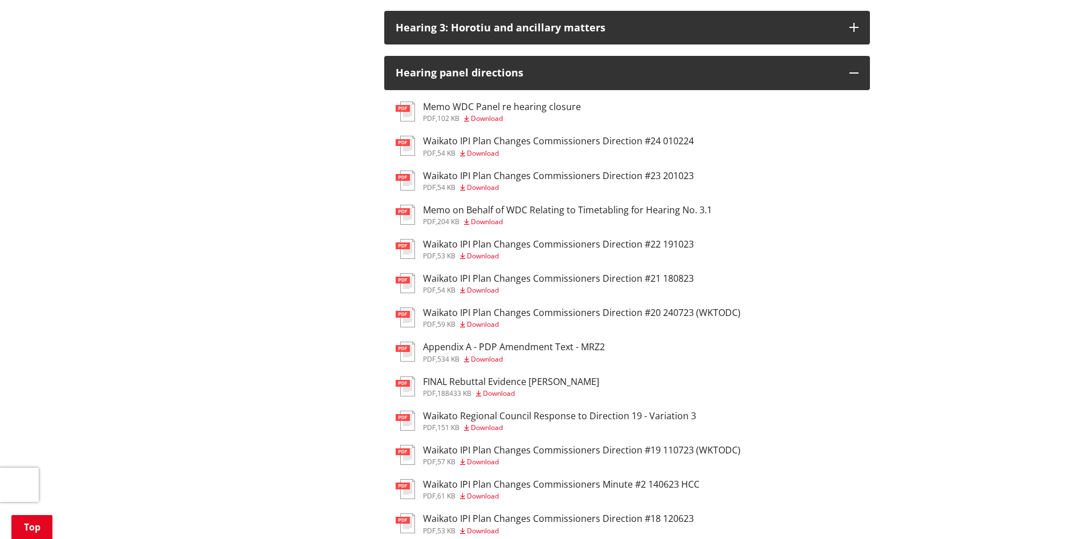
click at [217, 229] on div "More from this section Plans, policies and bylaws Plans Asset Management Plans …" at bounding box center [543, 271] width 670 height 1842
click at [214, 202] on div "More from this section Plans, policies and bylaws Plans Asset Management Plans …" at bounding box center [543, 271] width 670 height 1842
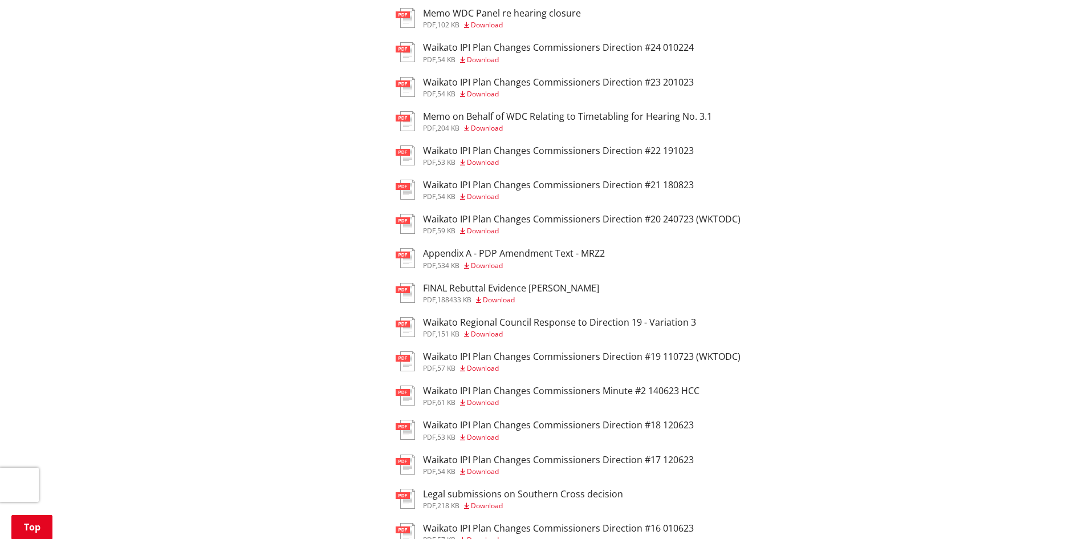
scroll to position [1026, 0]
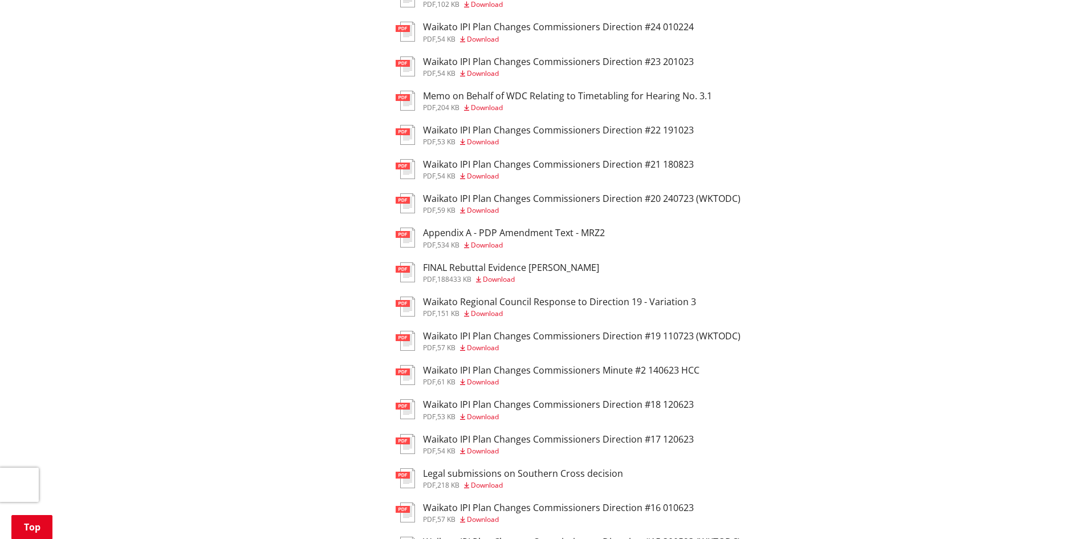
click at [259, 293] on div "More from this section Plans, policies and bylaws Plans Asset Management Plans …" at bounding box center [543, 157] width 670 height 1842
click at [221, 291] on div "More from this section Plans, policies and bylaws Plans Asset Management Plans …" at bounding box center [543, 157] width 670 height 1842
click at [266, 217] on div "More from this section Plans, policies and bylaws Plans Asset Management Plans …" at bounding box center [543, 157] width 670 height 1842
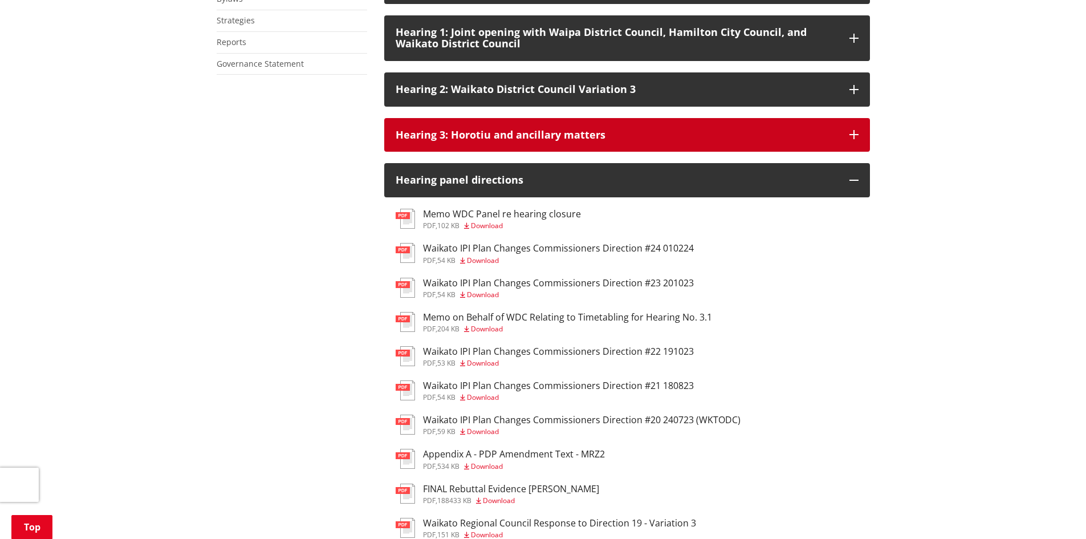
scroll to position [741, 0]
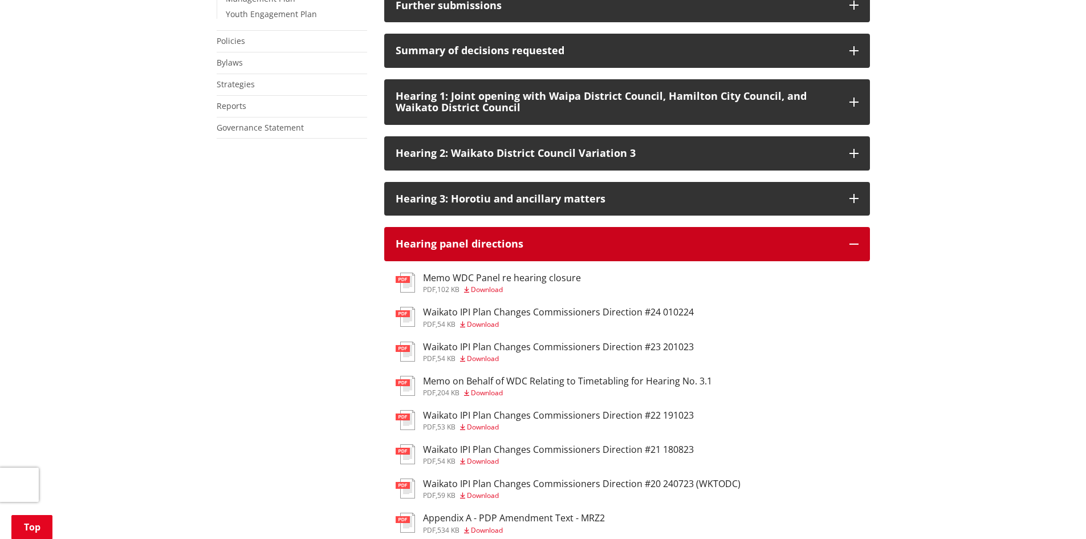
click at [416, 250] on div "Hearing panel directions" at bounding box center [617, 243] width 442 height 11
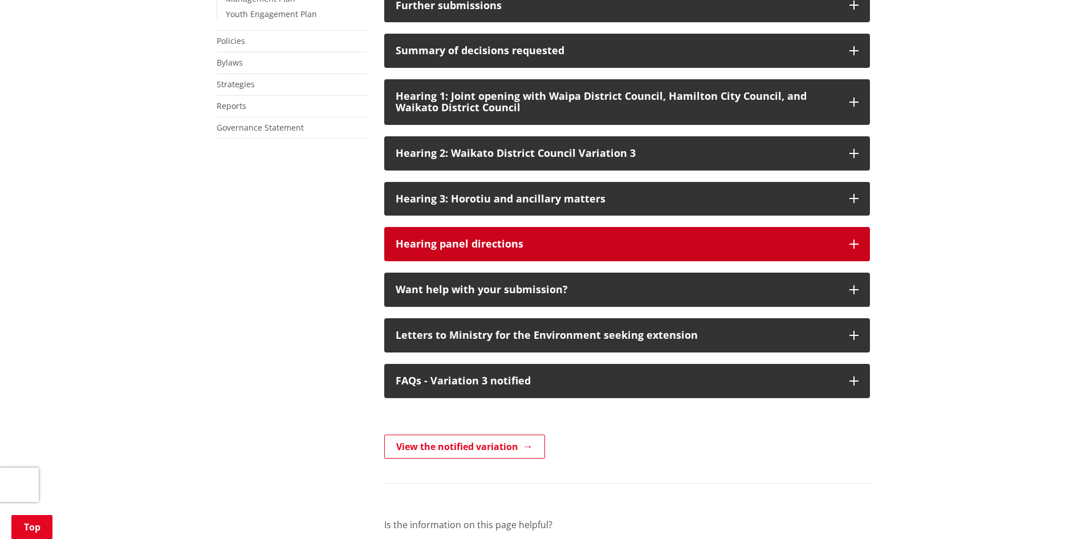
click at [414, 250] on div "Hearing panel directions" at bounding box center [617, 243] width 442 height 11
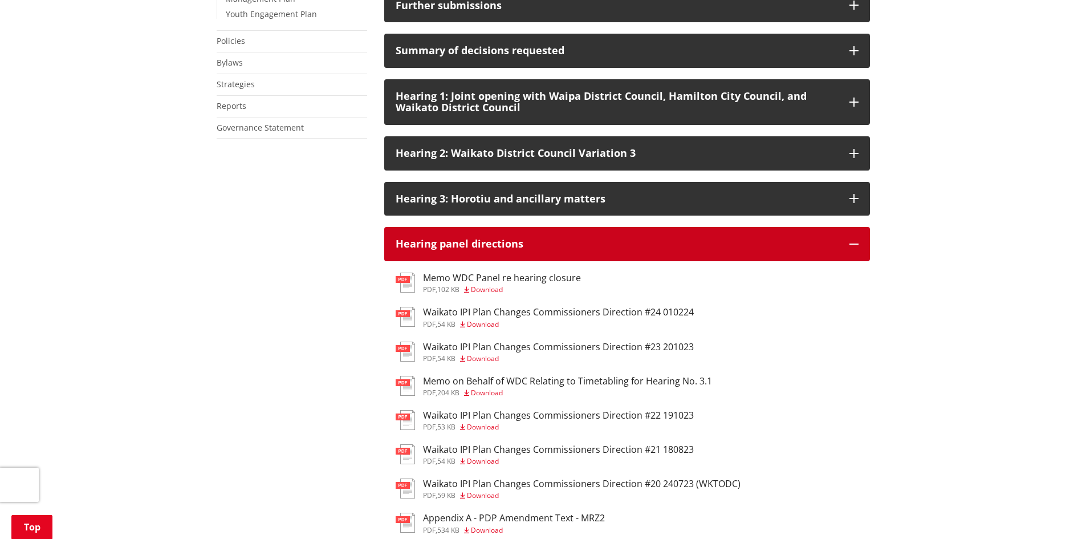
click at [415, 250] on div "Hearing panel directions" at bounding box center [617, 243] width 442 height 11
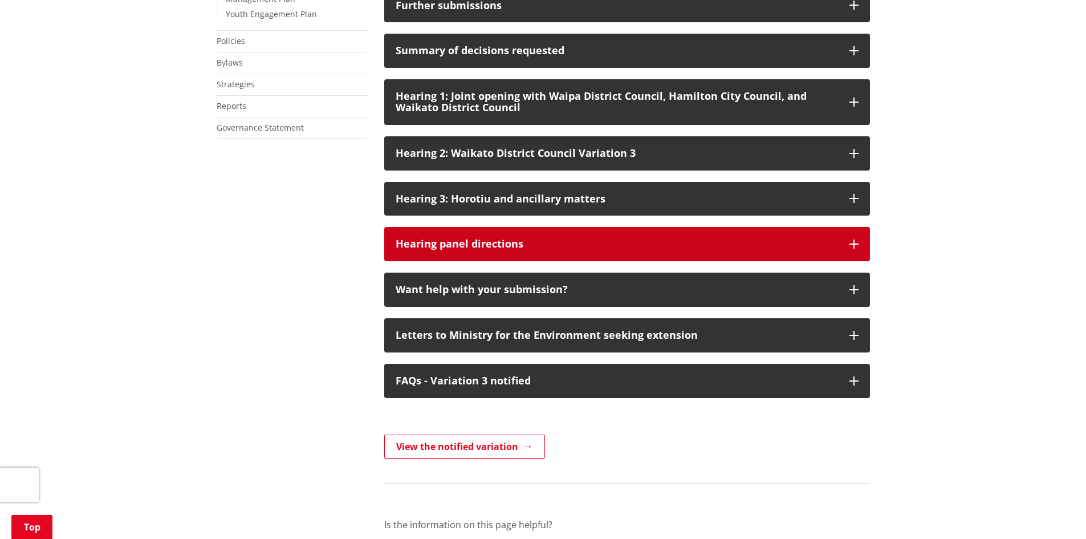
click at [415, 250] on div "Hearing panel directions" at bounding box center [617, 243] width 442 height 11
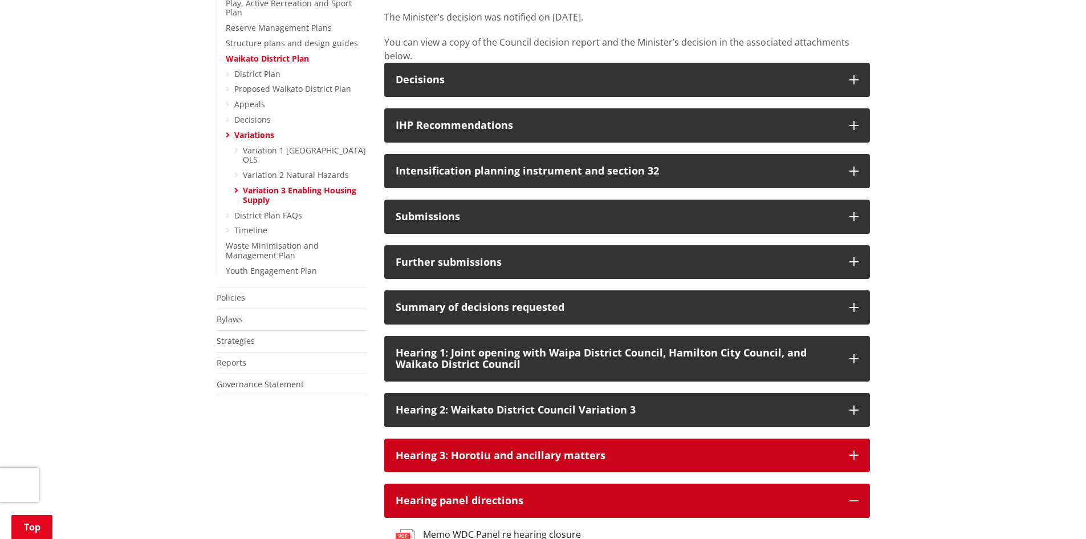
scroll to position [684, 0]
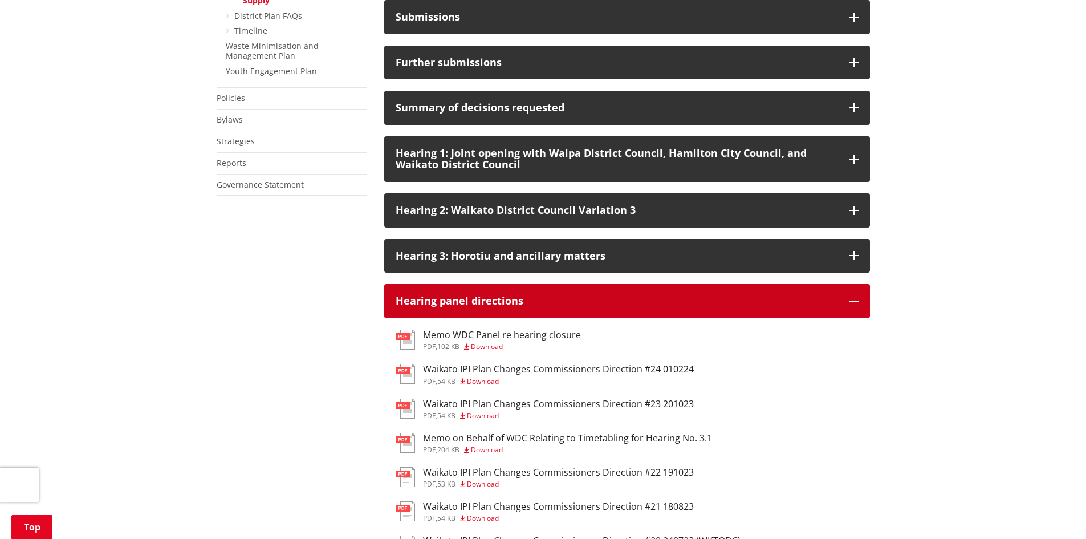
click at [450, 307] on div "Hearing panel directions" at bounding box center [617, 300] width 442 height 11
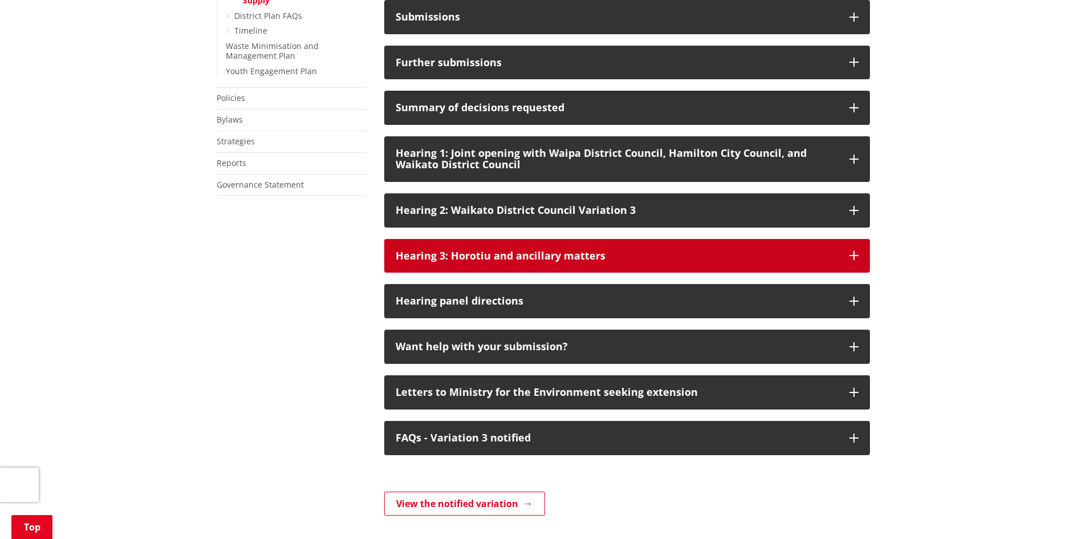
click at [462, 262] on div "Hearing 3: Horotiu and ancillary matters" at bounding box center [617, 255] width 442 height 11
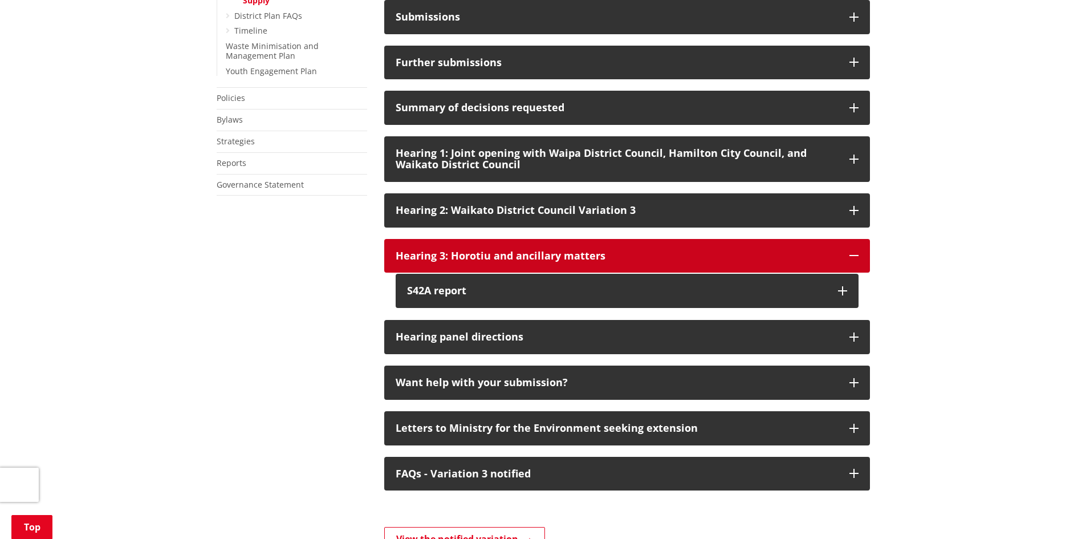
click at [462, 262] on button "Hearing 3: Horotiu and ancillary matters" at bounding box center [627, 256] width 486 height 34
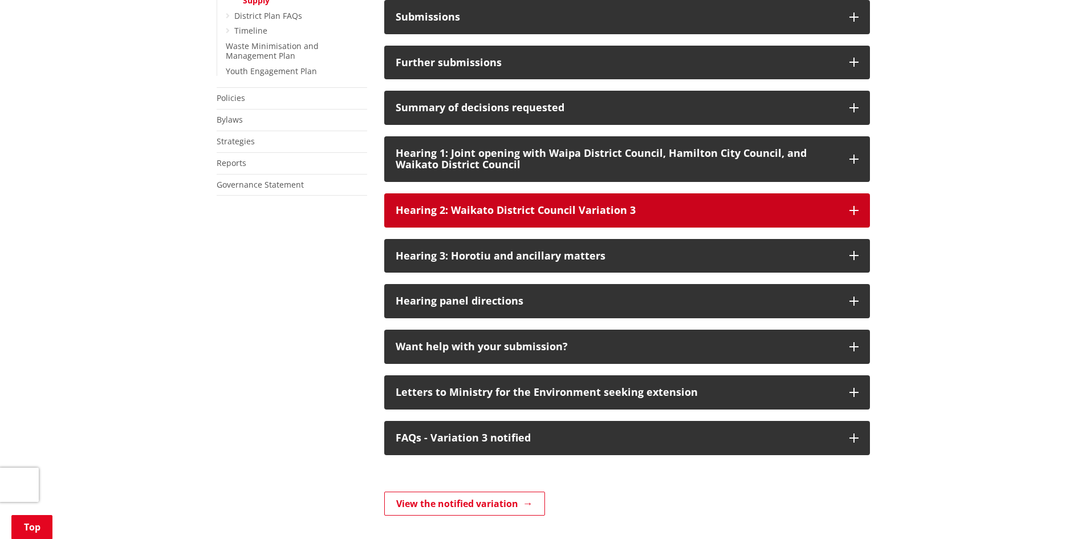
click at [485, 215] on button "Hearing 2: Waikato District Council Variation 3" at bounding box center [627, 210] width 486 height 34
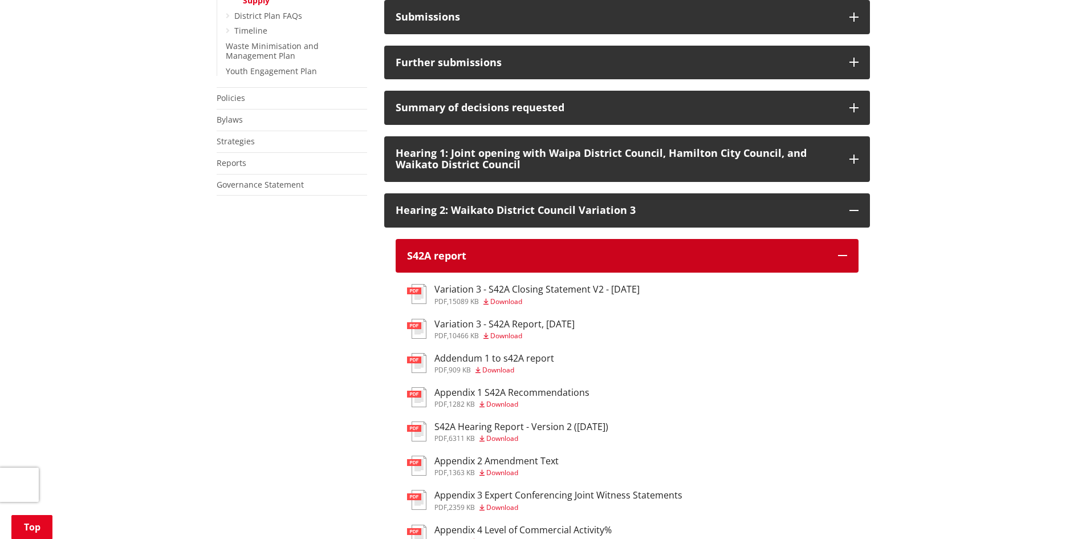
click at [482, 262] on div "S42A report" at bounding box center [616, 255] width 419 height 11
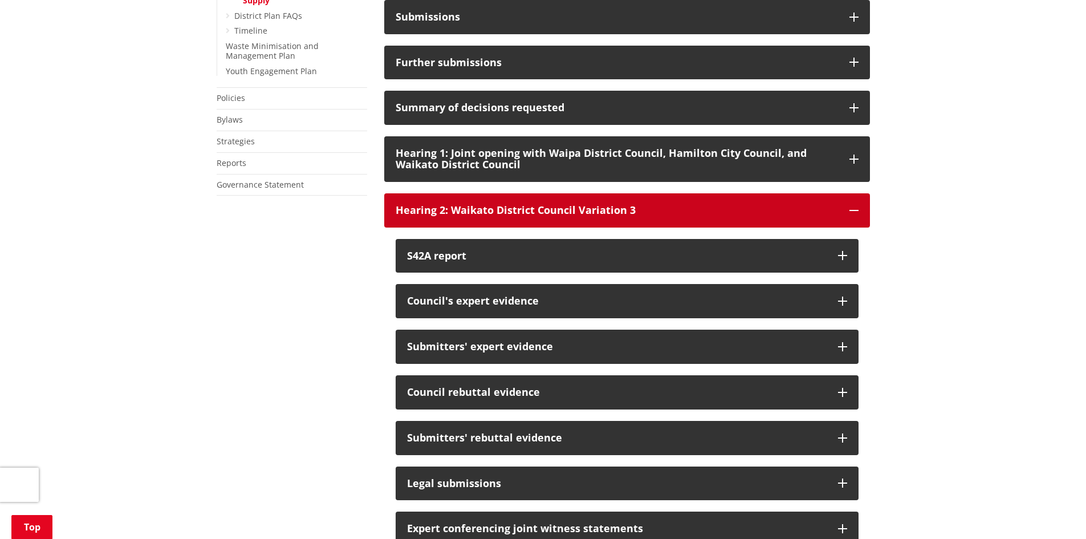
click at [539, 216] on div "Hearing 2: Waikato District Council Variation 3" at bounding box center [617, 210] width 442 height 11
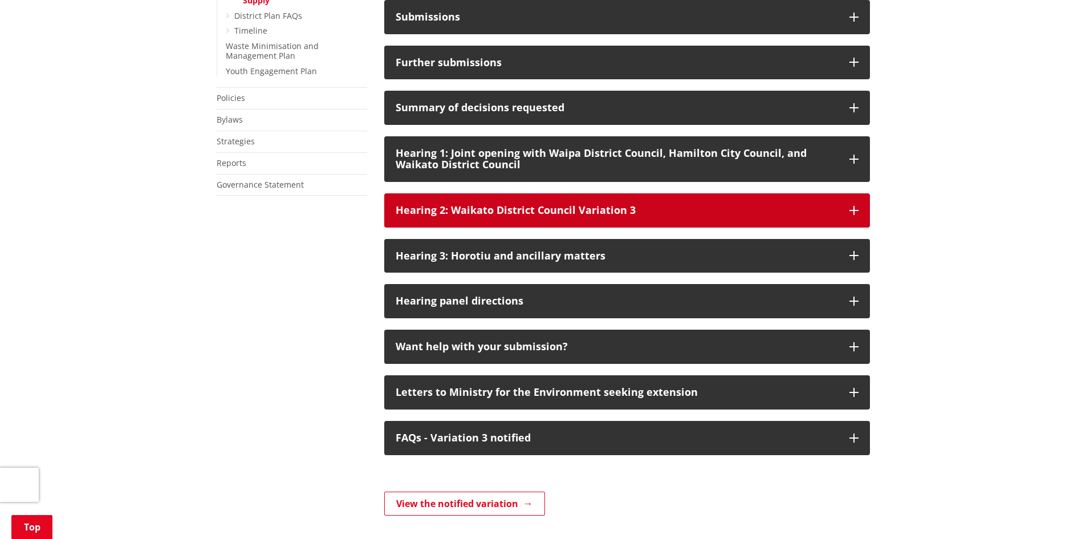
click at [538, 216] on div "Hearing 2: Waikato District Council Variation 3" at bounding box center [617, 210] width 442 height 11
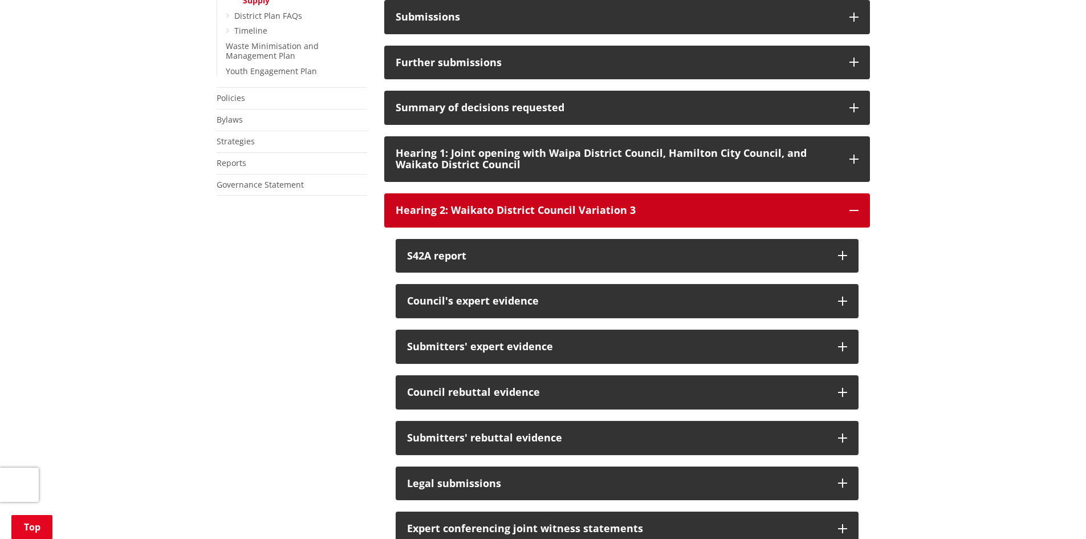
click at [538, 216] on div "Hearing 2: Waikato District Council Variation 3" at bounding box center [617, 210] width 442 height 11
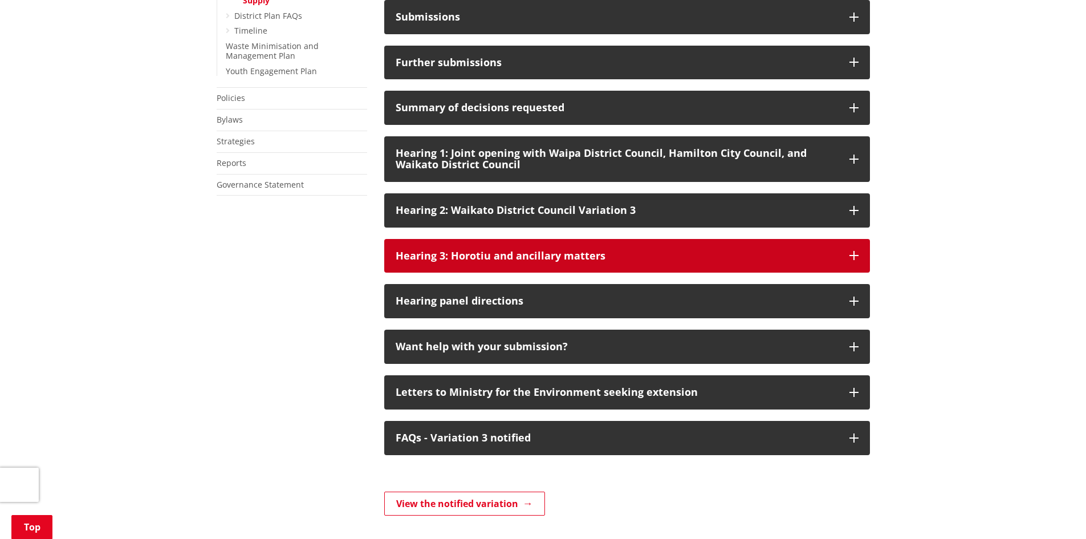
click at [442, 262] on div "Hearing 3: Horotiu and ancillary matters" at bounding box center [617, 255] width 442 height 11
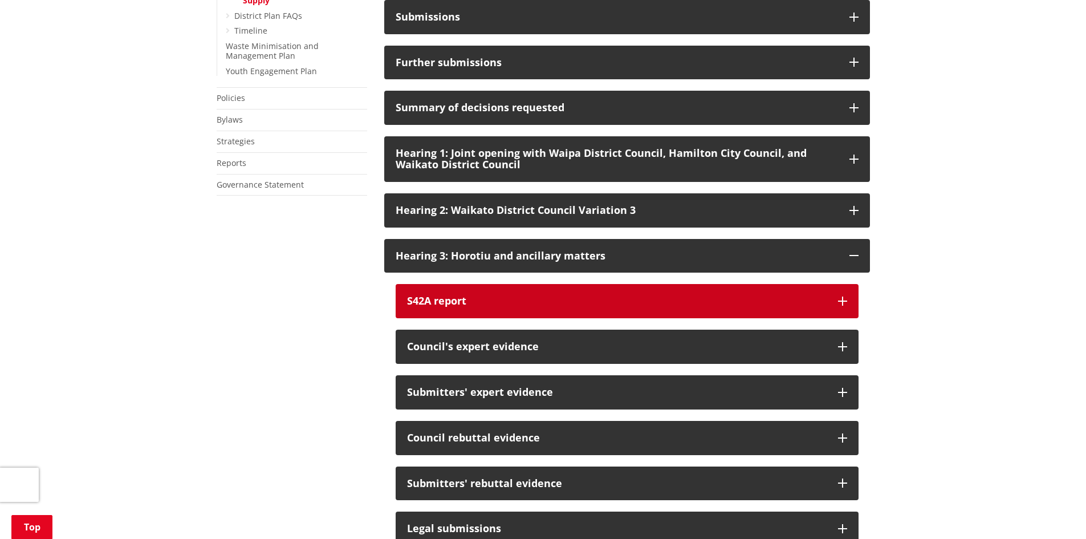
click at [428, 305] on button "S42A report" at bounding box center [627, 301] width 463 height 34
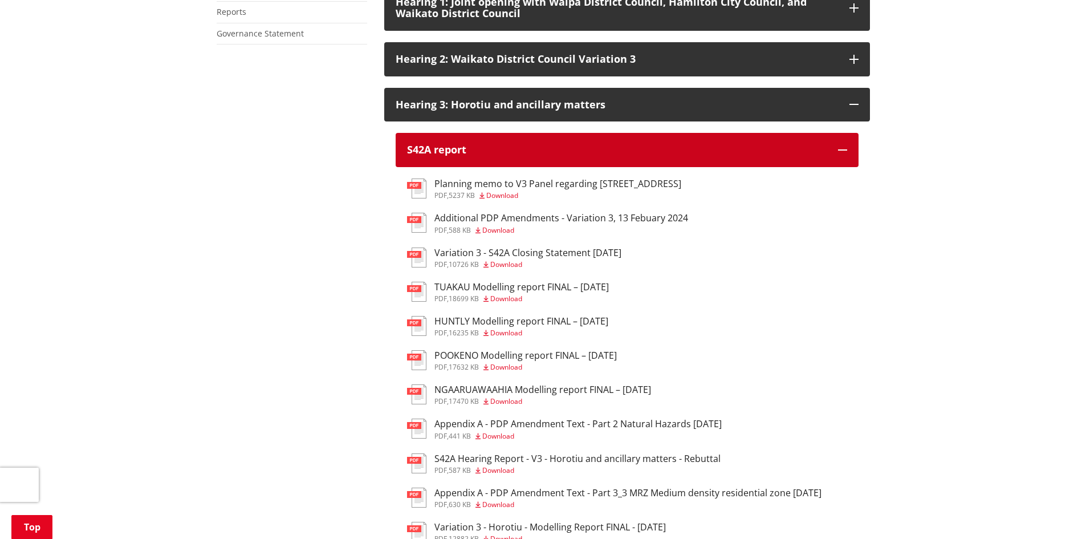
scroll to position [855, 0]
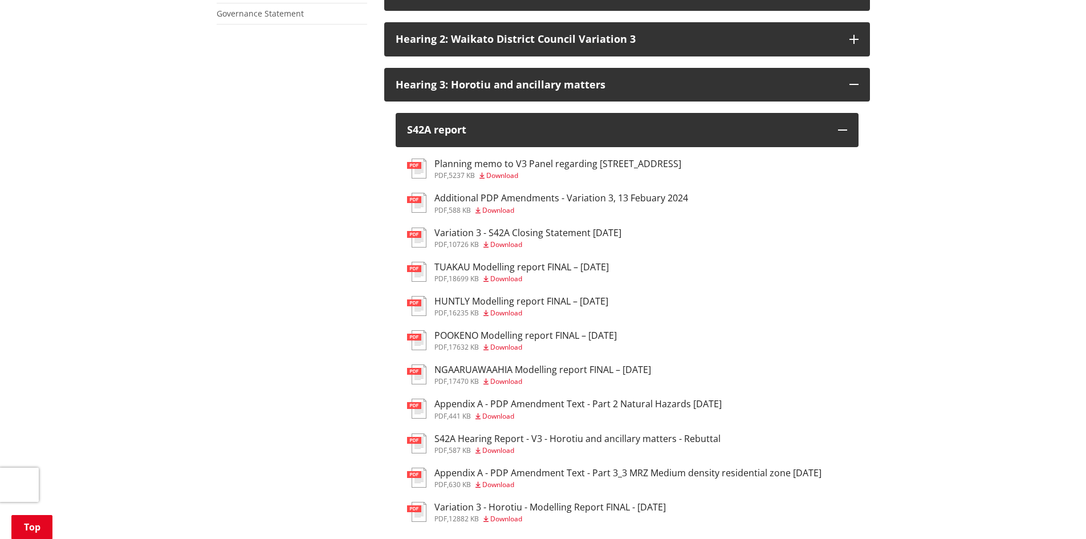
drag, startPoint x: 510, startPoint y: 292, endPoint x: 499, endPoint y: 397, distance: 104.9
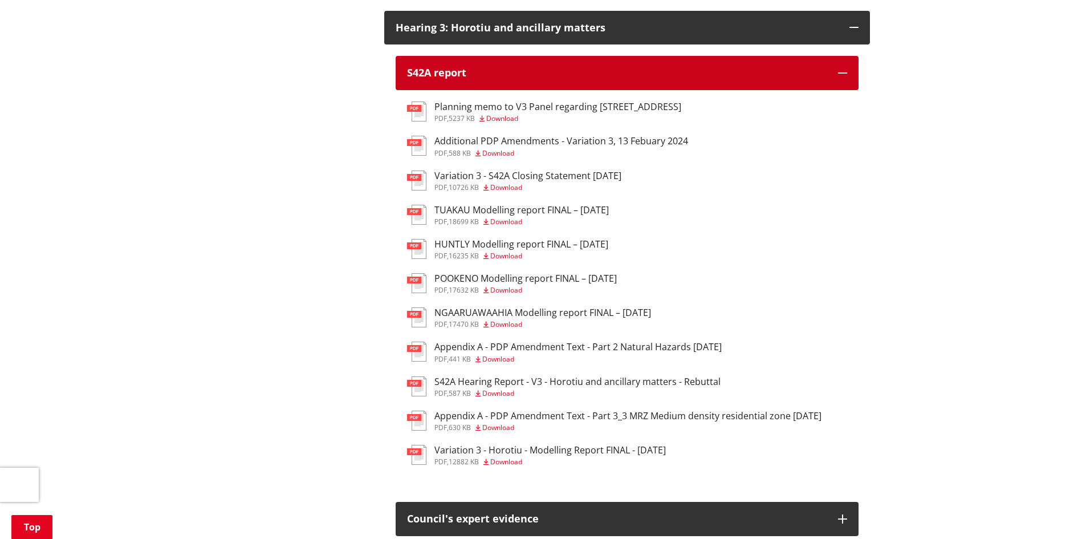
drag, startPoint x: 512, startPoint y: 89, endPoint x: 507, endPoint y: 93, distance: 6.4
click at [512, 79] on div "S42A report" at bounding box center [616, 72] width 419 height 11
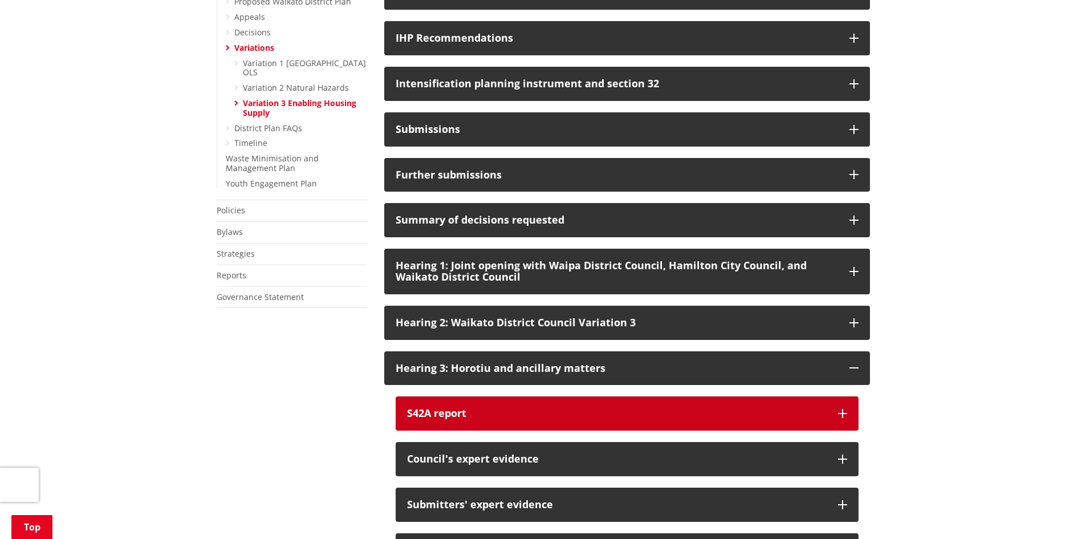
scroll to position [627, 0]
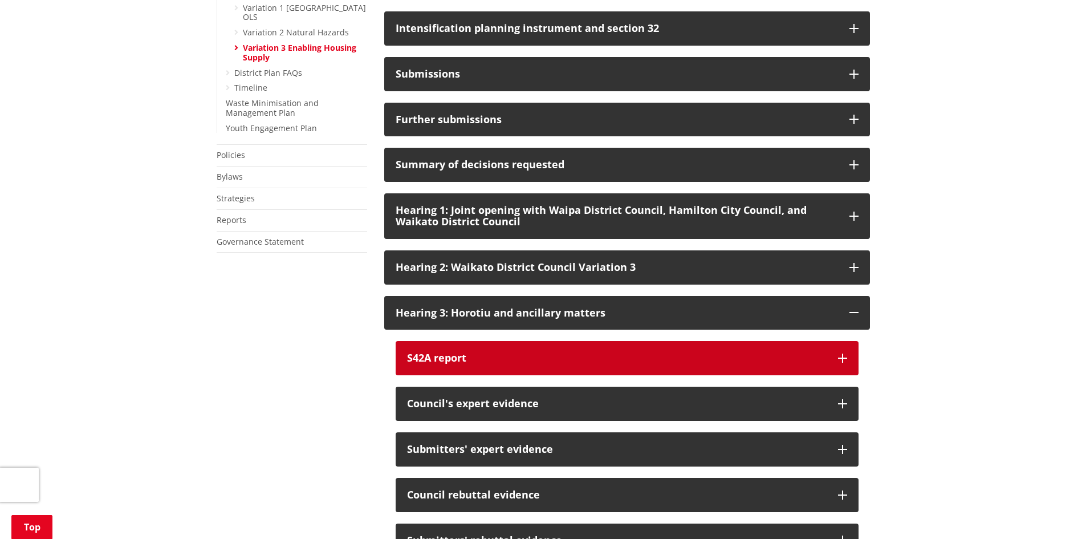
click at [474, 375] on button "S42A report" at bounding box center [627, 358] width 463 height 34
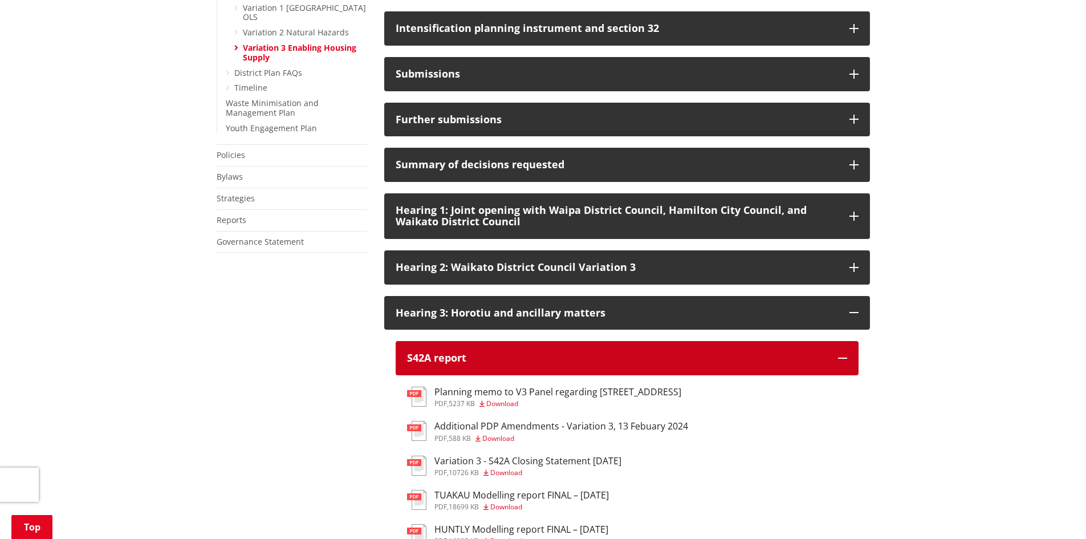
click at [471, 364] on div "S42A report" at bounding box center [616, 357] width 419 height 11
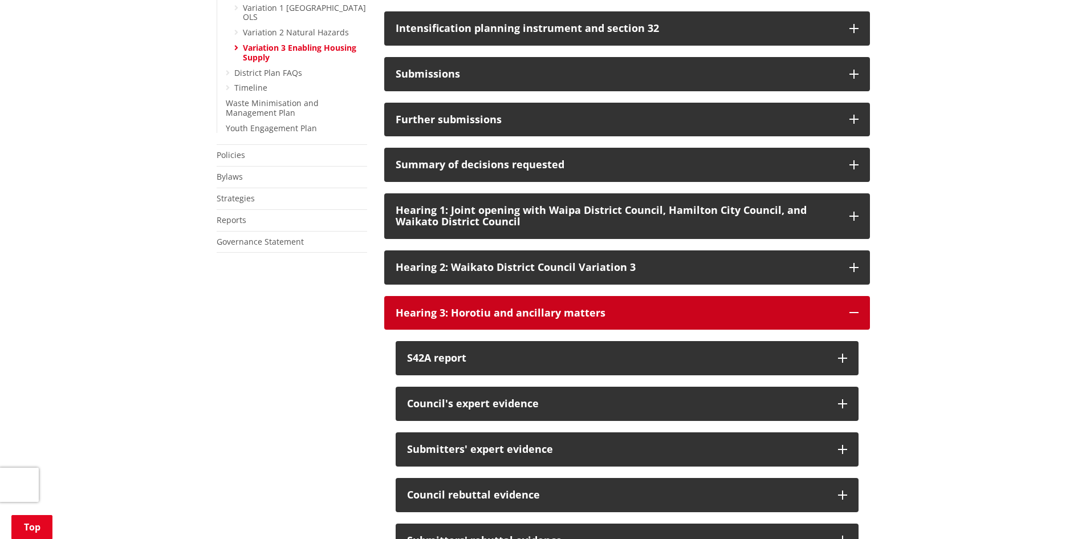
click at [473, 319] on div "Hearing 3: Horotiu and ancillary matters" at bounding box center [617, 312] width 442 height 11
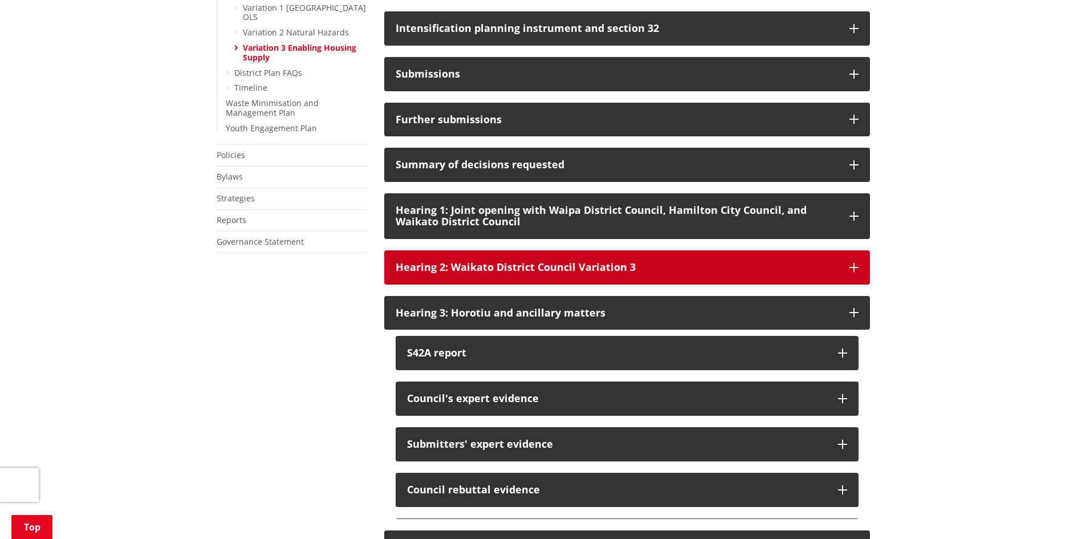
click at [487, 273] on div "Hearing 2: Waikato District Council Variation 3" at bounding box center [617, 267] width 442 height 11
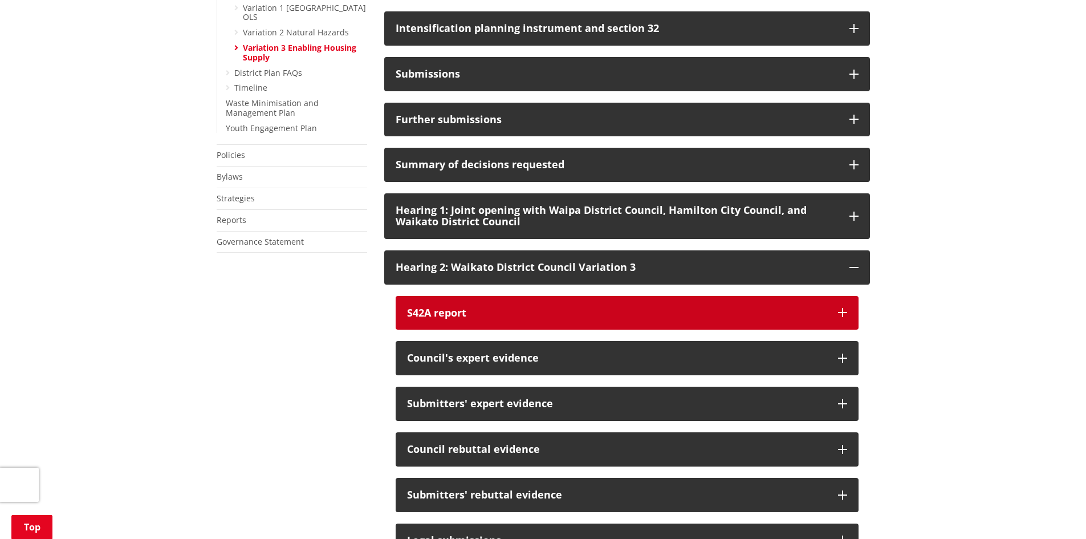
click at [465, 319] on button "S42A report" at bounding box center [627, 313] width 463 height 34
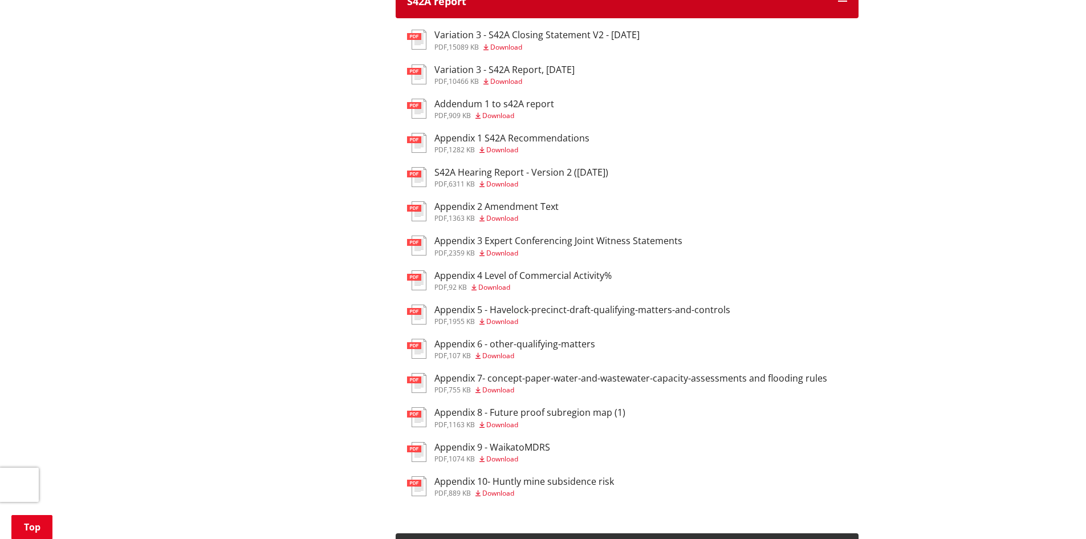
scroll to position [969, 0]
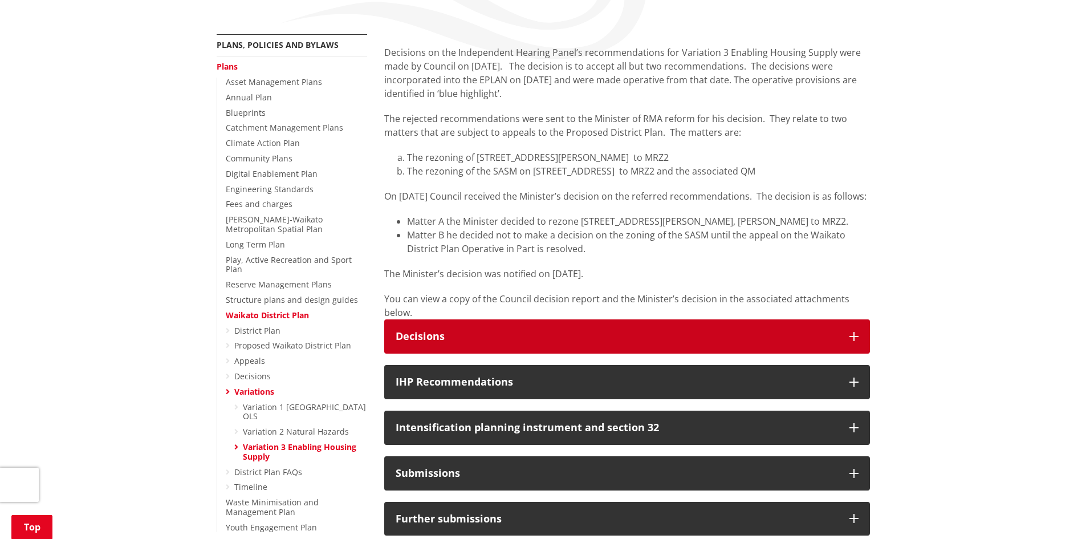
click at [469, 343] on button "Decisions" at bounding box center [627, 336] width 486 height 34
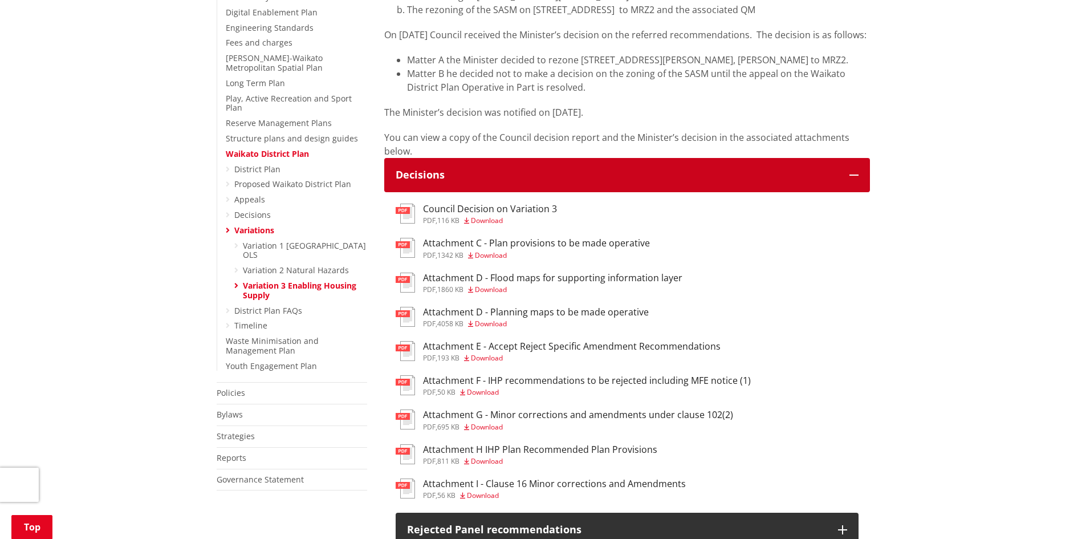
scroll to position [399, 0]
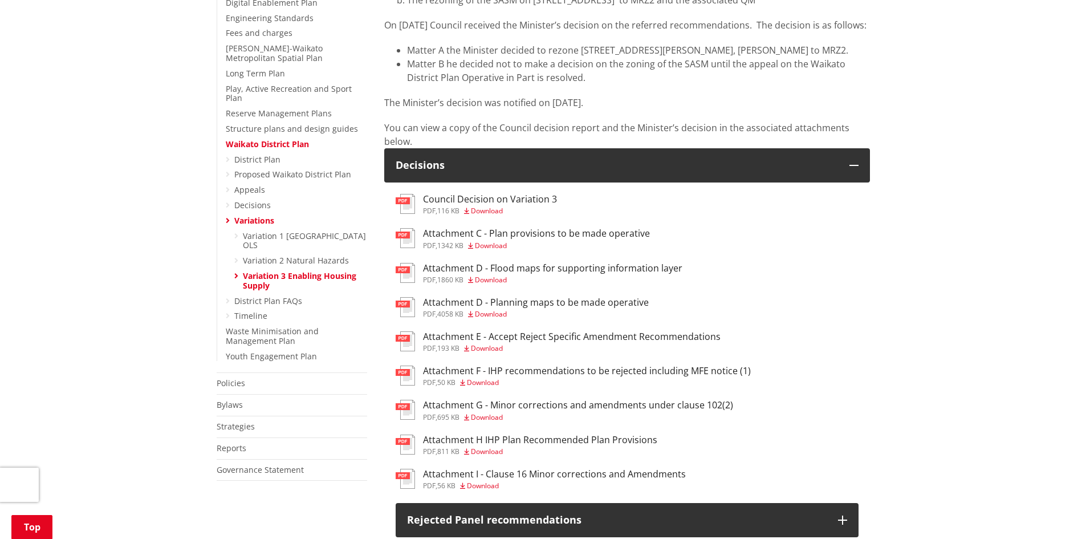
drag, startPoint x: 481, startPoint y: 224, endPoint x: 152, endPoint y: 377, distance: 363.4
